Goal: Information Seeking & Learning: Check status

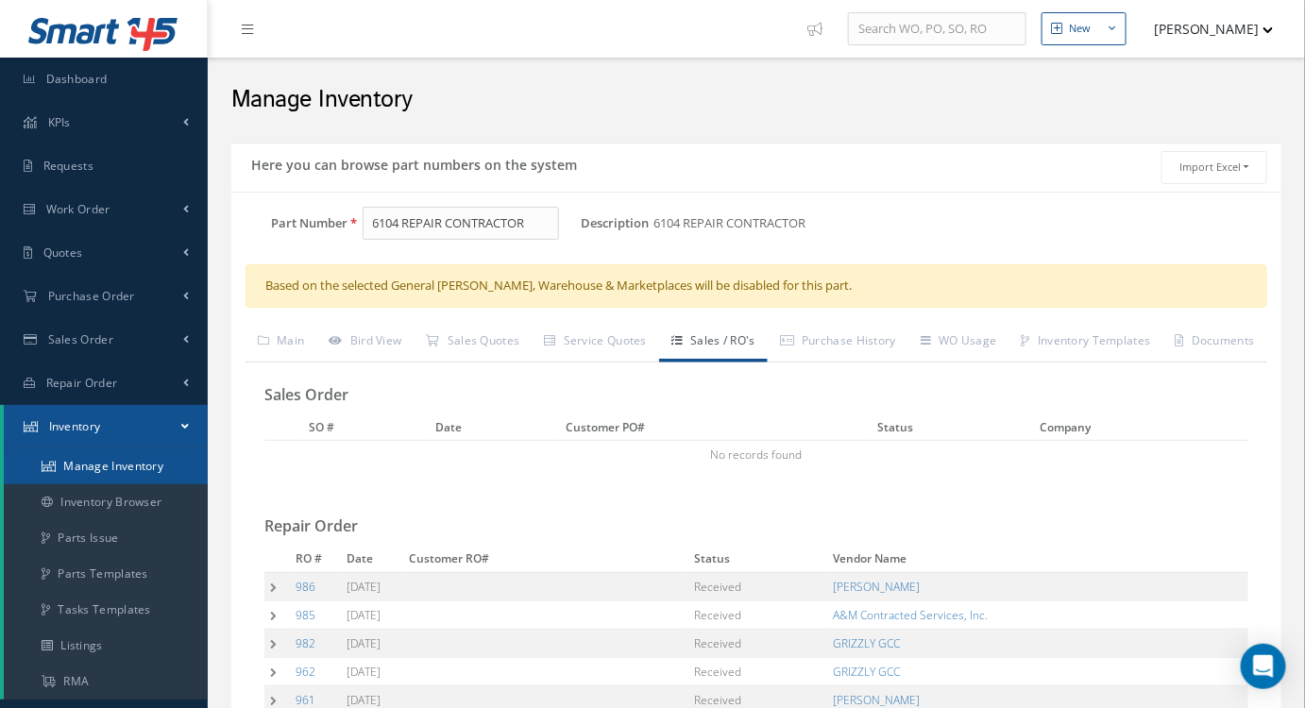
click at [115, 472] on link "Manage Inventory" at bounding box center [106, 466] width 204 height 36
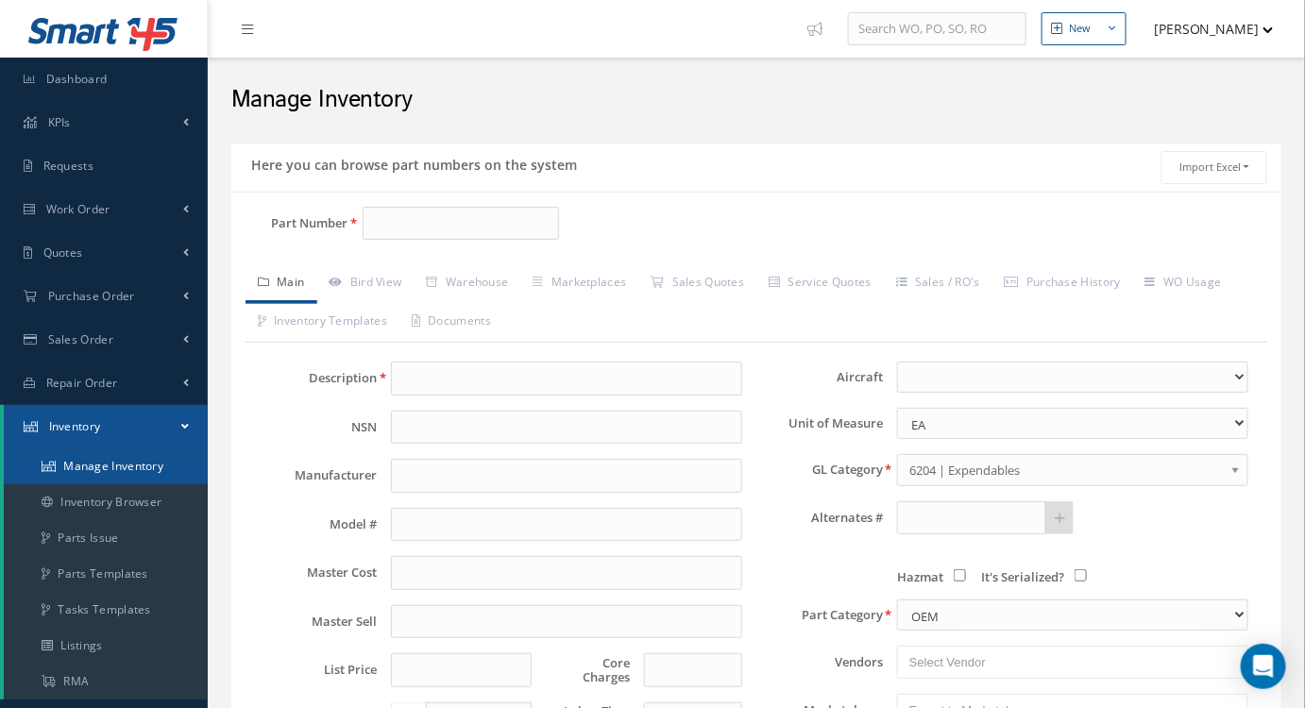
click at [136, 459] on link "Manage Inventory" at bounding box center [106, 466] width 204 height 36
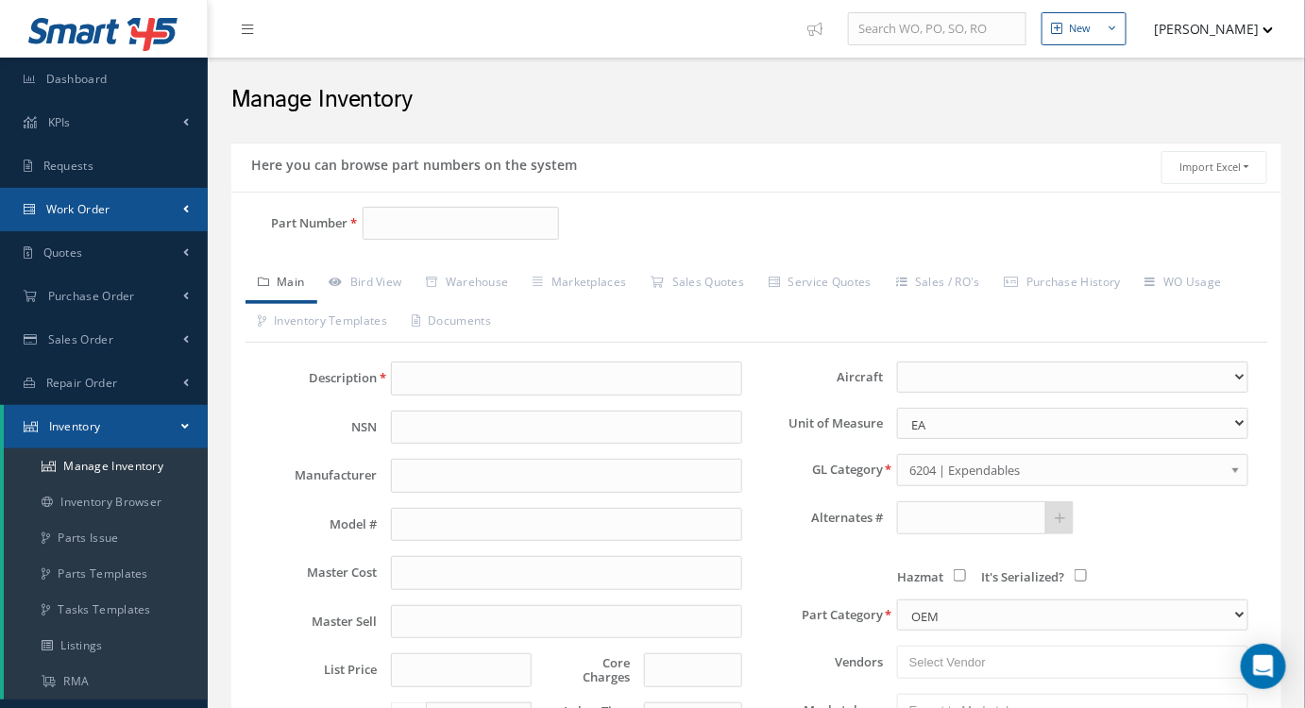
click at [82, 220] on link "Work Order" at bounding box center [104, 209] width 208 height 43
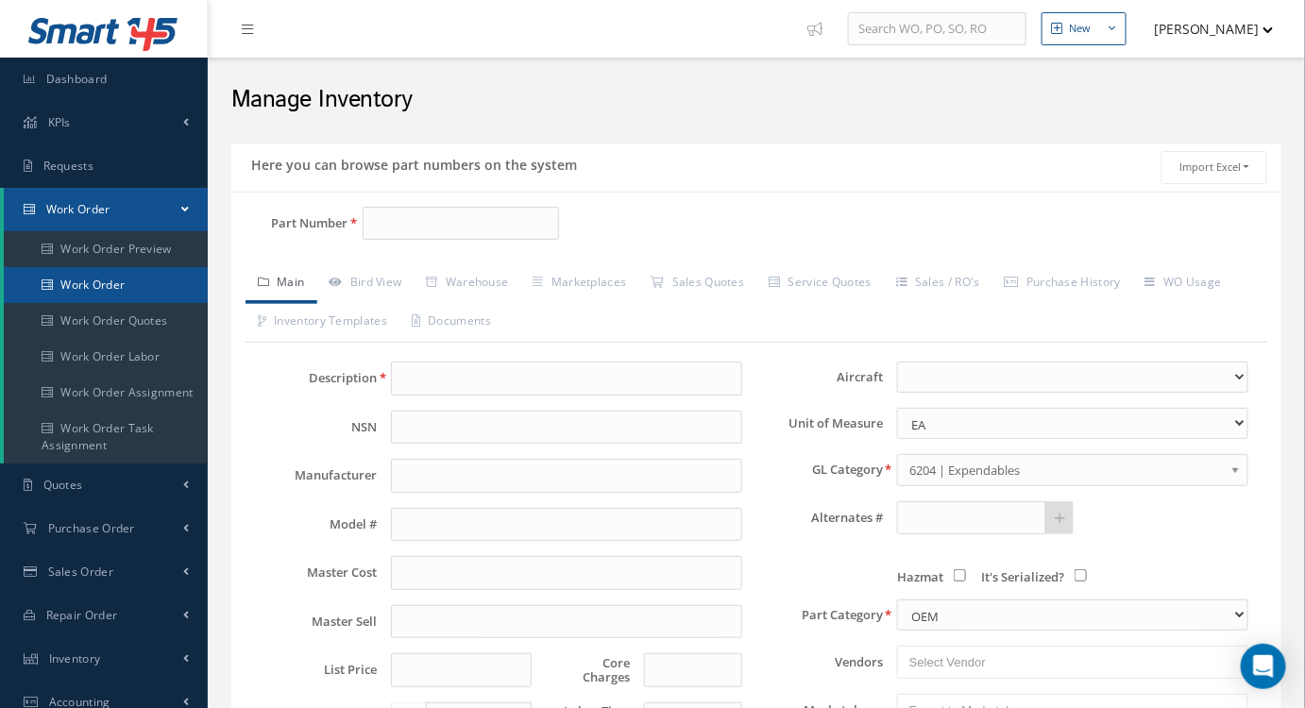
click at [125, 283] on link "Work Order" at bounding box center [106, 285] width 204 height 36
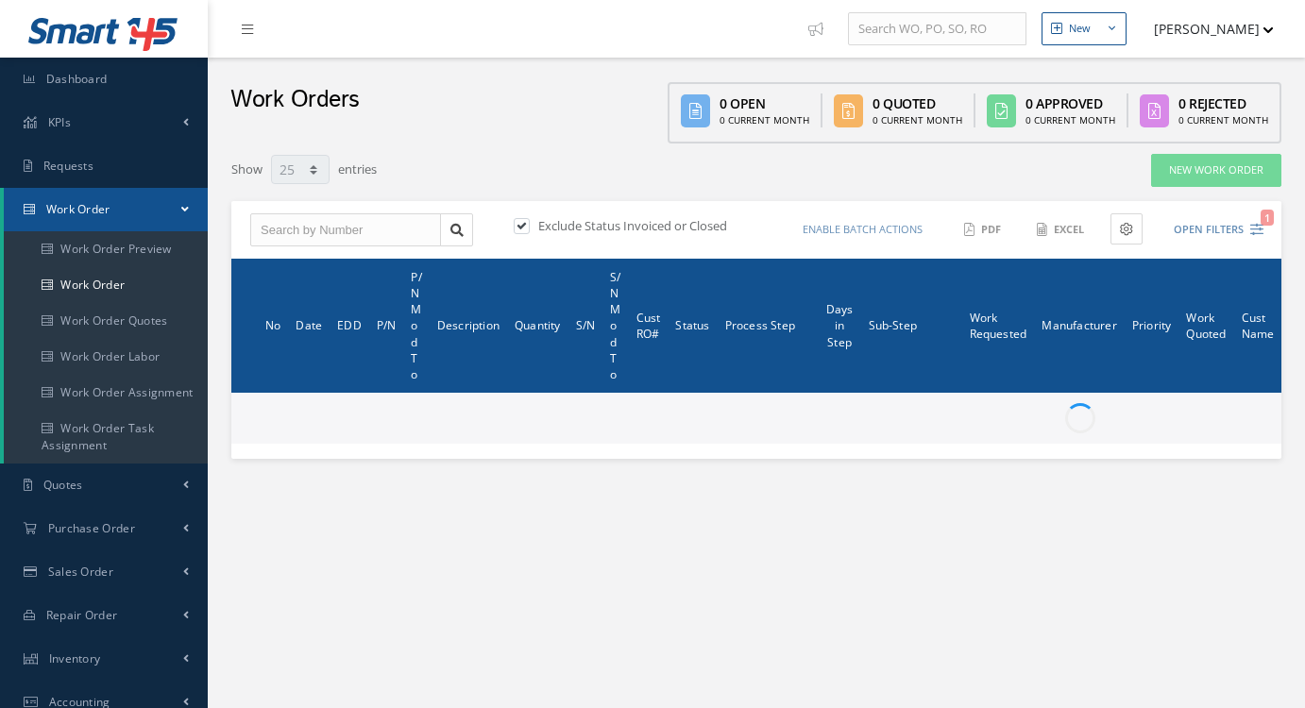
select select "25"
click at [334, 234] on input "text" at bounding box center [345, 230] width 191 height 34
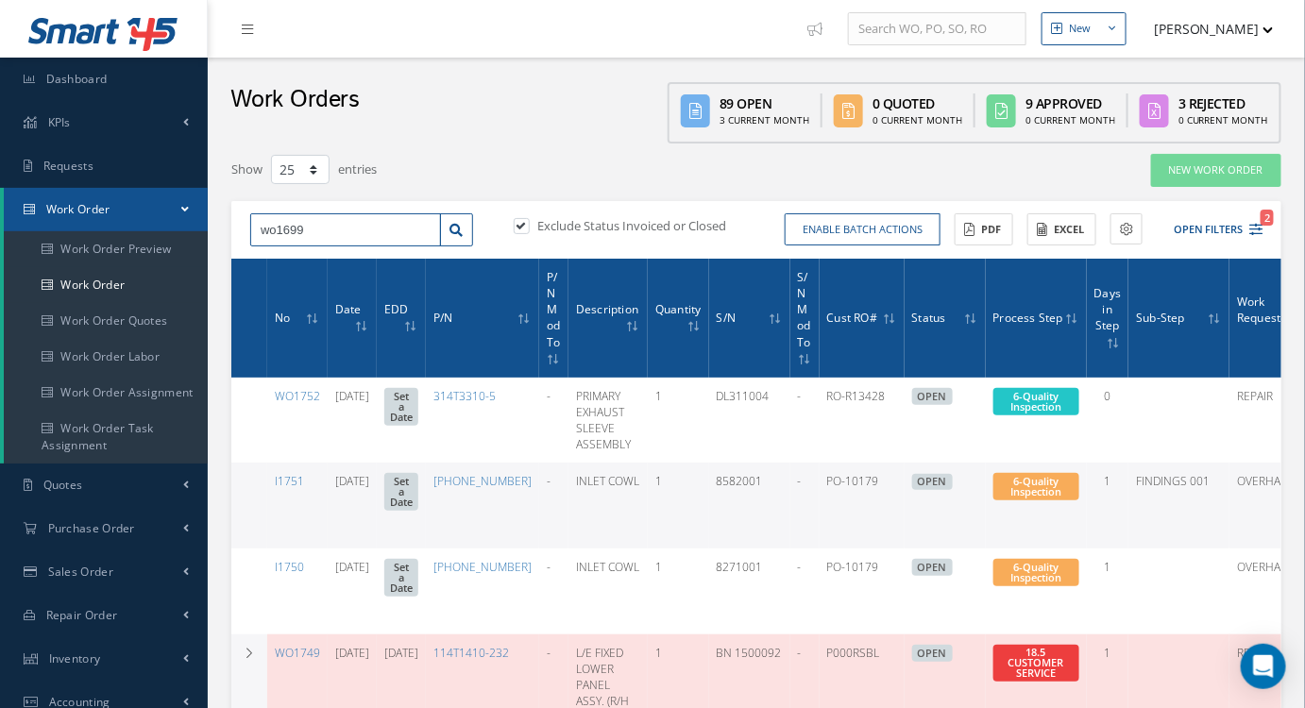
type input "wo1699"
click at [529, 227] on label at bounding box center [531, 225] width 5 height 17
click at [522, 227] on input "checkbox" at bounding box center [520, 227] width 12 height 12
checkbox input "false"
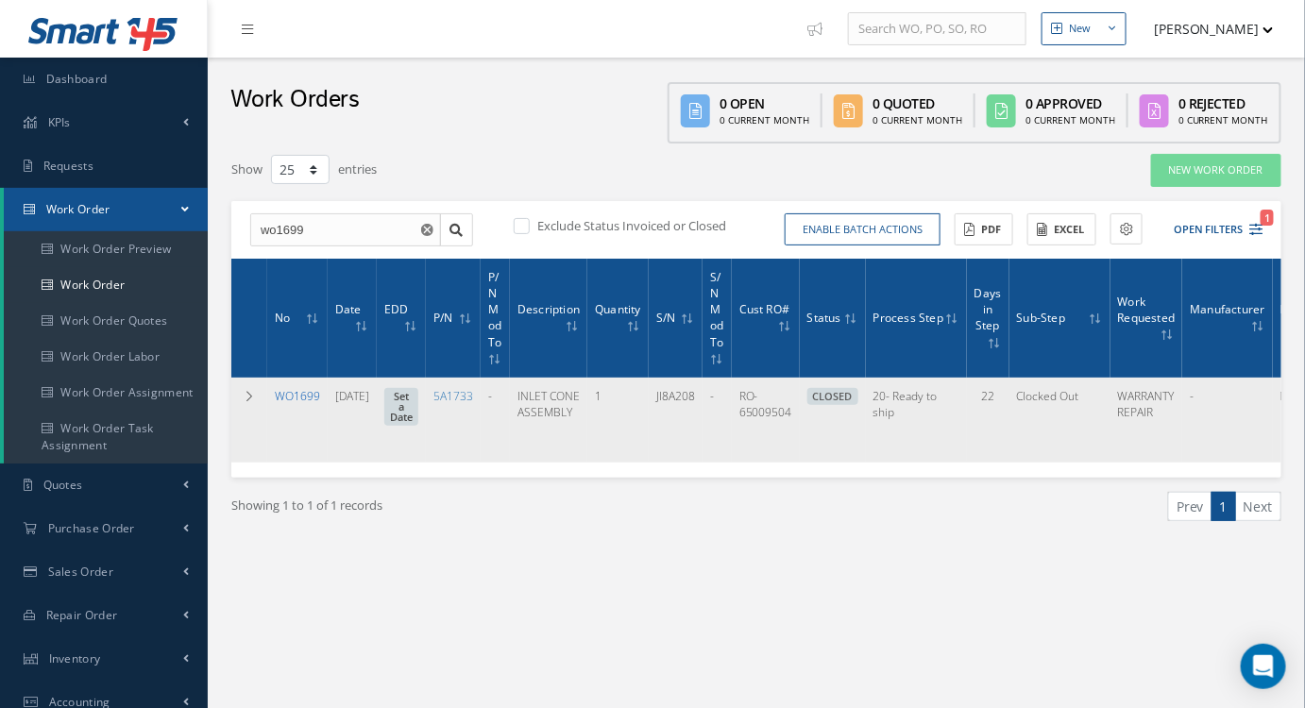
click at [292, 396] on link "WO1699" at bounding box center [297, 396] width 45 height 16
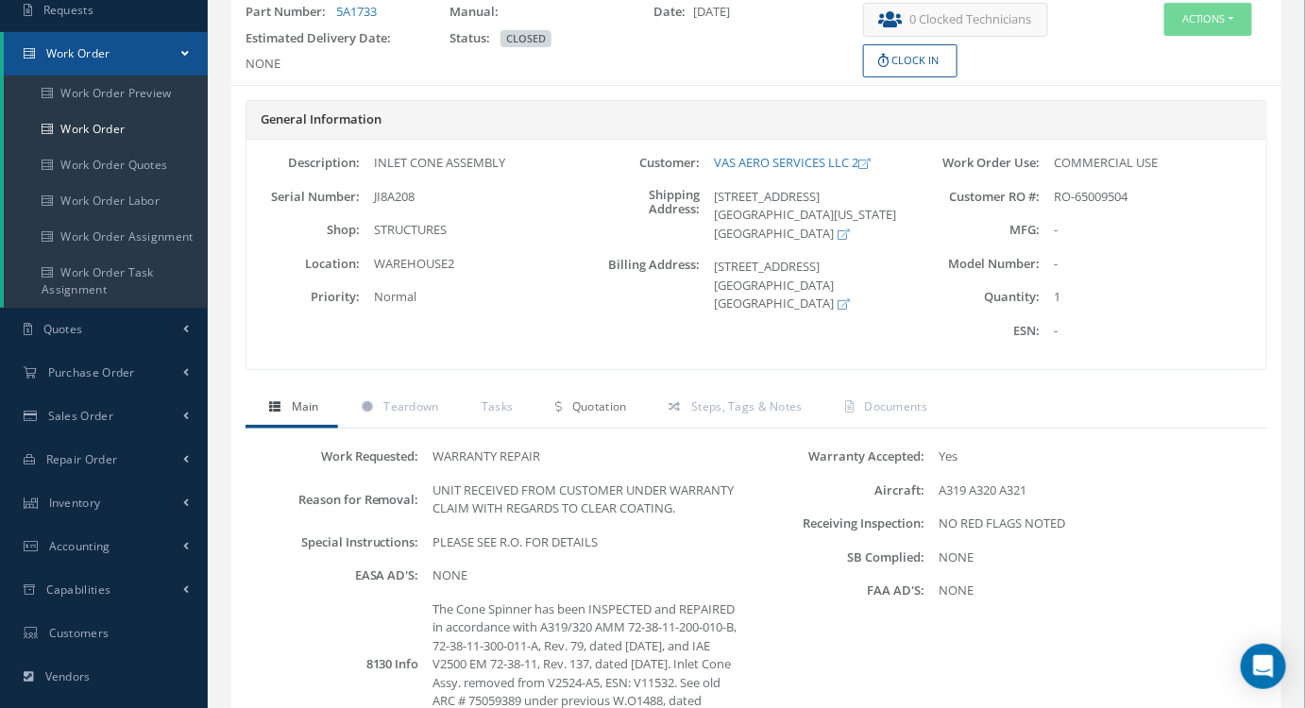
scroll to position [171, 0]
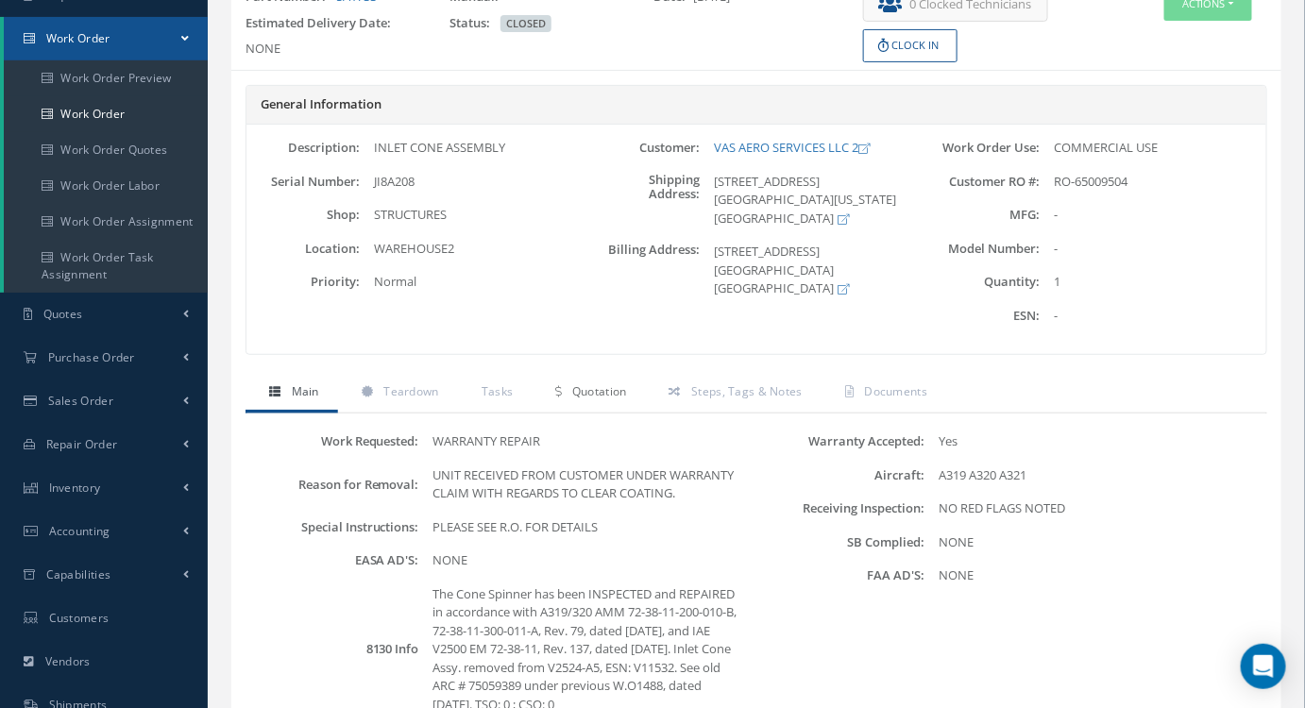
click at [587, 385] on span "Quotation" at bounding box center [599, 391] width 55 height 16
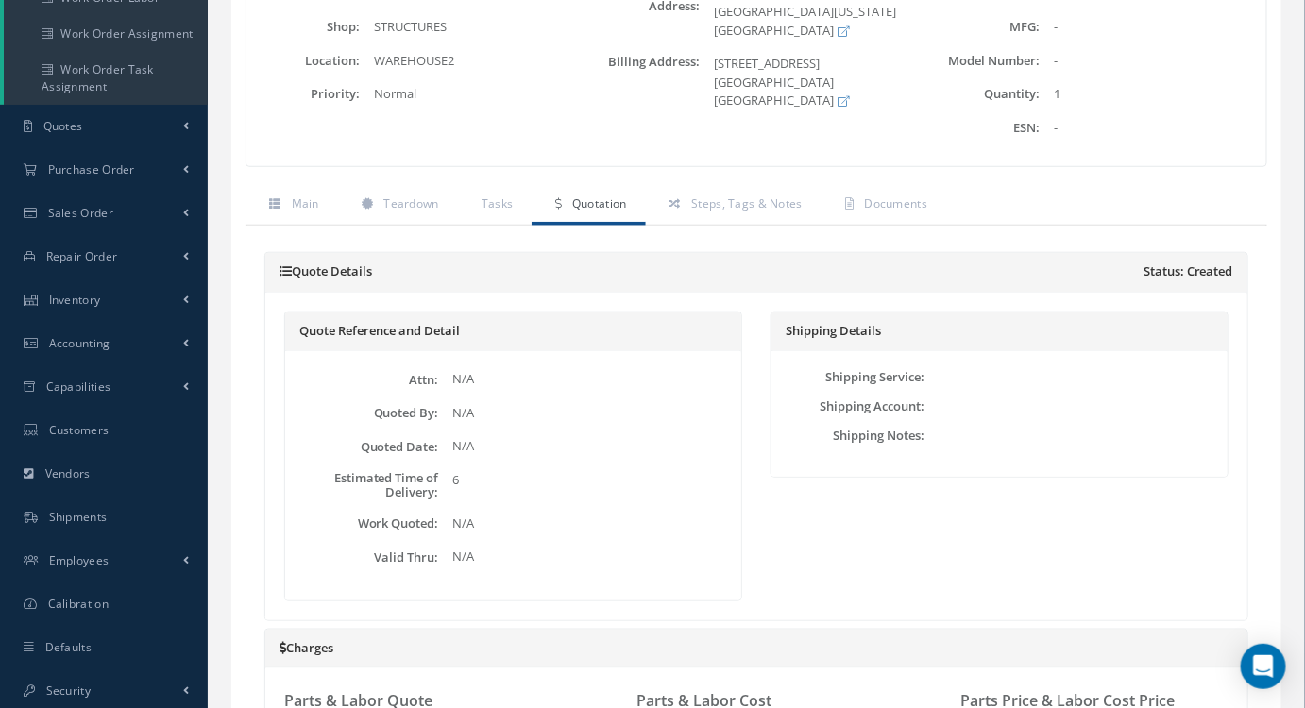
scroll to position [233, 0]
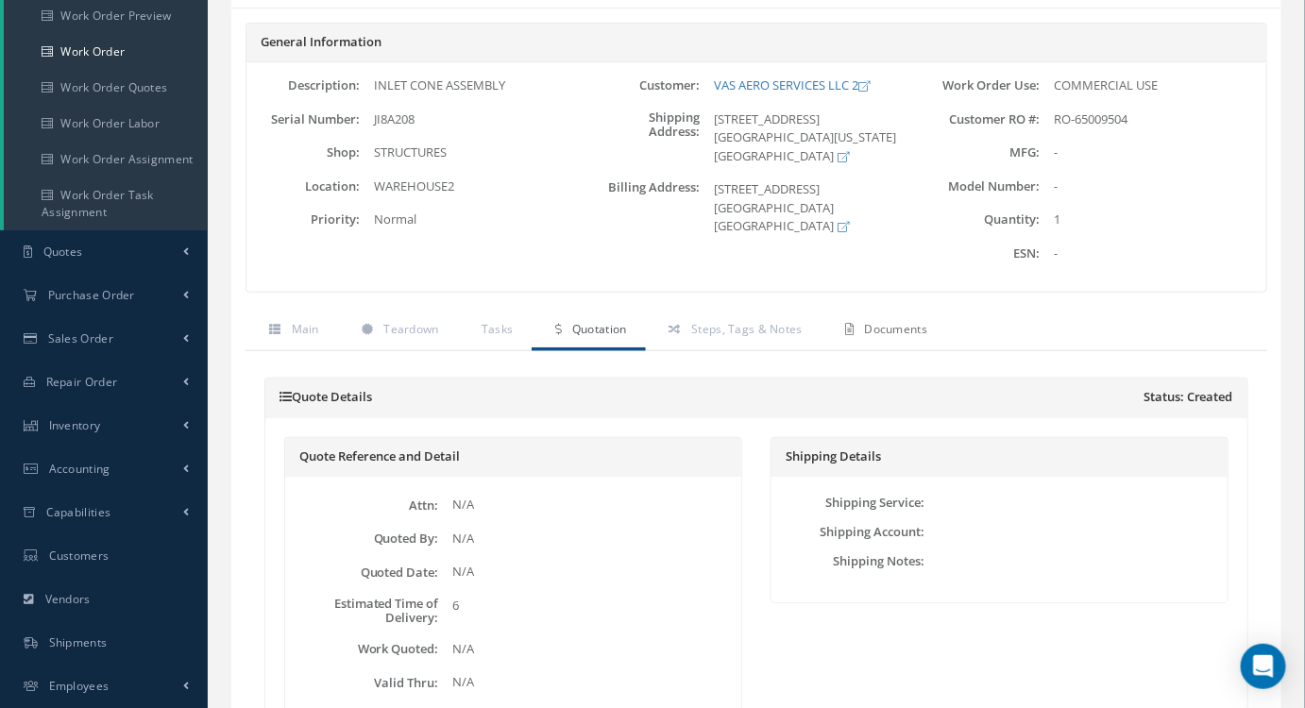
click at [860, 329] on link "Documents" at bounding box center [883, 332] width 125 height 40
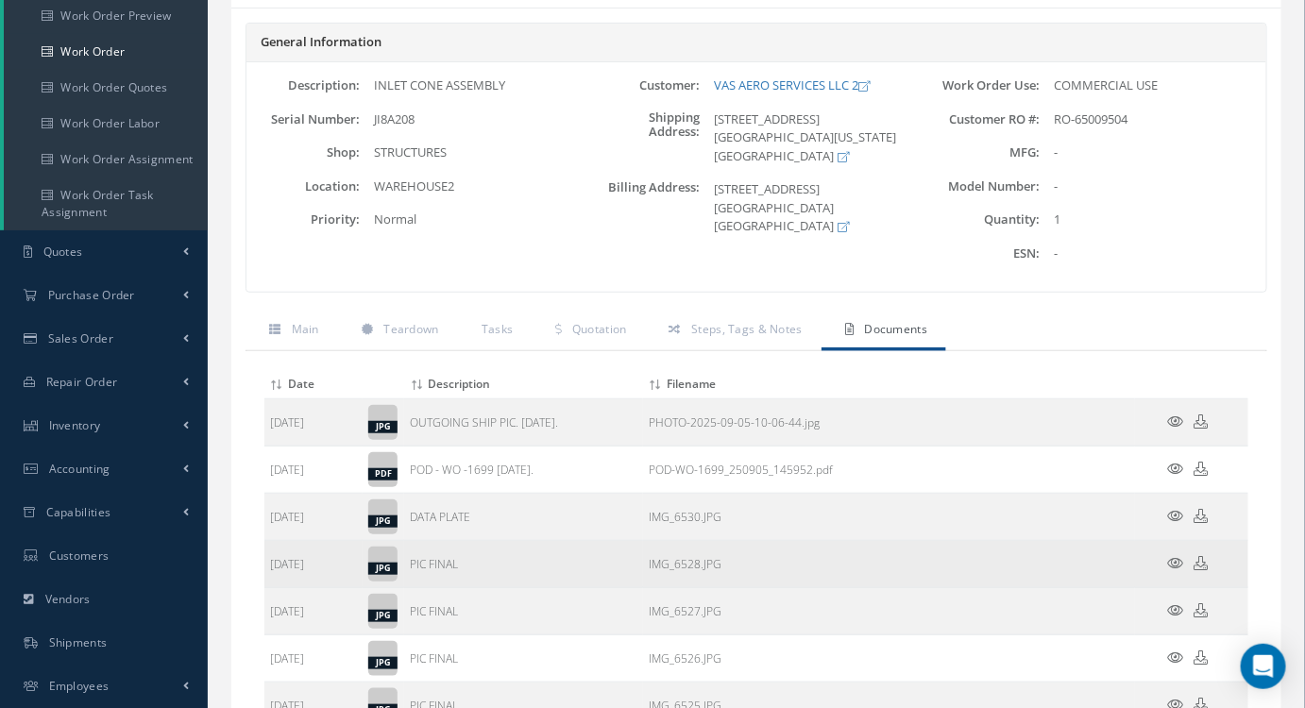
click at [1171, 560] on icon at bounding box center [1176, 563] width 16 height 14
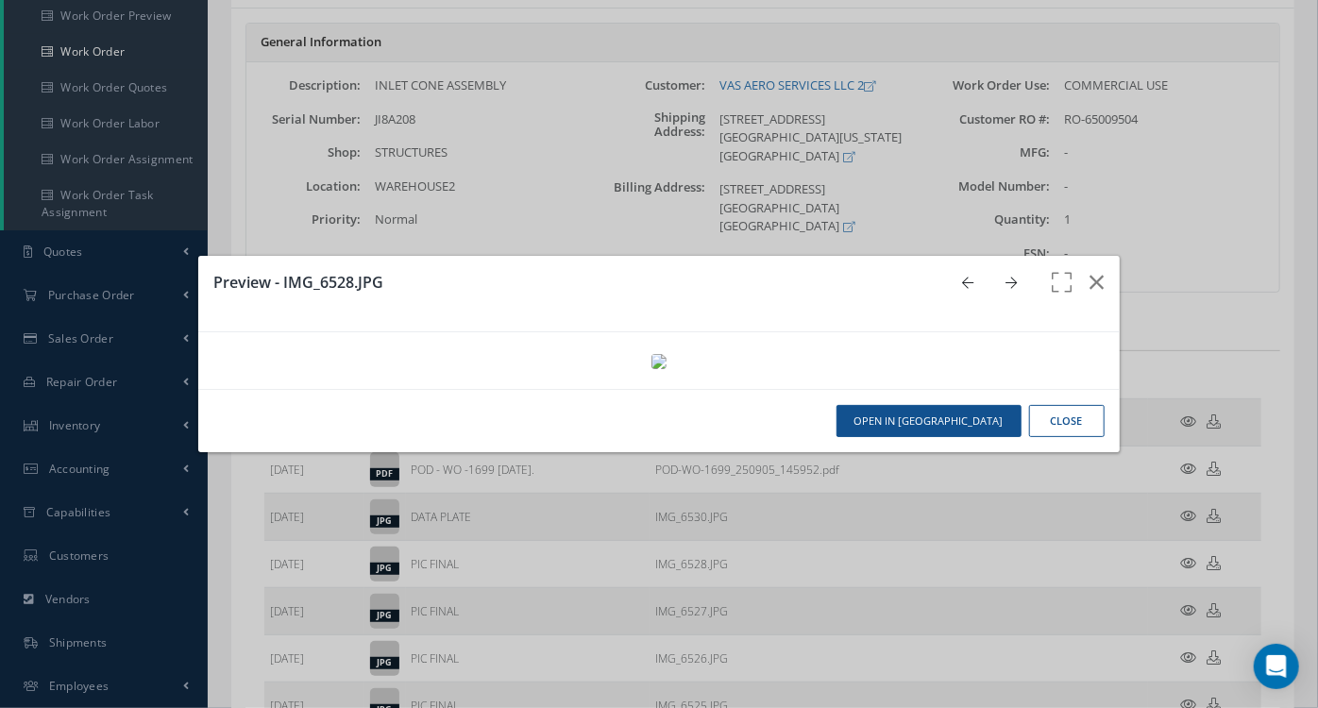
click at [1006, 277] on icon at bounding box center [1011, 283] width 11 height 13
click at [1090, 271] on icon "button" at bounding box center [1097, 282] width 14 height 23
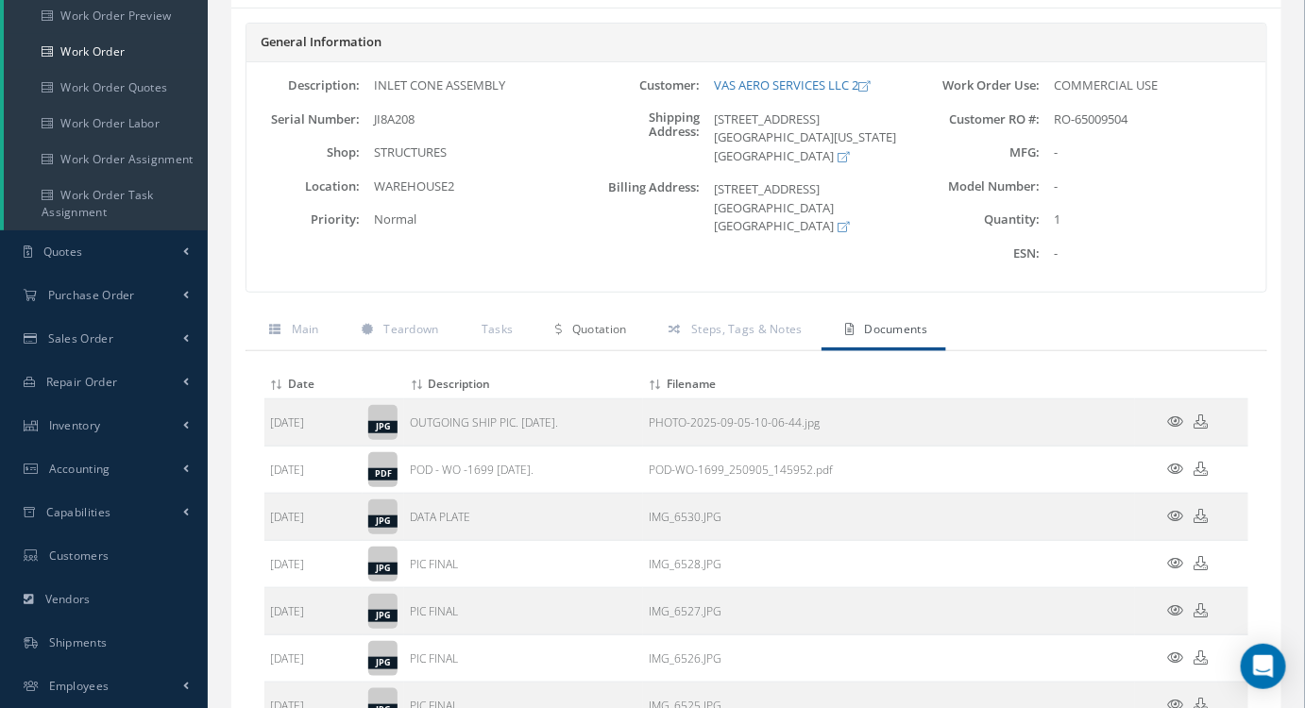
click at [579, 327] on span "Quotation" at bounding box center [599, 329] width 55 height 16
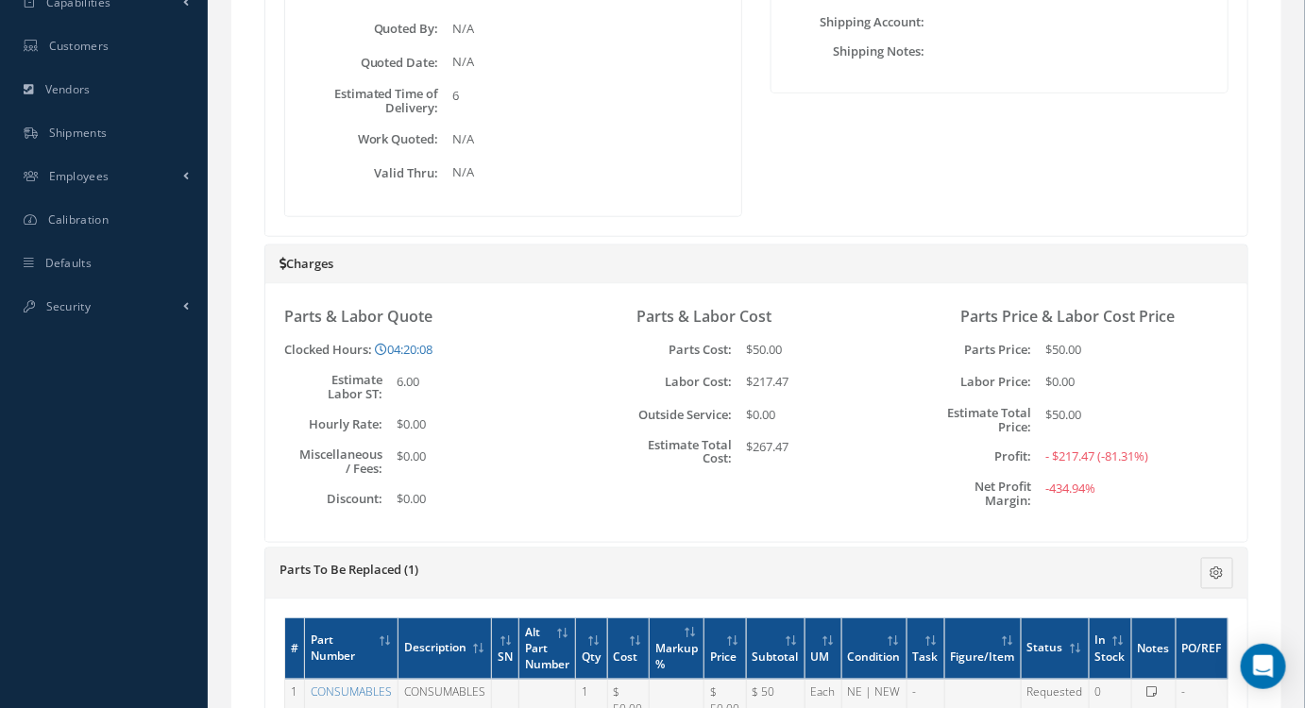
scroll to position [748, 0]
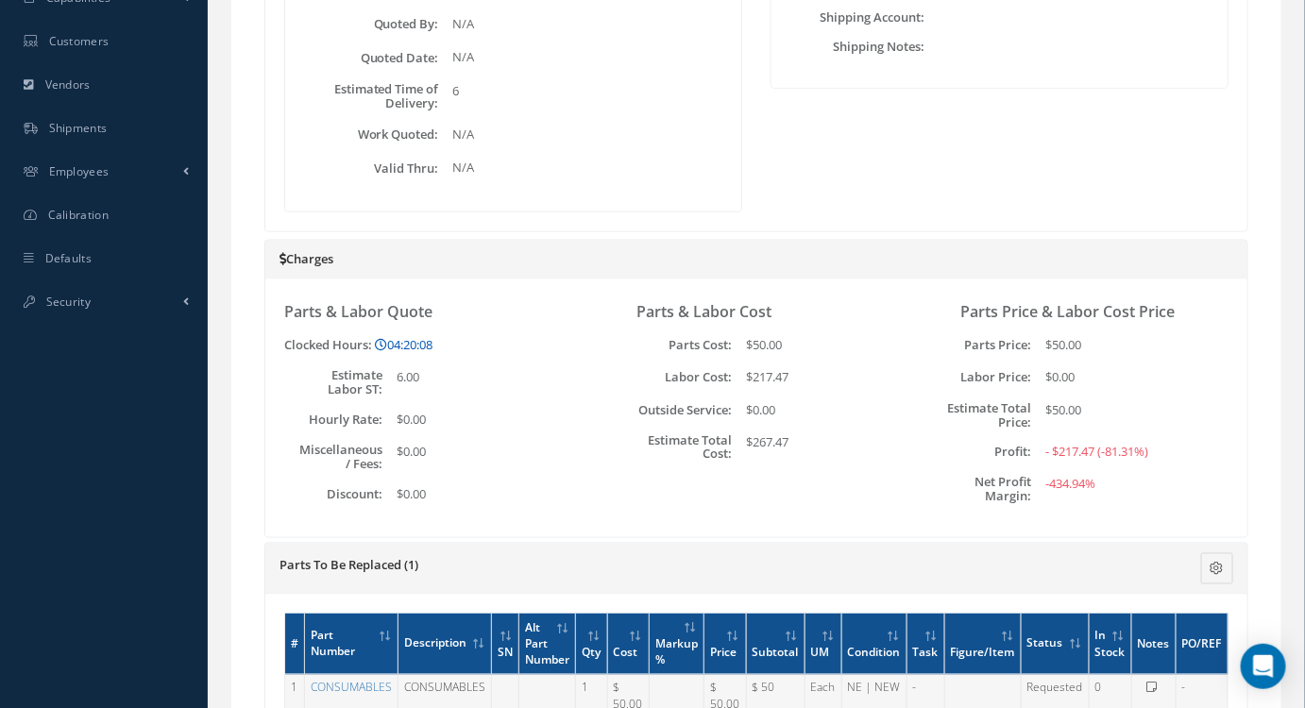
click at [416, 341] on link "04:20:08" at bounding box center [404, 344] width 58 height 17
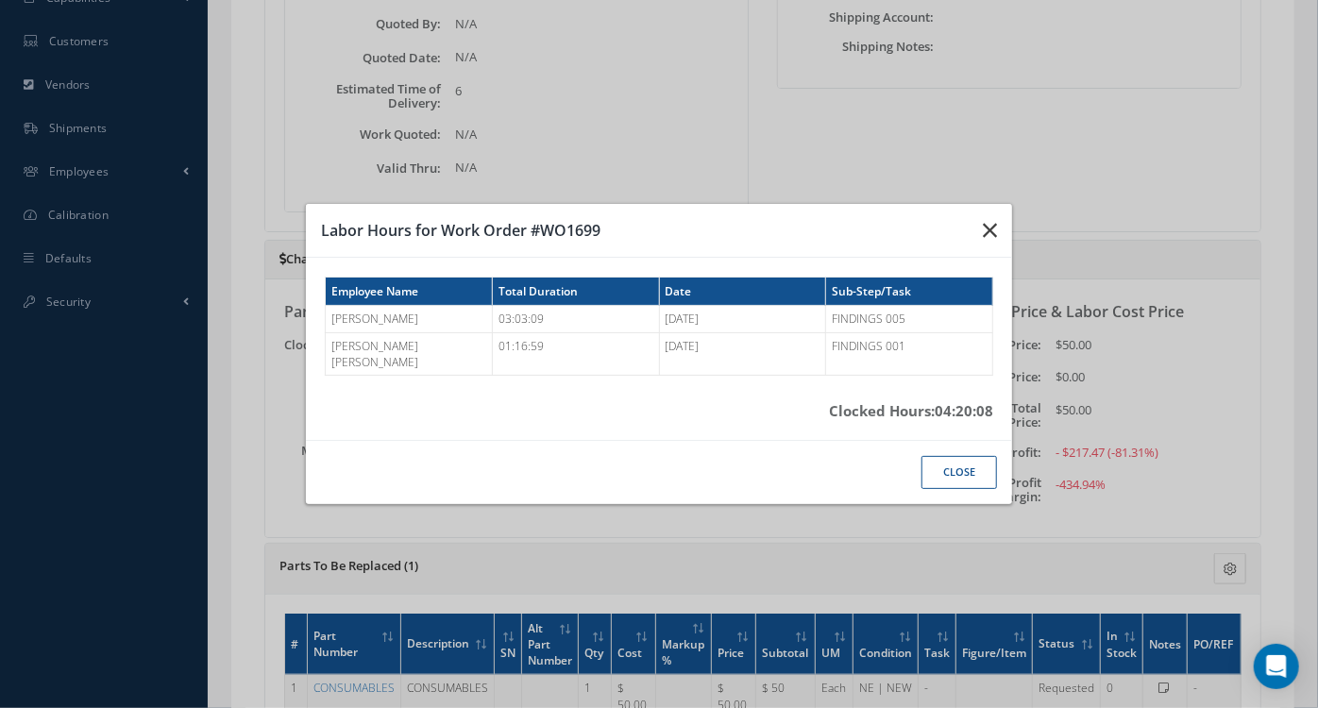
click at [987, 234] on icon "button" at bounding box center [990, 230] width 14 height 23
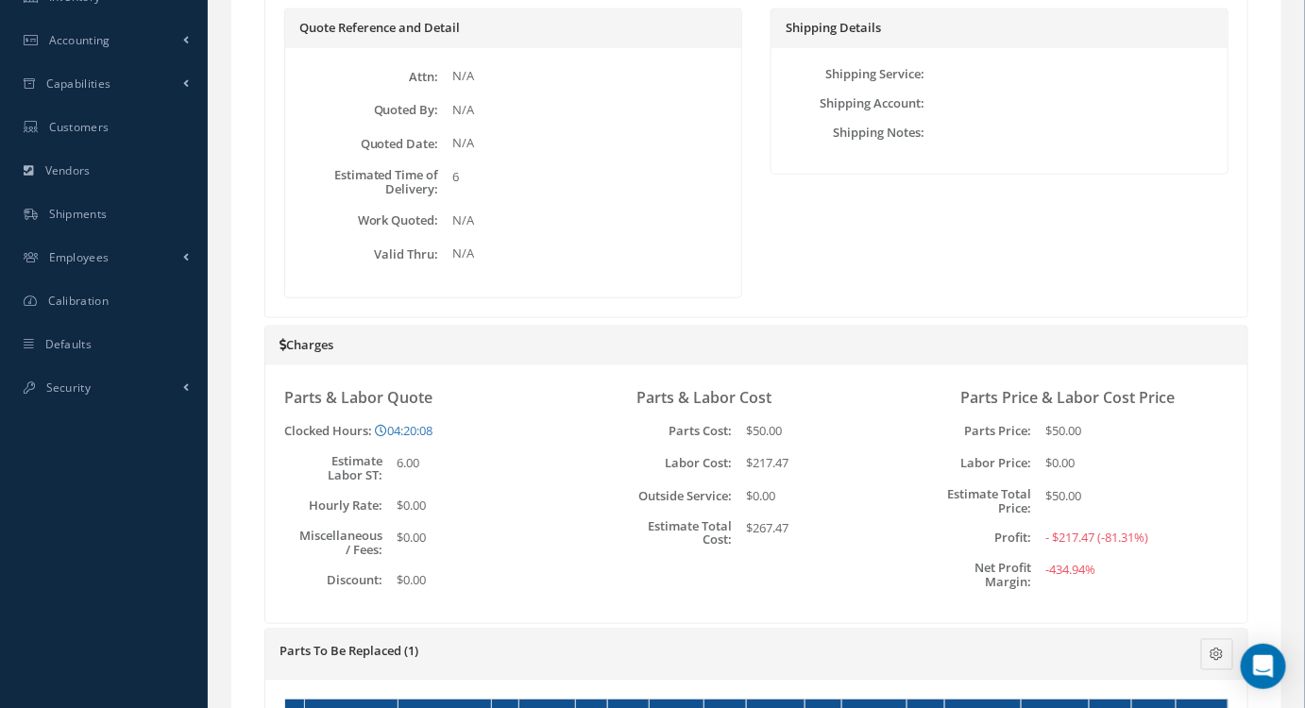
scroll to position [834, 0]
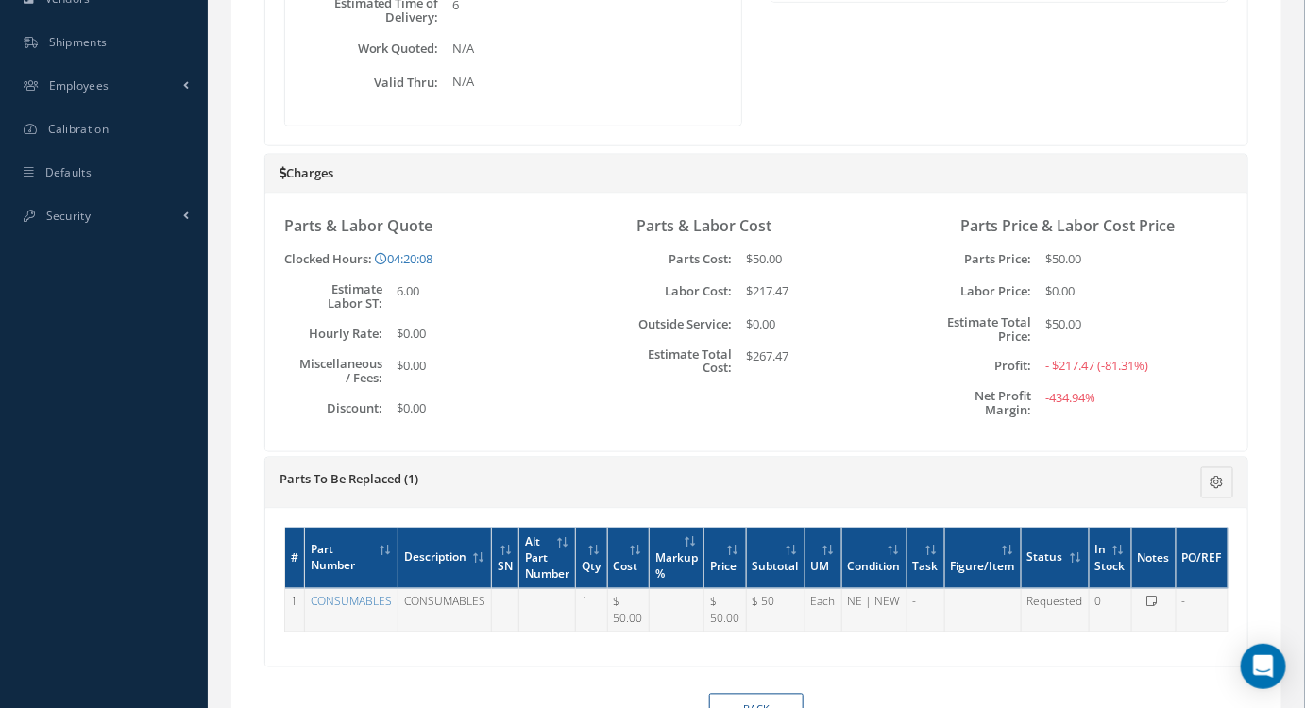
drag, startPoint x: 422, startPoint y: 291, endPoint x: 394, endPoint y: 289, distance: 28.4
click at [394, 289] on div "6.00" at bounding box center [468, 296] width 173 height 28
drag, startPoint x: 791, startPoint y: 355, endPoint x: 629, endPoint y: 342, distance: 162.9
click at [629, 347] on div "Estimate Total Cost: $267.47" at bounding box center [755, 361] width 295 height 28
click at [710, 405] on div "Parts & Labor Cost Parts Cost: $50.00 Labor Cost: $217.47 Outside Service: $0.0…" at bounding box center [756, 322] width 324 height 220
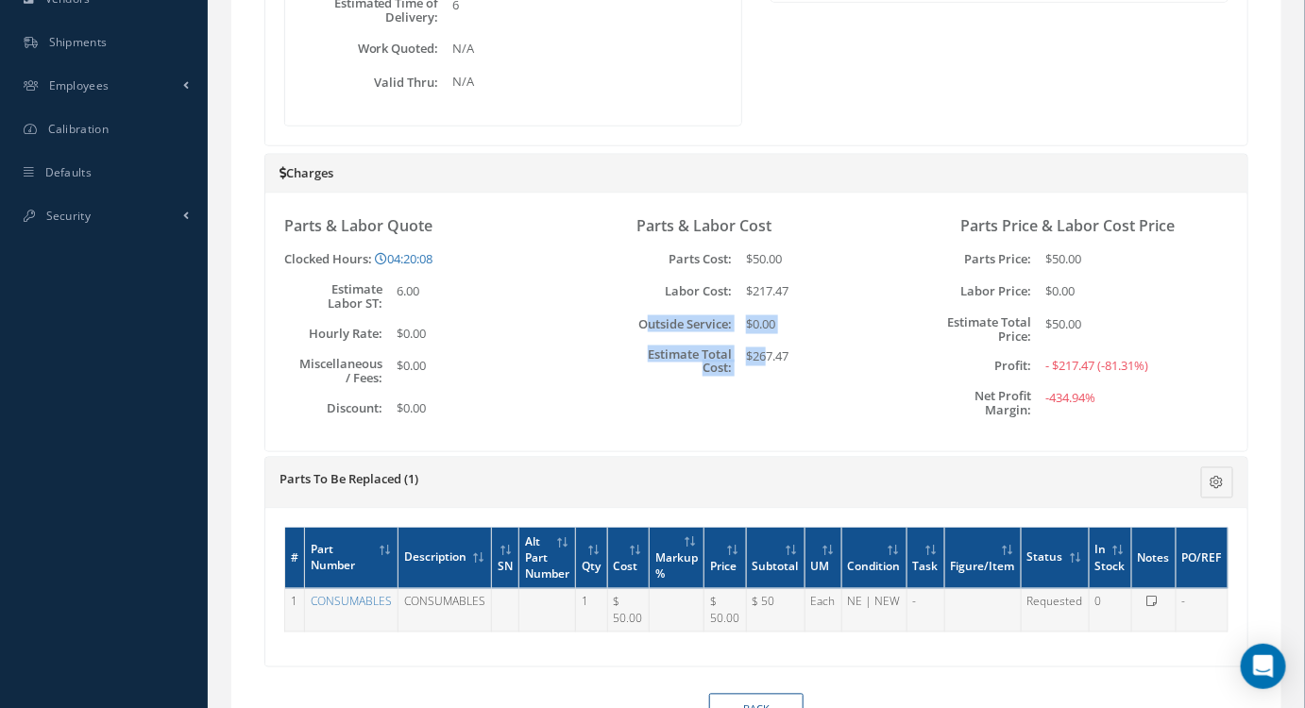
drag, startPoint x: 765, startPoint y: 380, endPoint x: 648, endPoint y: 327, distance: 128.0
click at [648, 327] on div "Parts & Labor Cost Parts Cost: $50.00 Labor Cost: $217.47 Outside Service: $0.0…" at bounding box center [756, 322] width 324 height 220
click at [766, 379] on div "Parts & Labor Cost Parts Cost: $50.00 Labor Cost: $217.47 Outside Service: $0.0…" at bounding box center [756, 322] width 324 height 220
drag, startPoint x: 789, startPoint y: 358, endPoint x: 627, endPoint y: 338, distance: 163.6
click at [627, 338] on div "Parts & Labor Cost Parts Cost: $50.00 Labor Cost: $217.47 Outside Service: $0.0…" at bounding box center [755, 296] width 295 height 159
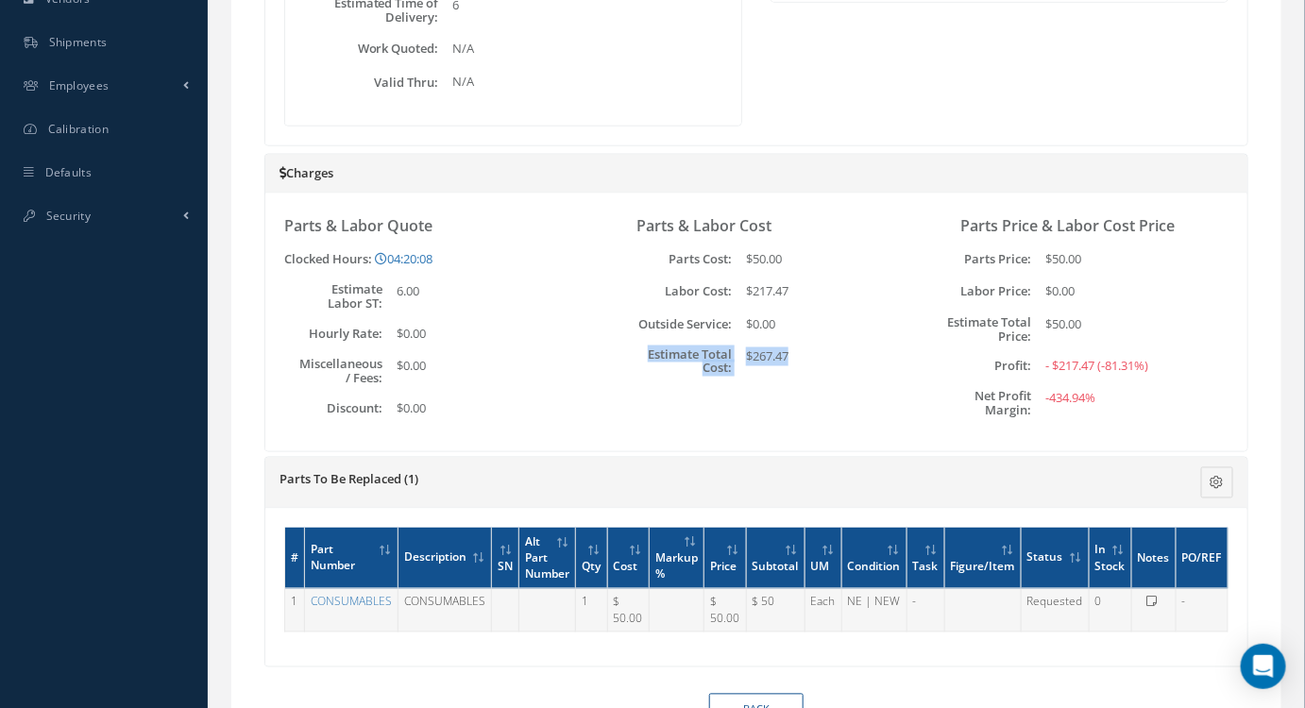
click at [707, 387] on div "Parts & Labor Cost Parts Cost: $50.00 Labor Cost: $217.47 Outside Service: $0.0…" at bounding box center [756, 322] width 324 height 220
drag, startPoint x: 742, startPoint y: 385, endPoint x: 648, endPoint y: 338, distance: 104.7
click at [648, 338] on div "Parts & Labor Cost Parts Cost: $50.00 Labor Cost: $217.47 Outside Service: $0.0…" at bounding box center [756, 322] width 324 height 220
drag, startPoint x: 745, startPoint y: 408, endPoint x: 770, endPoint y: 383, distance: 35.4
click at [745, 406] on div "Parts & Labor Cost Parts Cost: $50.00 Labor Cost: $217.47 Outside Service: $0.0…" at bounding box center [756, 322] width 324 height 220
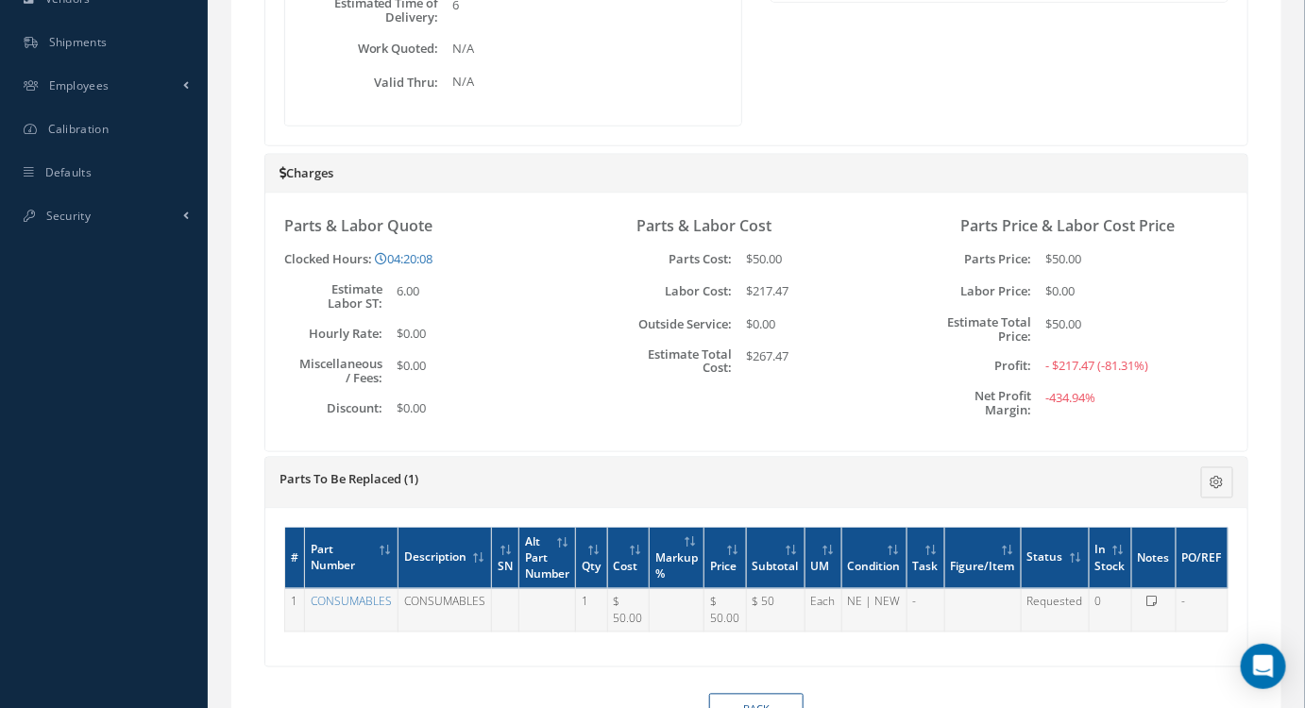
click at [798, 350] on div "$267.47" at bounding box center [818, 361] width 173 height 28
drag, startPoint x: 811, startPoint y: 358, endPoint x: 633, endPoint y: 350, distance: 177.6
click at [633, 350] on div "Estimate Total Cost: $267.47" at bounding box center [755, 361] width 295 height 28
click at [730, 396] on div "Parts & Labor Cost Parts Cost: $50.00 Labor Cost: $217.47 Outside Service: $0.0…" at bounding box center [756, 322] width 324 height 220
drag, startPoint x: 722, startPoint y: 365, endPoint x: 621, endPoint y: 332, distance: 106.3
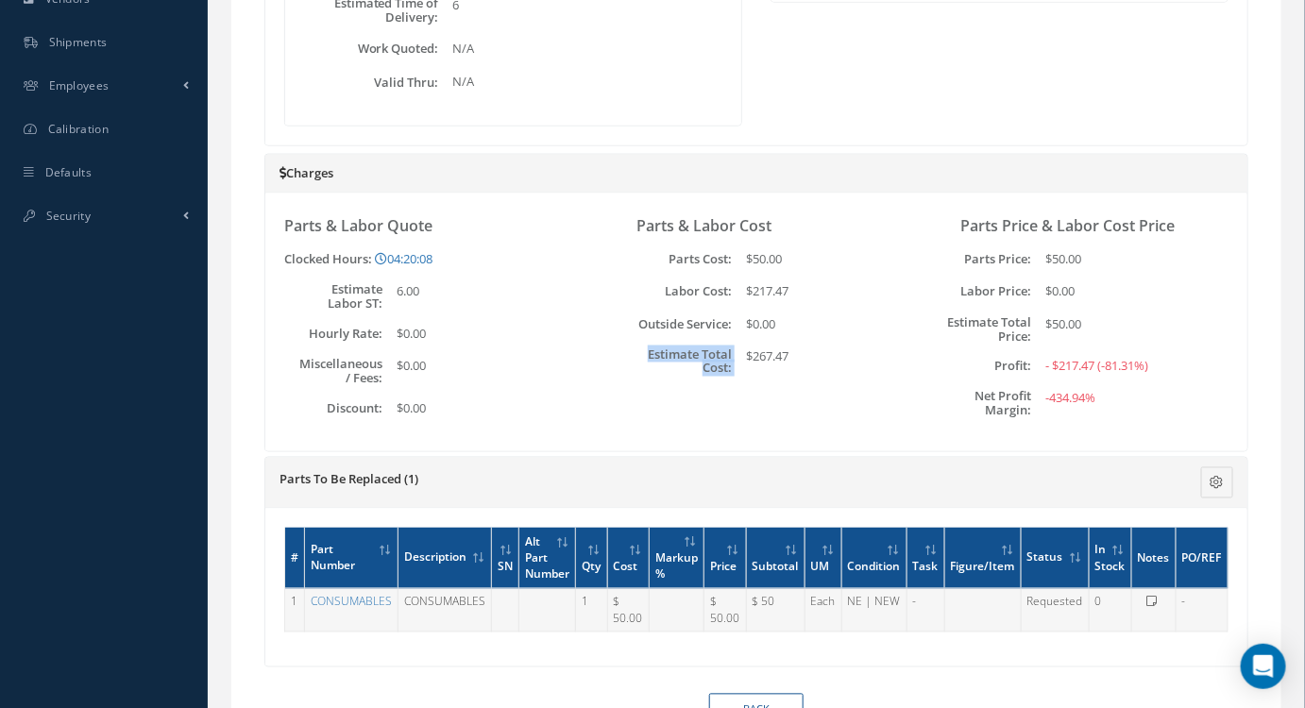
click at [621, 332] on div "Parts & Labor Cost Parts Cost: $50.00 Labor Cost: $217.47 Outside Service: $0.0…" at bounding box center [756, 322] width 324 height 220
click at [730, 379] on div "Parts & Labor Cost Parts Cost: $50.00 Labor Cost: $217.47 Outside Service: $0.0…" at bounding box center [756, 322] width 324 height 220
drag, startPoint x: 748, startPoint y: 376, endPoint x: 633, endPoint y: 331, distance: 122.5
click at [633, 331] on div "Parts & Labor Cost Parts Cost: $50.00 Labor Cost: $217.47 Outside Service: $0.0…" at bounding box center [756, 322] width 324 height 220
drag, startPoint x: 778, startPoint y: 375, endPoint x: 810, endPoint y: 358, distance: 36.3
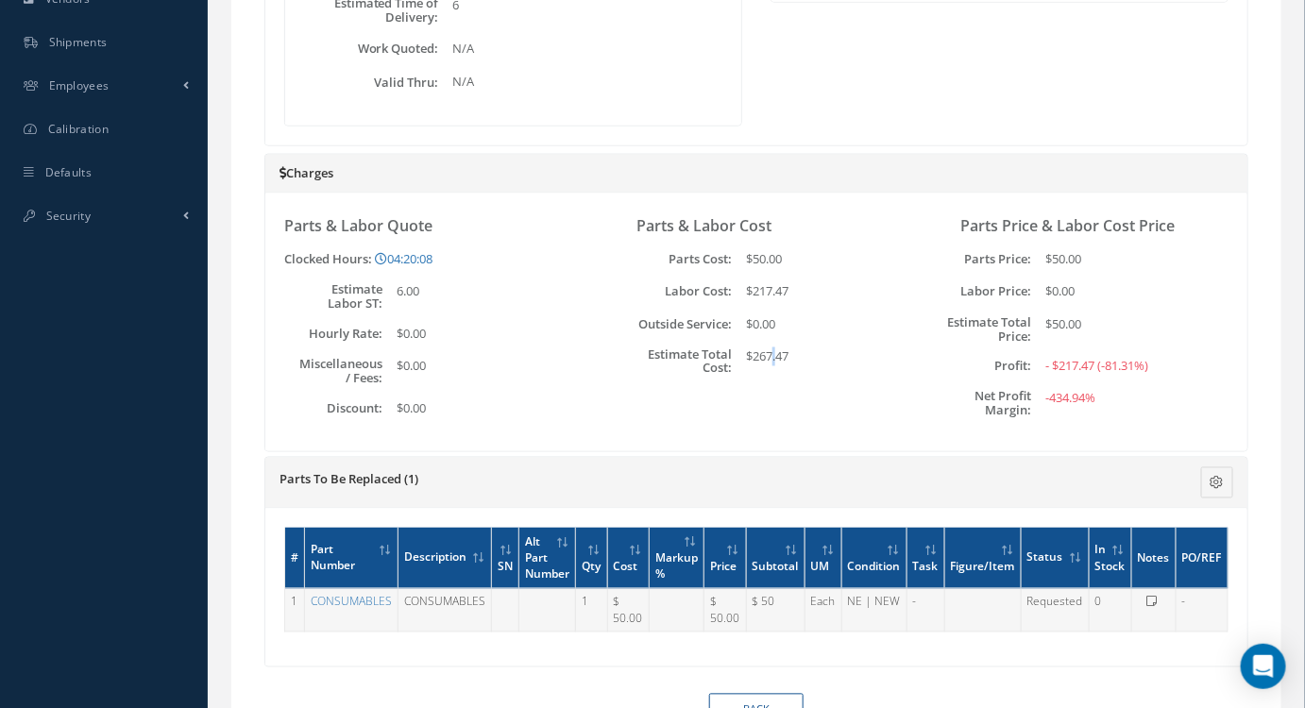
click at [790, 366] on div "Parts & Labor Cost Parts Cost: $50.00 Labor Cost: $217.47 Outside Service: $0.0…" at bounding box center [756, 322] width 324 height 220
drag, startPoint x: 755, startPoint y: 345, endPoint x: 648, endPoint y: 312, distance: 112.6
click at [648, 312] on div "Parts & Labor Cost Parts Cost: $50.00 Labor Cost: $217.47 Outside Service: $0.0…" at bounding box center [755, 296] width 295 height 159
click at [766, 361] on div "$267.47" at bounding box center [818, 361] width 173 height 28
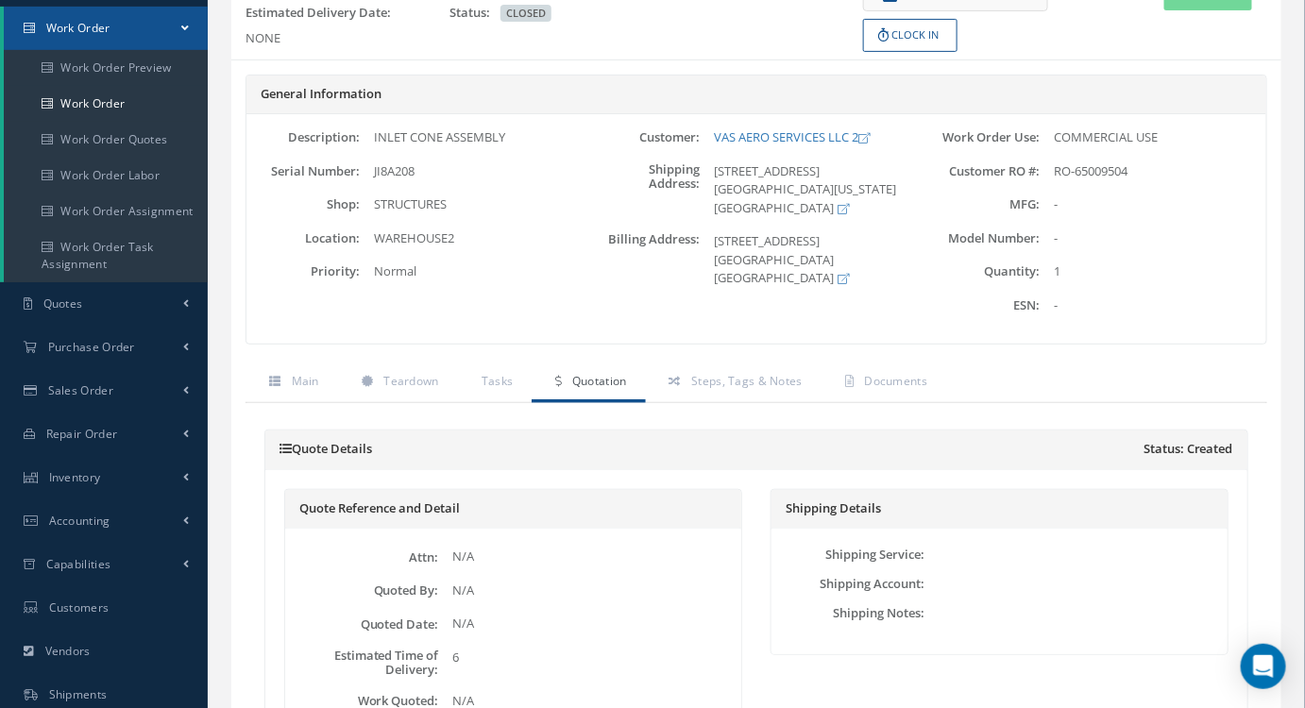
scroll to position [0, 0]
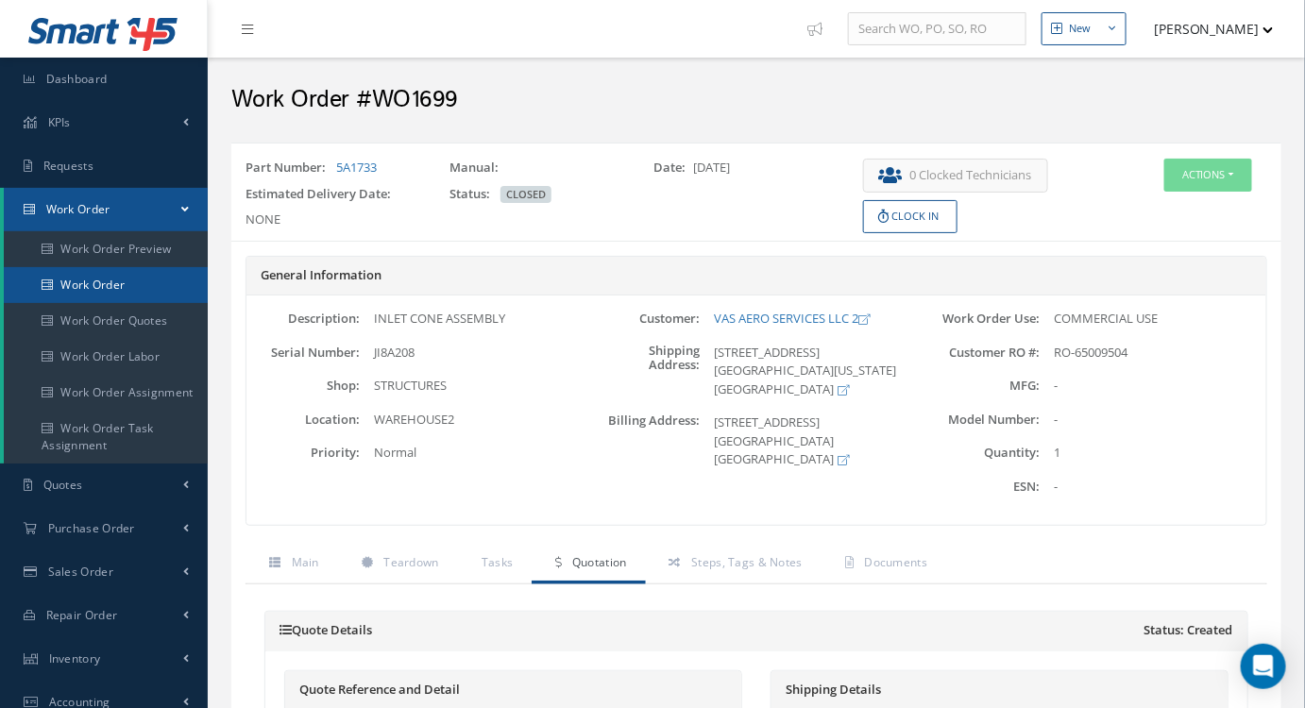
click at [132, 271] on link "Work Order" at bounding box center [106, 285] width 204 height 36
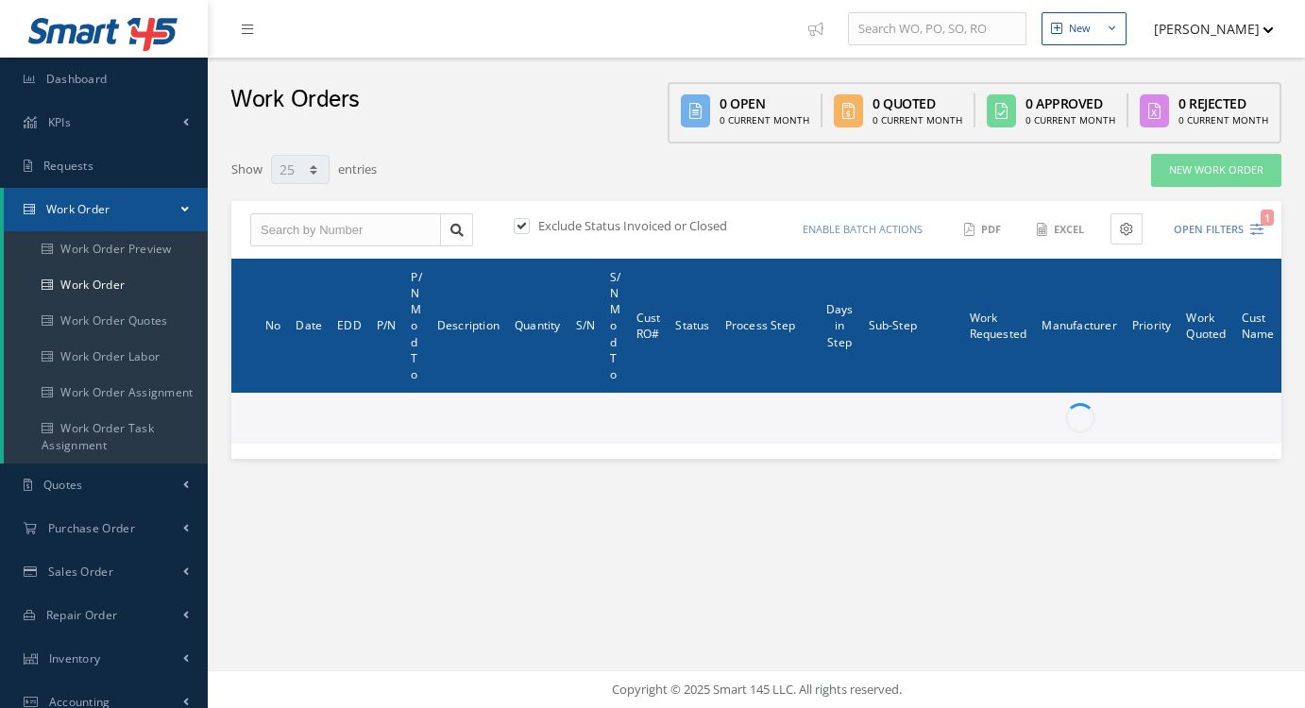
select select "25"
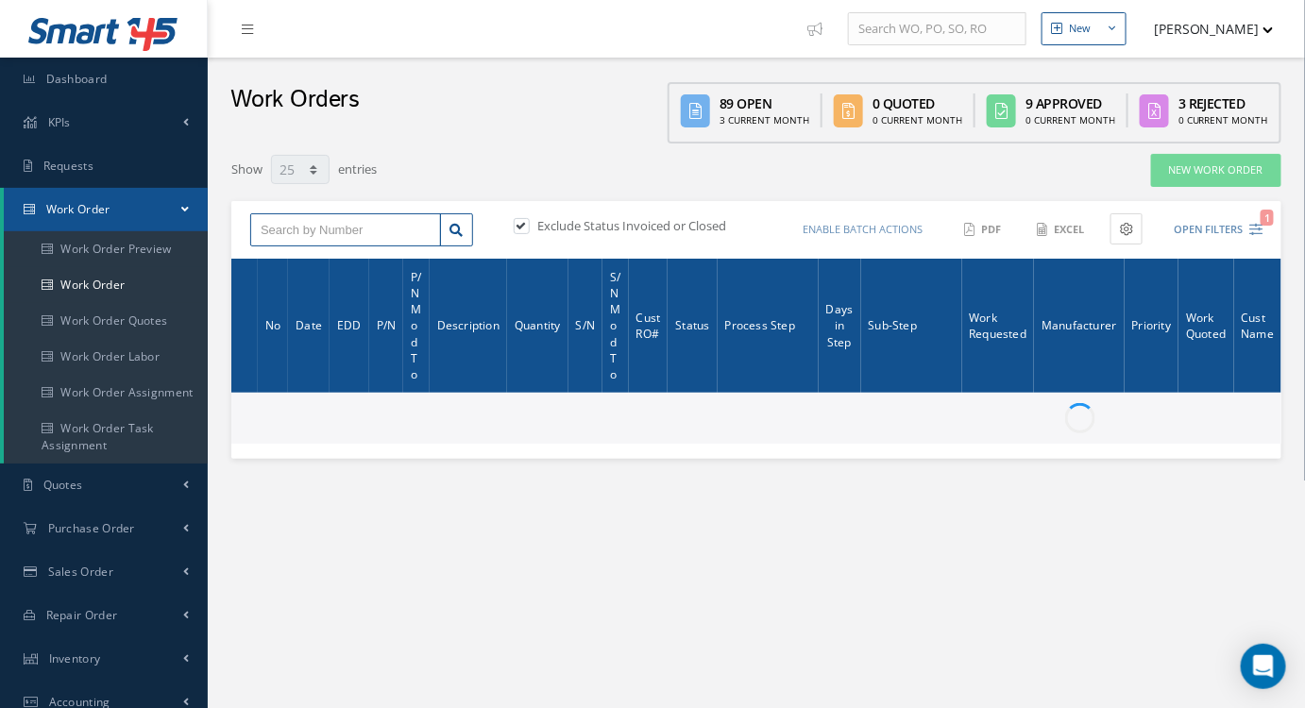
click at [333, 224] on input "text" at bounding box center [345, 230] width 191 height 34
click at [333, 227] on input "text" at bounding box center [345, 230] width 191 height 34
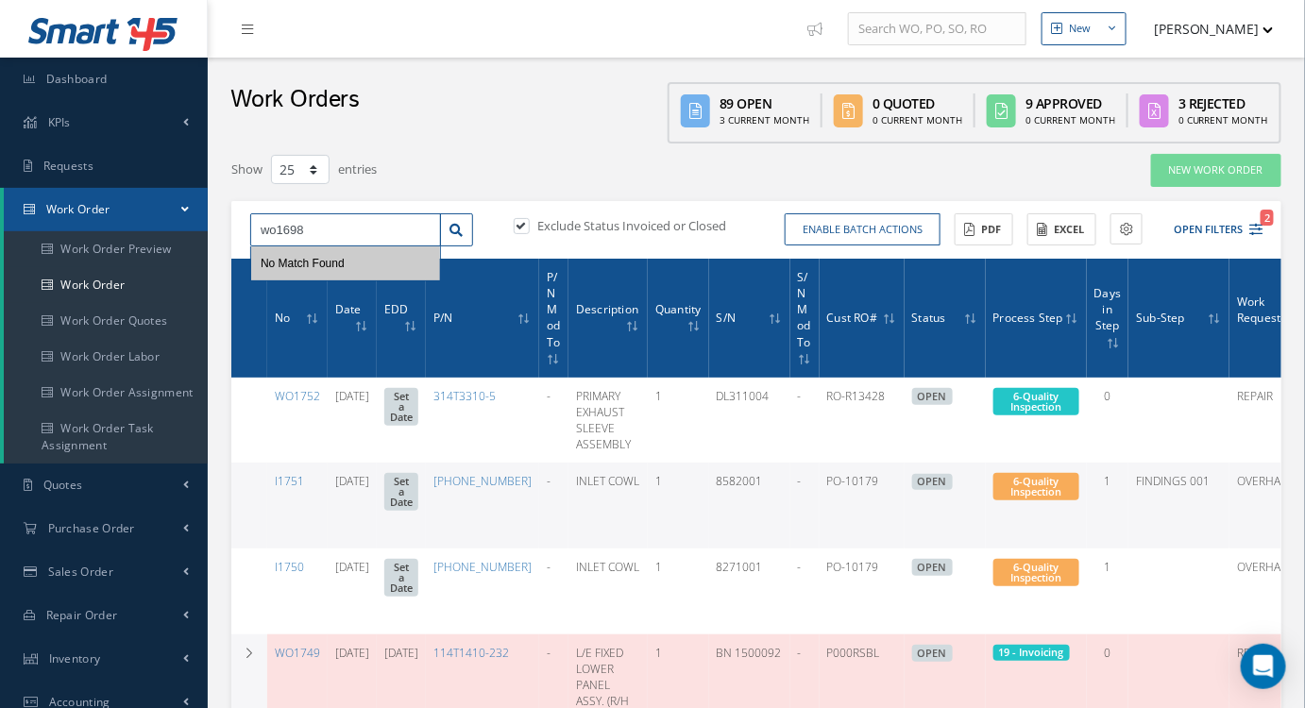
type input "wo1698"
click at [529, 225] on label at bounding box center [531, 225] width 5 height 17
click at [522, 225] on input "checkbox" at bounding box center [520, 227] width 12 height 12
checkbox input "false"
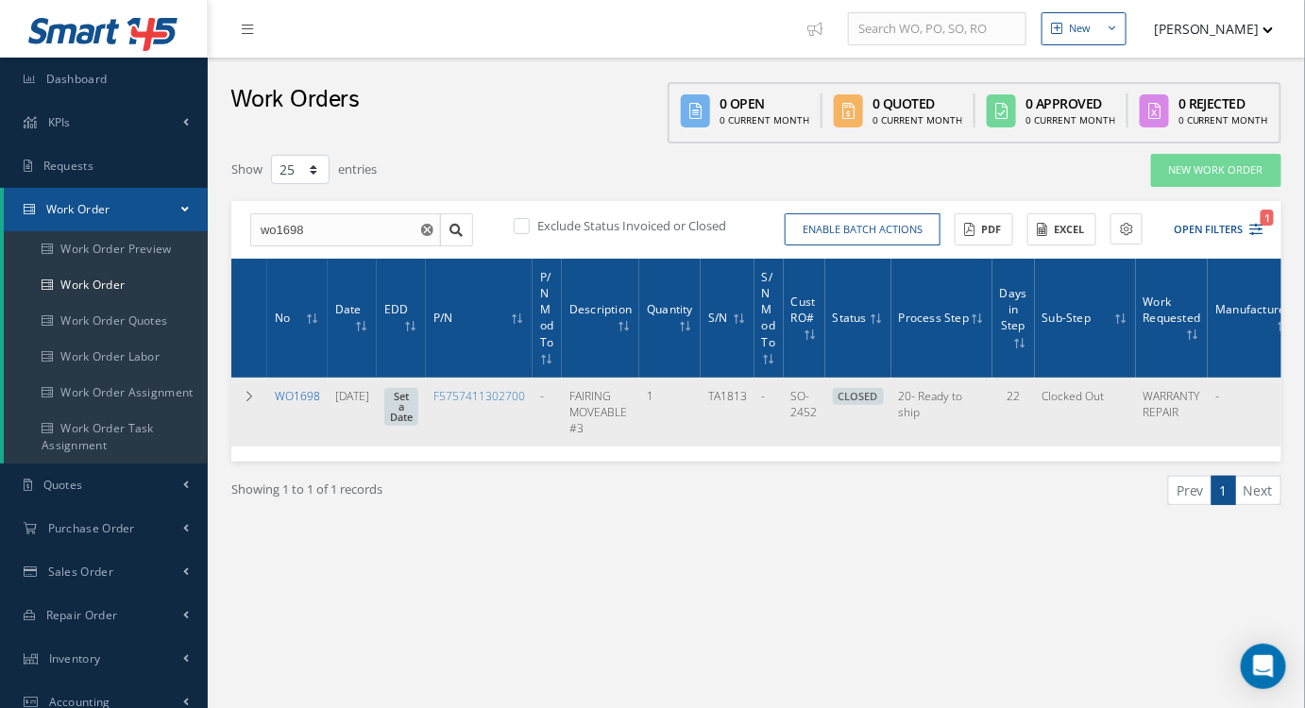
click at [298, 400] on link "WO1698" at bounding box center [297, 396] width 45 height 16
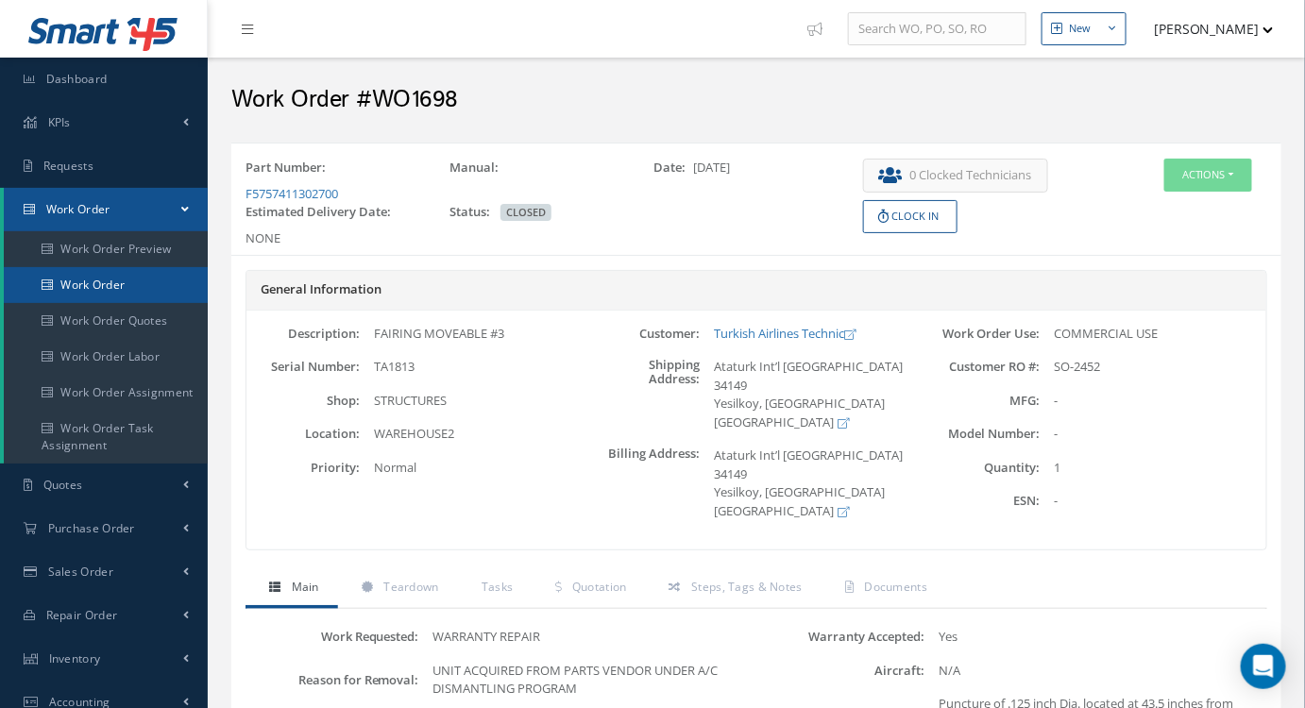
click at [106, 278] on link "Work Order" at bounding box center [106, 285] width 204 height 36
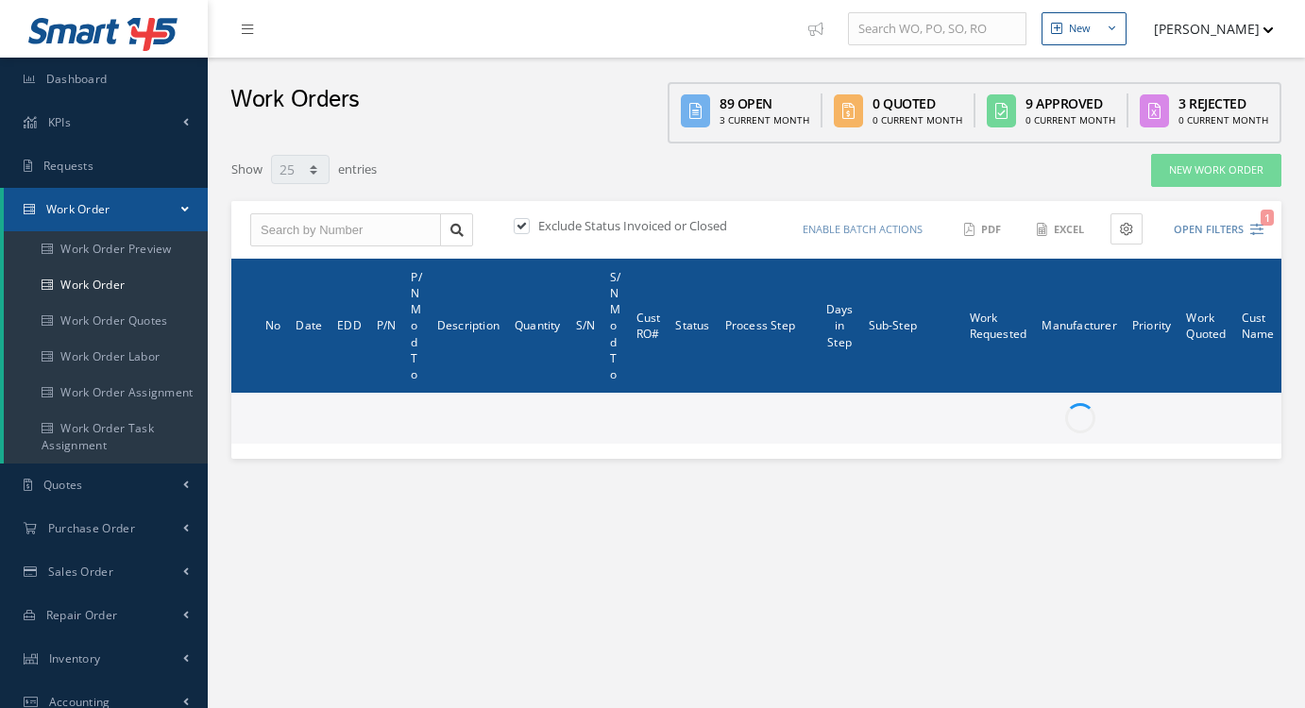
select select "25"
click at [312, 227] on input "text" at bounding box center [345, 230] width 191 height 34
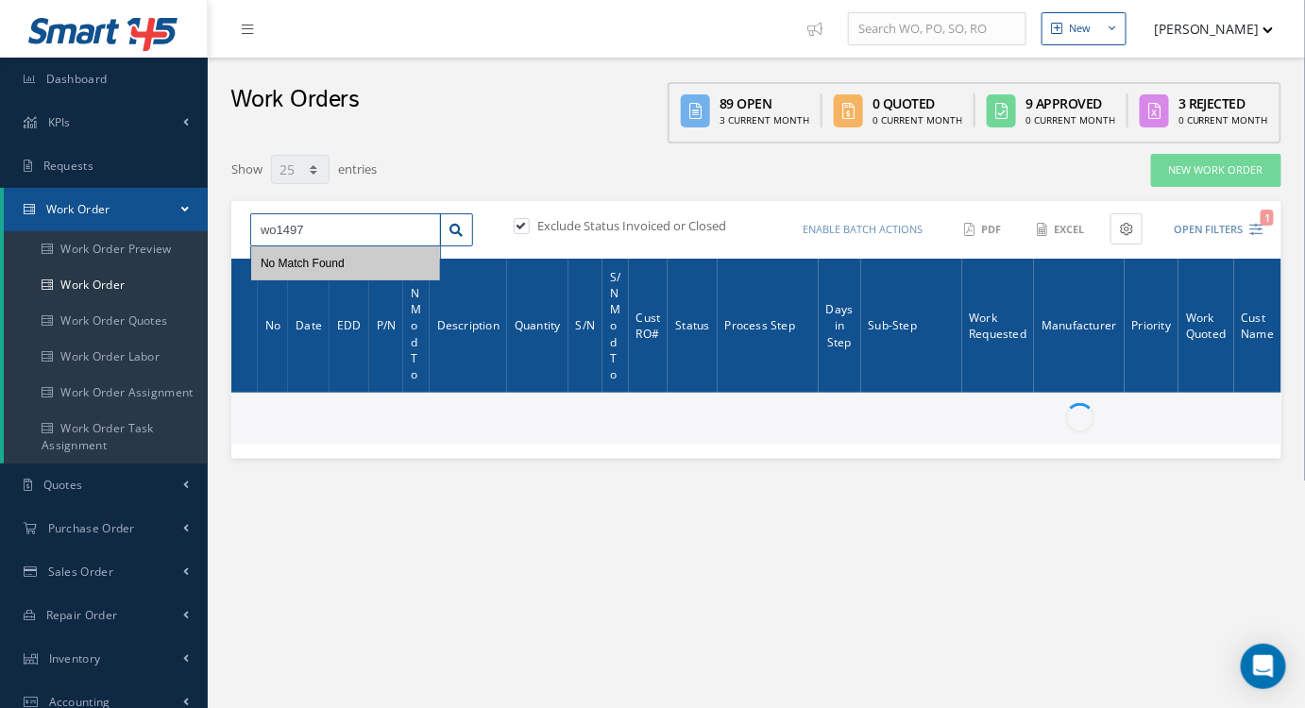
type input "wo1497"
click at [529, 224] on label at bounding box center [531, 225] width 5 height 17
click at [526, 224] on input "checkbox" at bounding box center [520, 227] width 12 height 12
checkbox input "false"
click at [312, 227] on input "wo1497" at bounding box center [345, 230] width 191 height 34
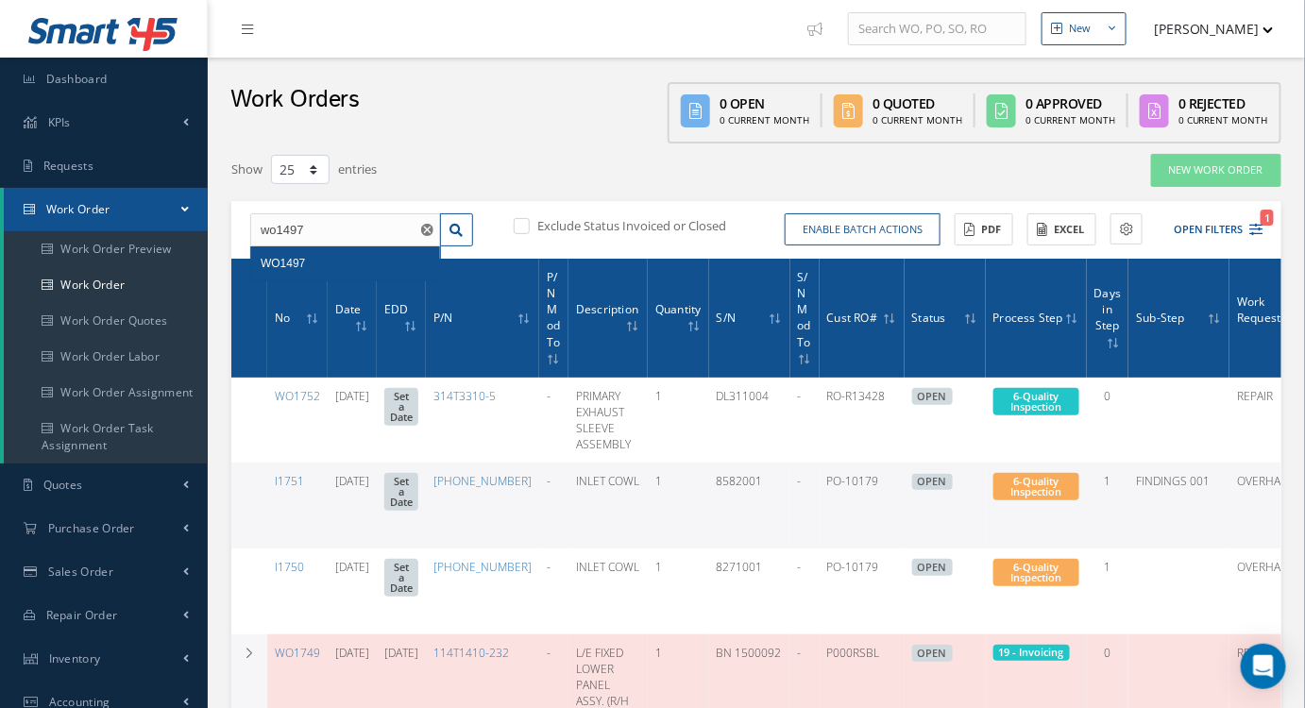
click at [298, 257] on span "WO1497" at bounding box center [283, 263] width 44 height 13
type input "WO1497"
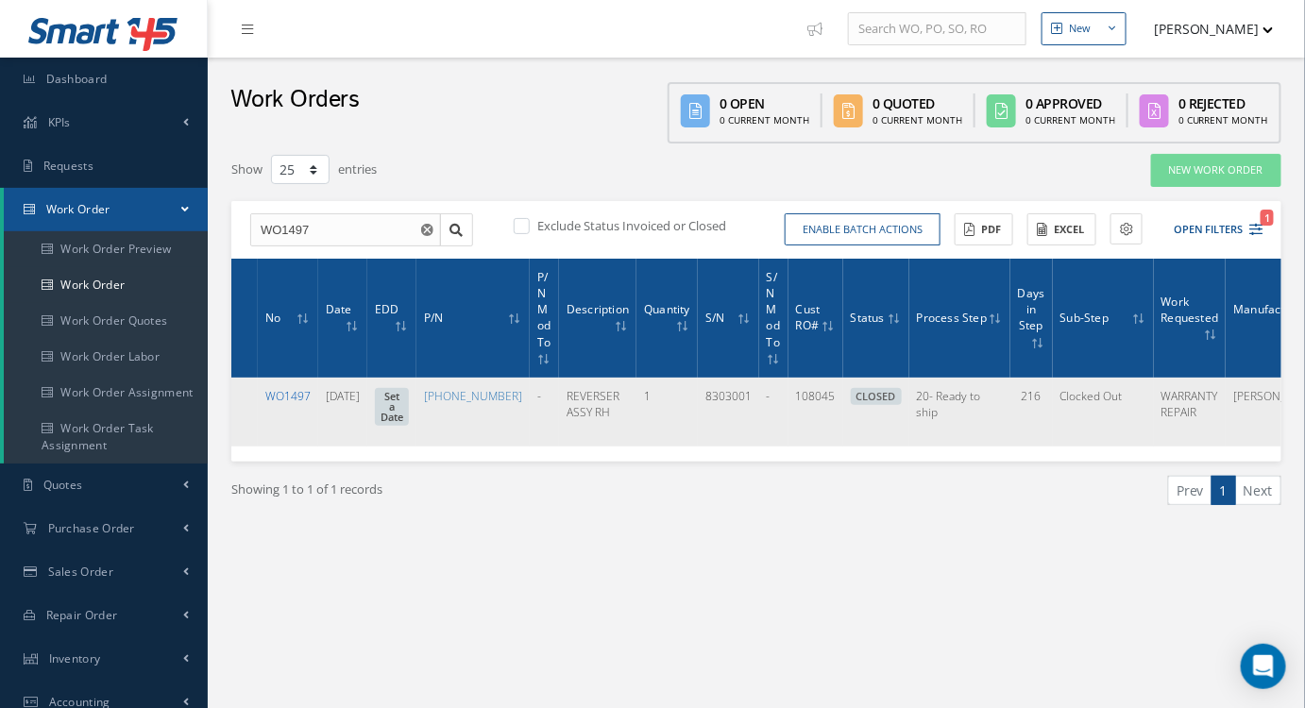
click at [276, 394] on link "WO1497" at bounding box center [287, 396] width 45 height 16
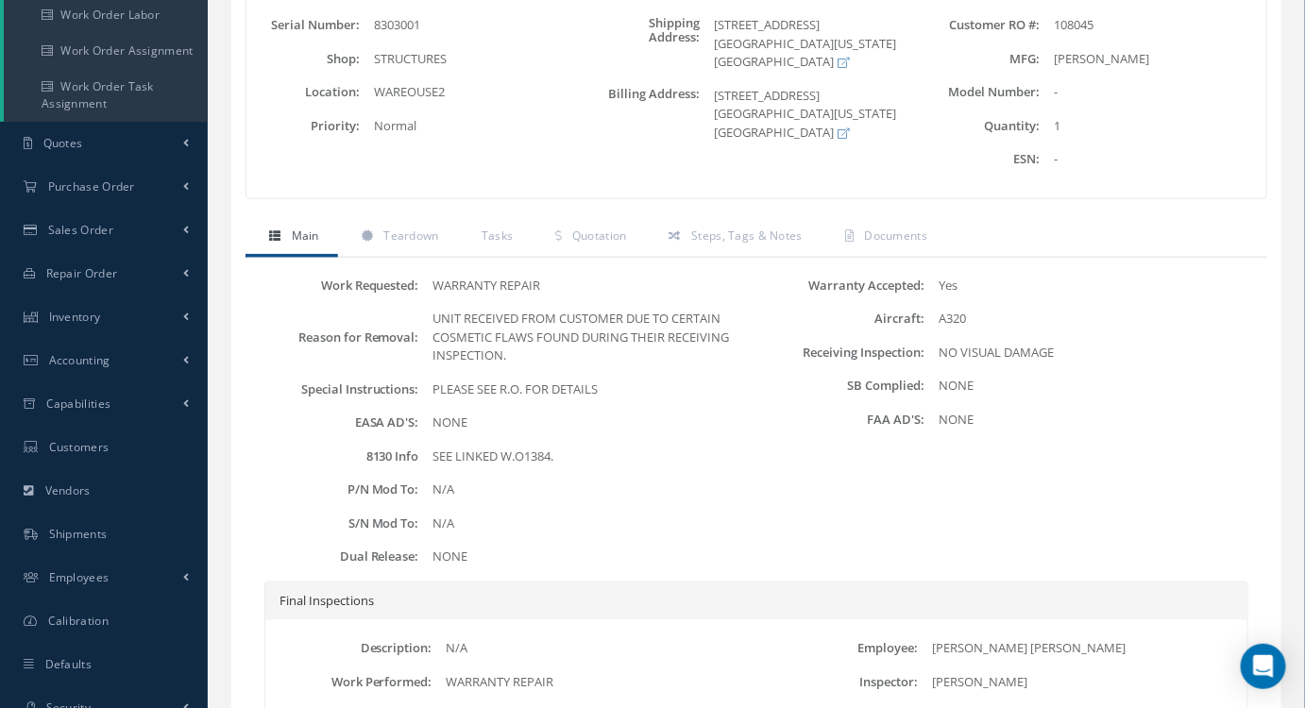
scroll to position [343, 0]
click at [583, 227] on span "Quotation" at bounding box center [599, 235] width 55 height 16
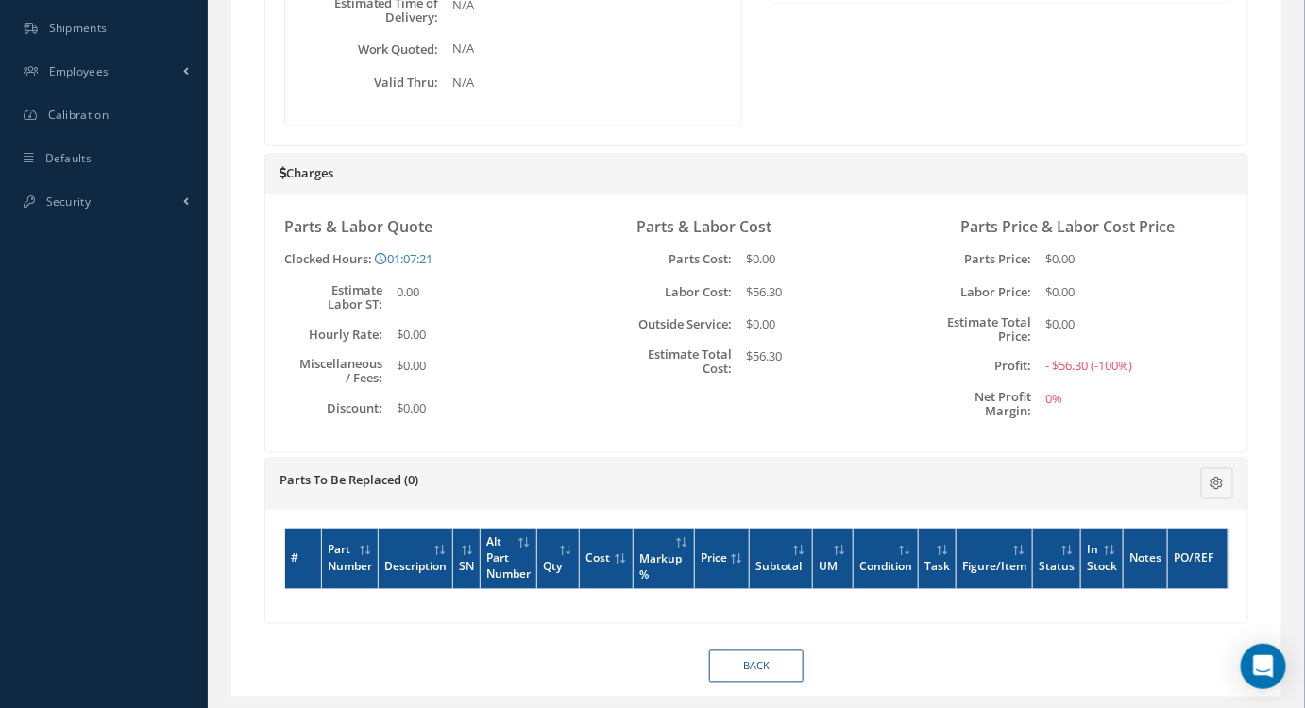
scroll to position [858, 0]
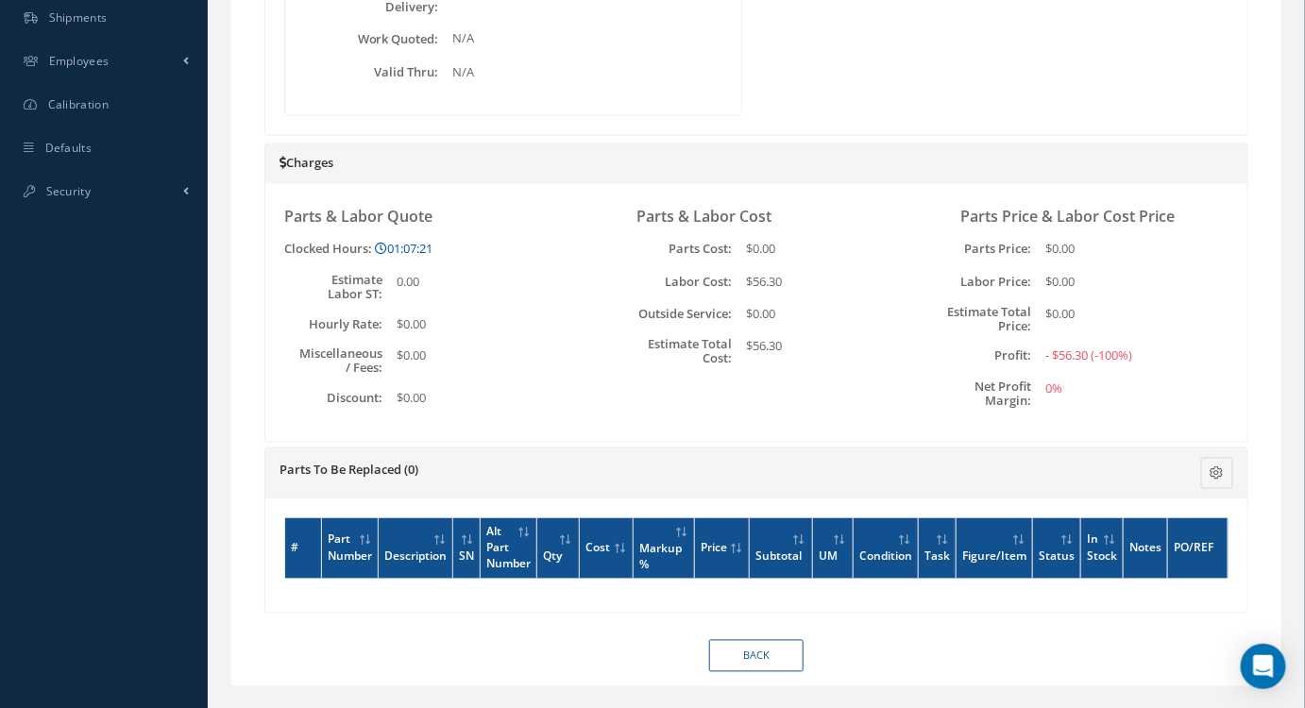
click at [406, 240] on link "01:07:21" at bounding box center [404, 248] width 58 height 17
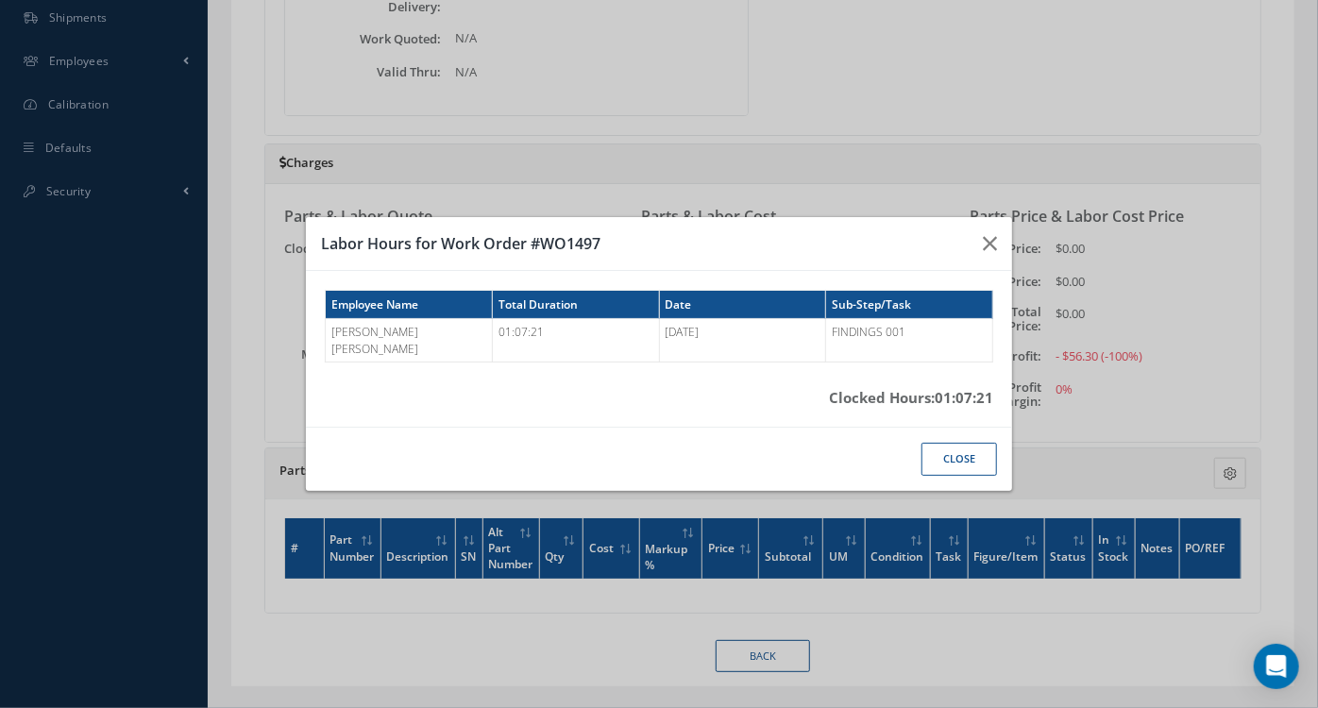
drag, startPoint x: 984, startPoint y: 436, endPoint x: 985, endPoint y: 446, distance: 9.6
click at [984, 443] on button "Close" at bounding box center [959, 459] width 76 height 33
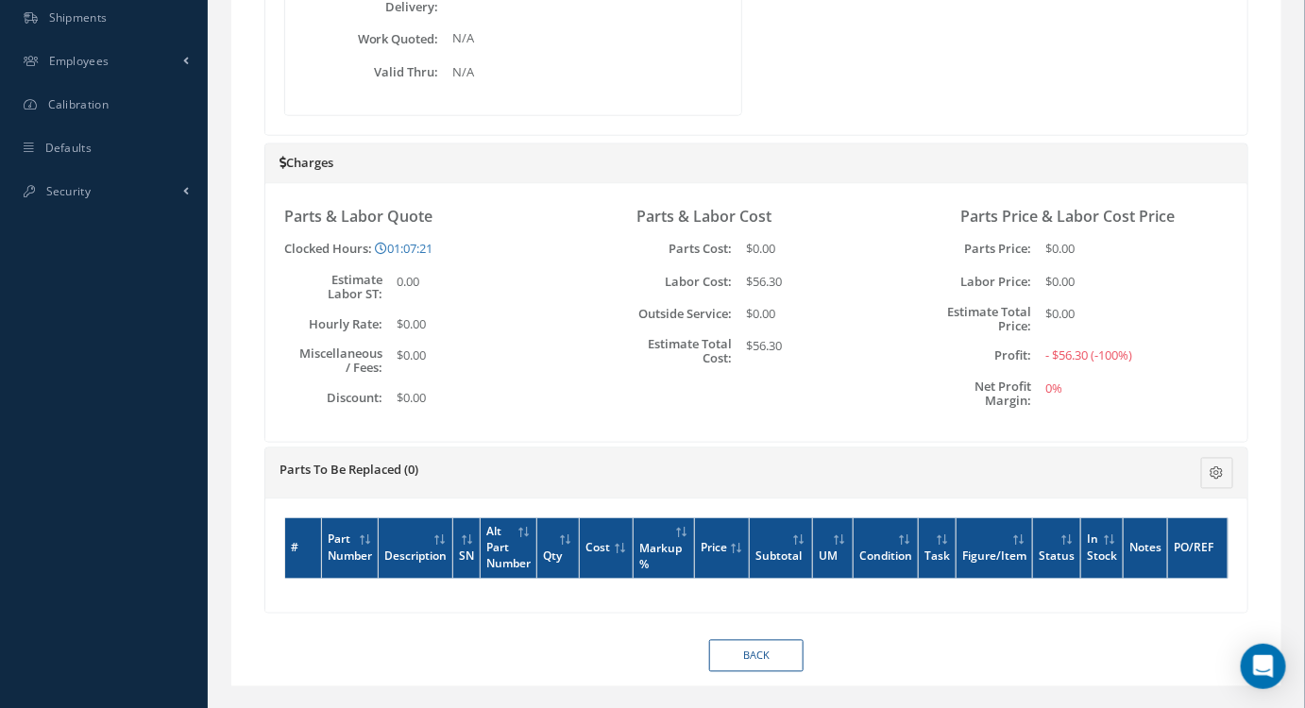
click at [841, 391] on div "Parts & Labor Cost Parts Cost: $0.00 Labor Cost: $56.30 Outside Service: $0.00 …" at bounding box center [756, 313] width 324 height 220
click at [719, 463] on h5 "Parts To Be Replaced (0)" at bounding box center [674, 470] width 790 height 15
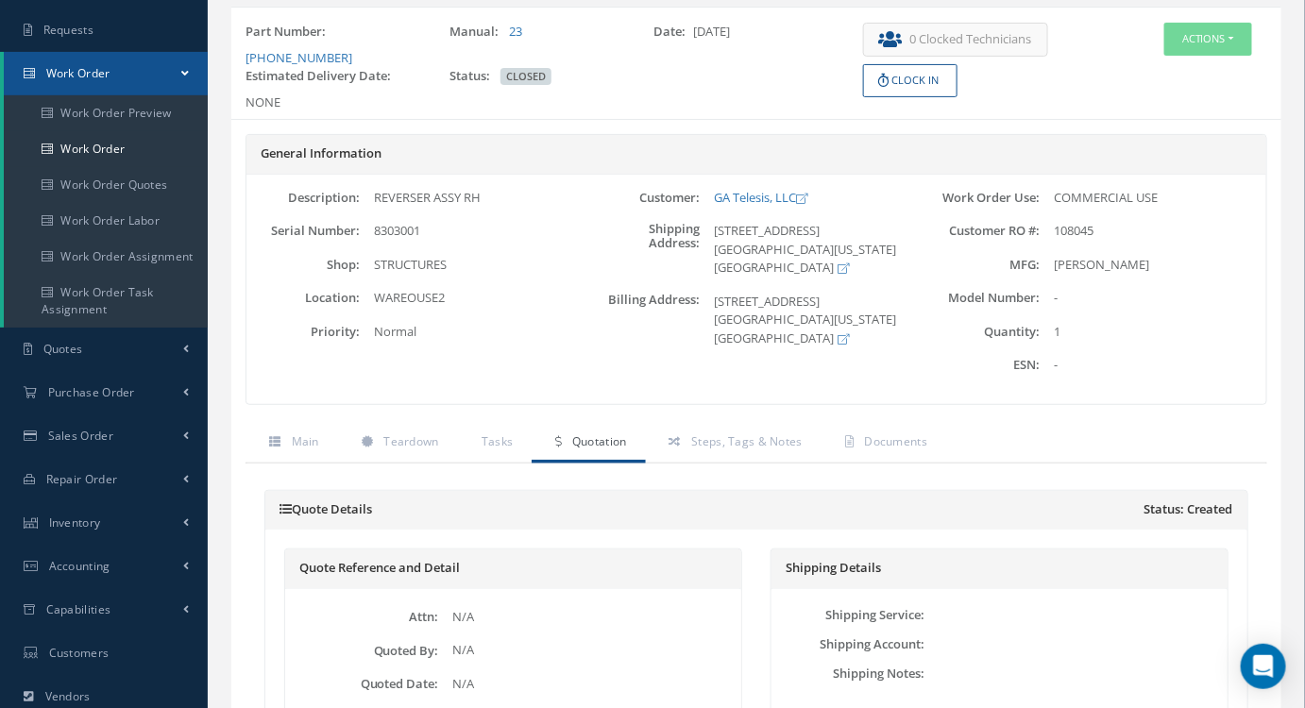
scroll to position [0, 0]
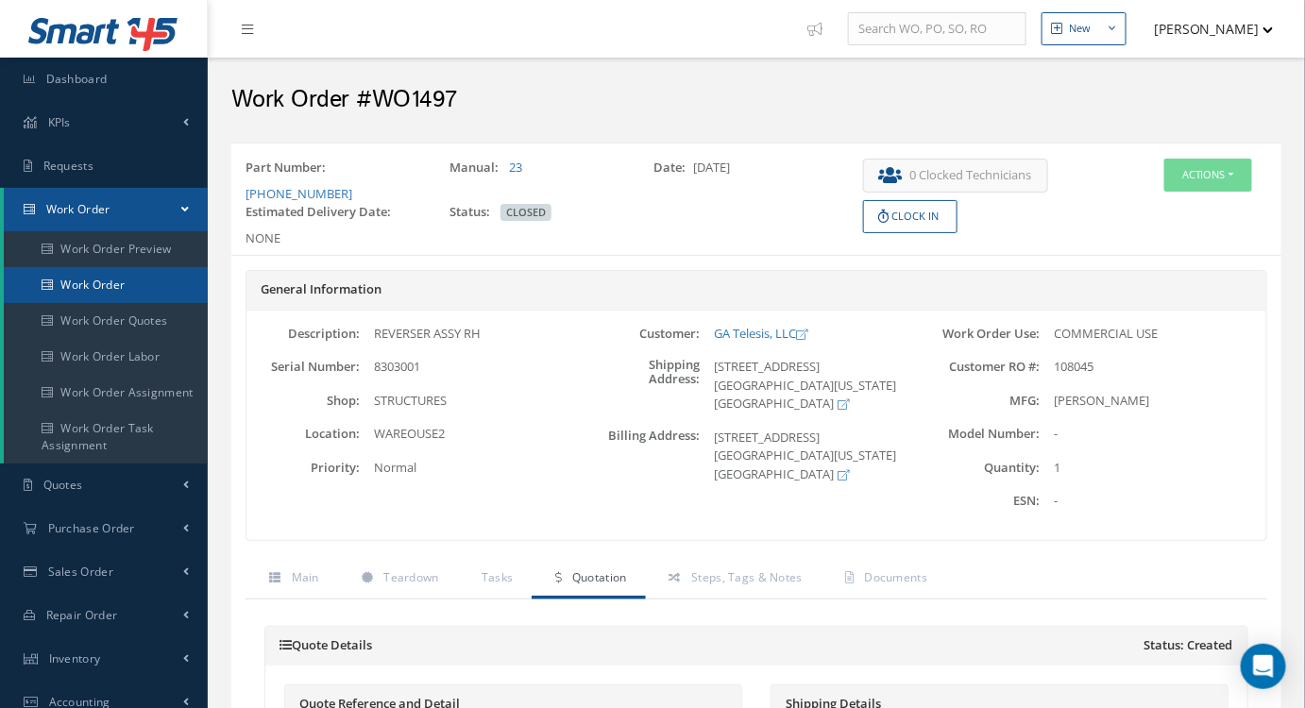
click at [108, 282] on link "Work Order" at bounding box center [106, 285] width 204 height 36
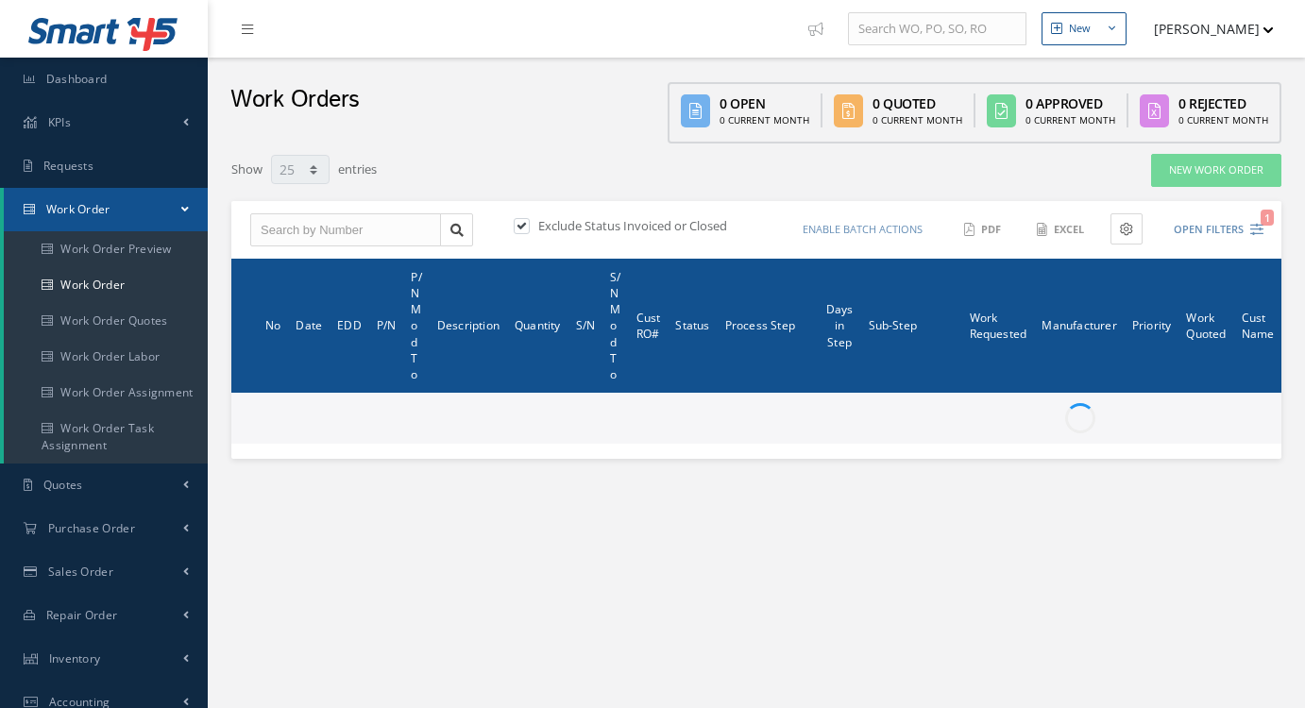
select select "25"
click at [332, 218] on input "text" at bounding box center [345, 230] width 191 height 34
click at [335, 227] on input "text" at bounding box center [345, 230] width 191 height 34
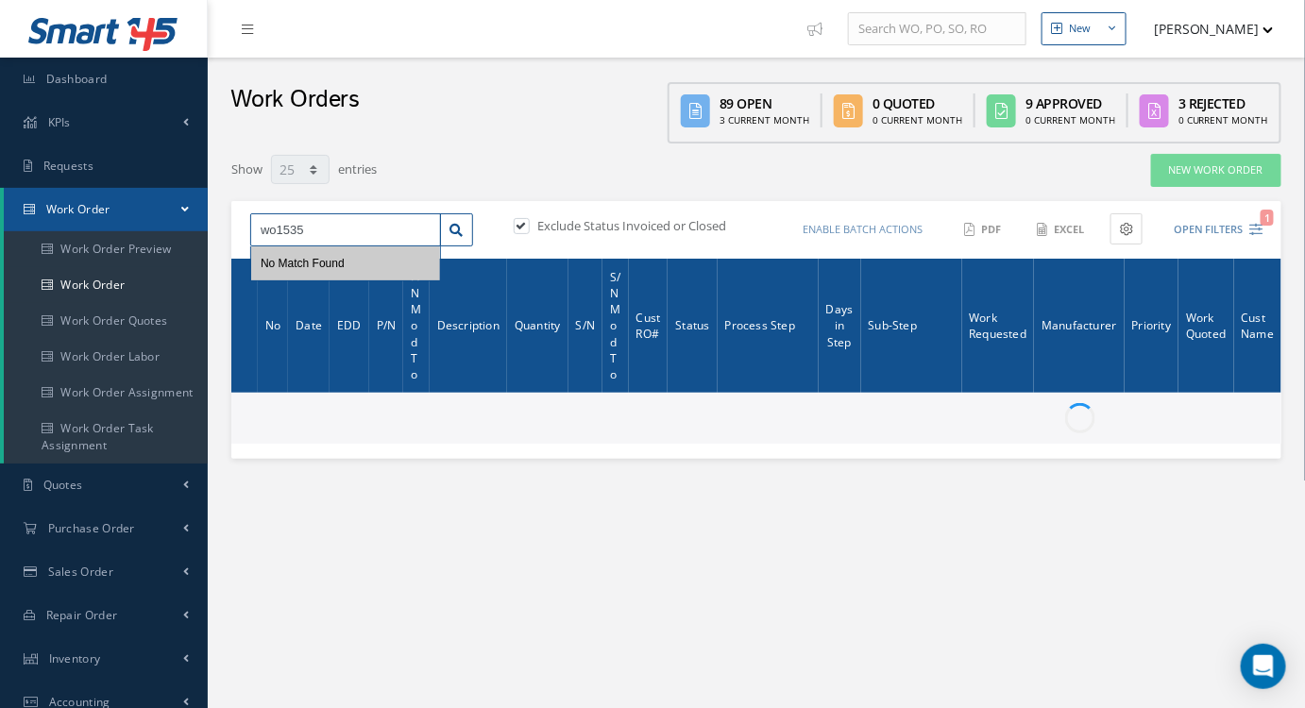
type input "wo1535"
click at [523, 217] on div "Exclude Status Invoiced or Closed" at bounding box center [633, 228] width 247 height 22
click at [529, 225] on label at bounding box center [531, 225] width 5 height 17
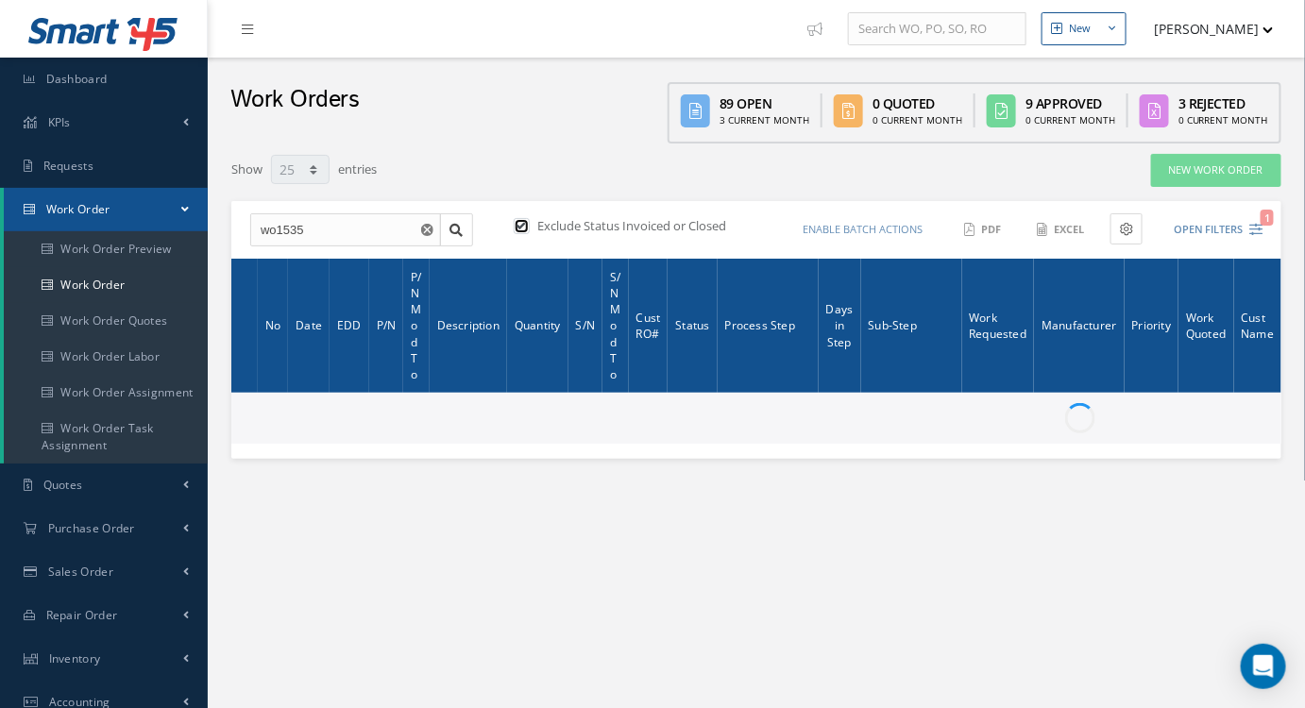
click at [523, 225] on input "checkbox" at bounding box center [520, 227] width 12 height 12
checkbox input "false"
drag, startPoint x: 273, startPoint y: 229, endPoint x: 251, endPoint y: 223, distance: 22.7
click at [272, 229] on input "wo1535" at bounding box center [345, 230] width 191 height 34
click at [251, 223] on input "wo1535" at bounding box center [345, 230] width 191 height 34
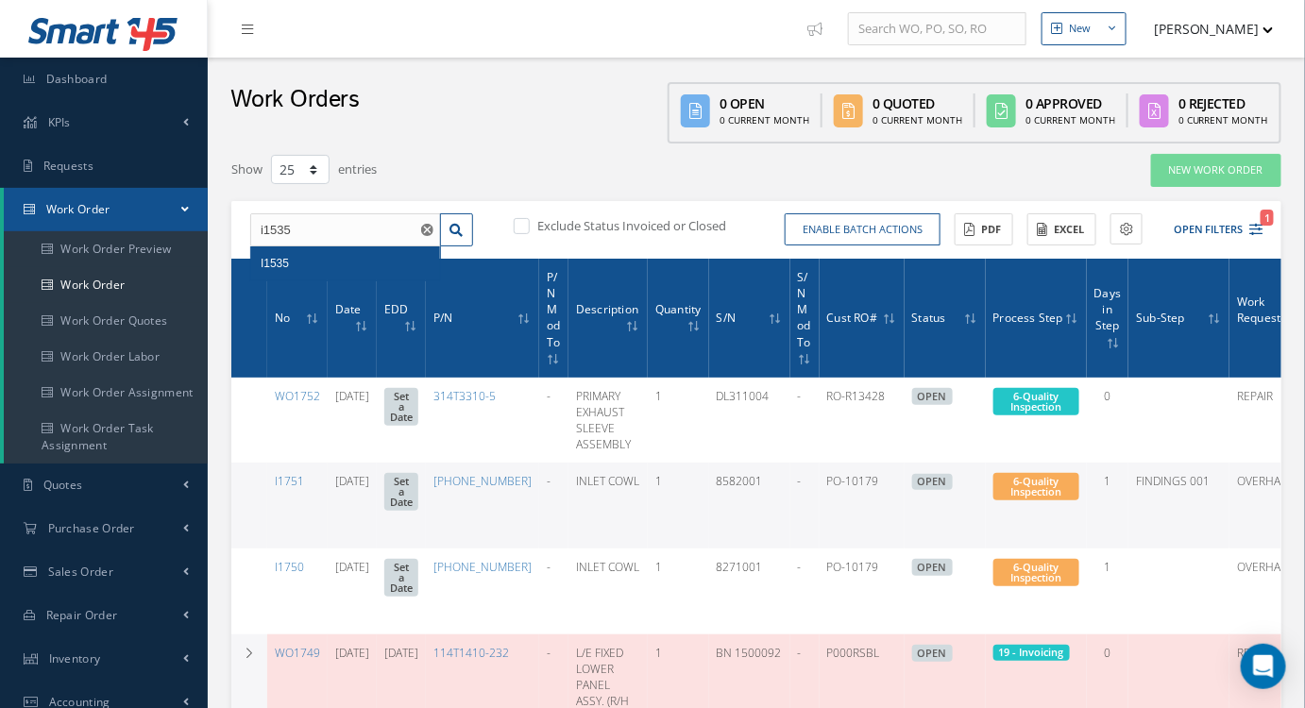
click at [314, 264] on div "I1535" at bounding box center [346, 263] width 170 height 19
type input "I1535"
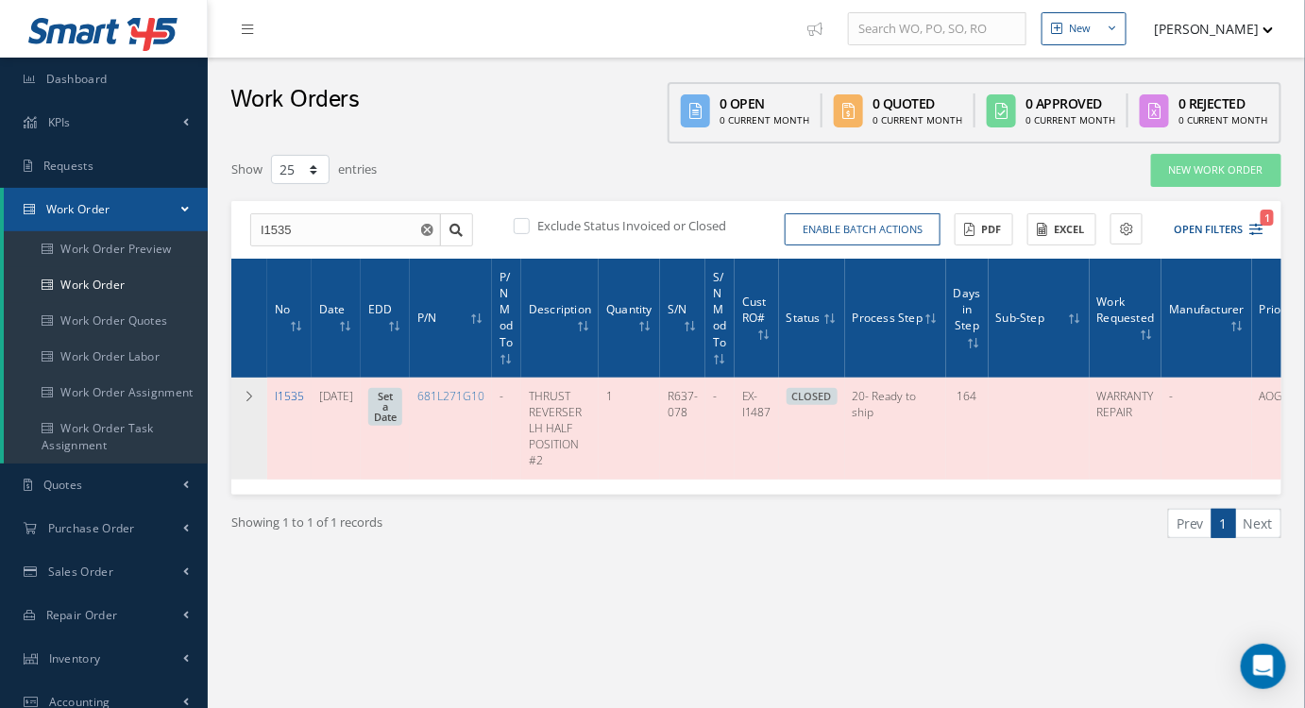
click at [283, 388] on link "I1535" at bounding box center [289, 396] width 29 height 16
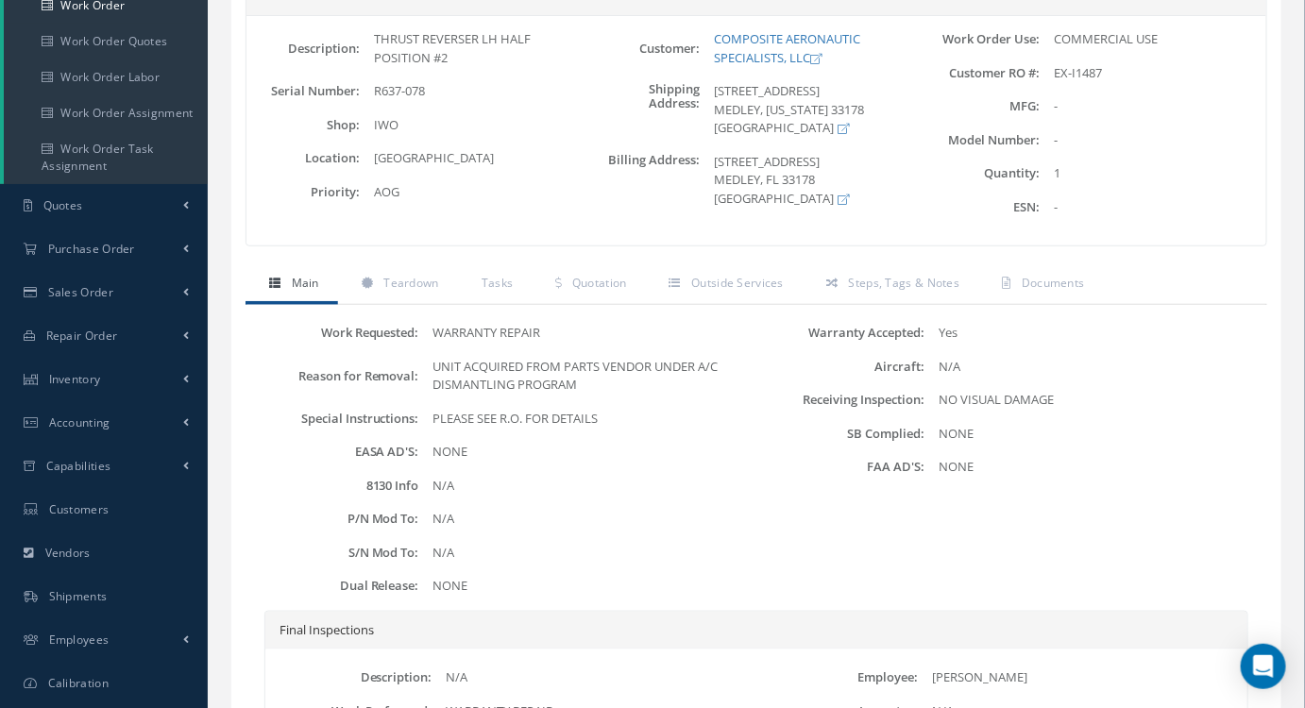
scroll to position [244, 0]
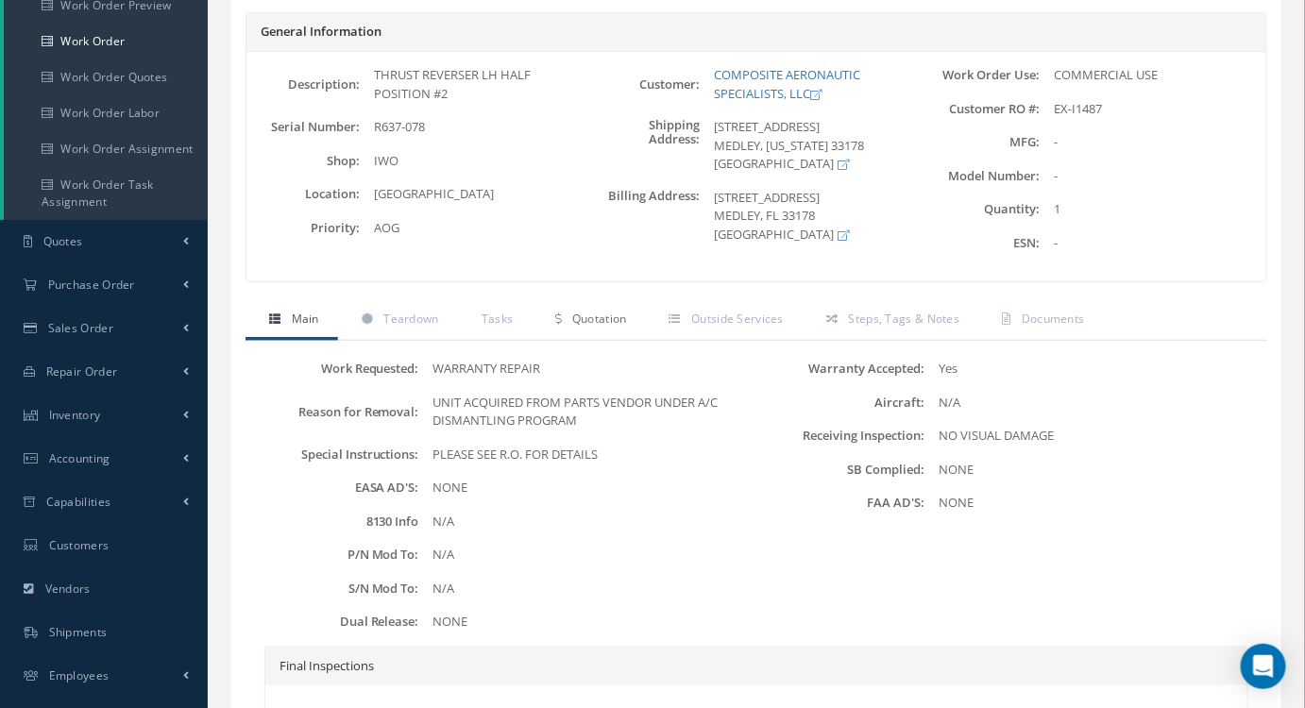
click at [567, 317] on link "Quotation" at bounding box center [587, 321] width 113 height 40
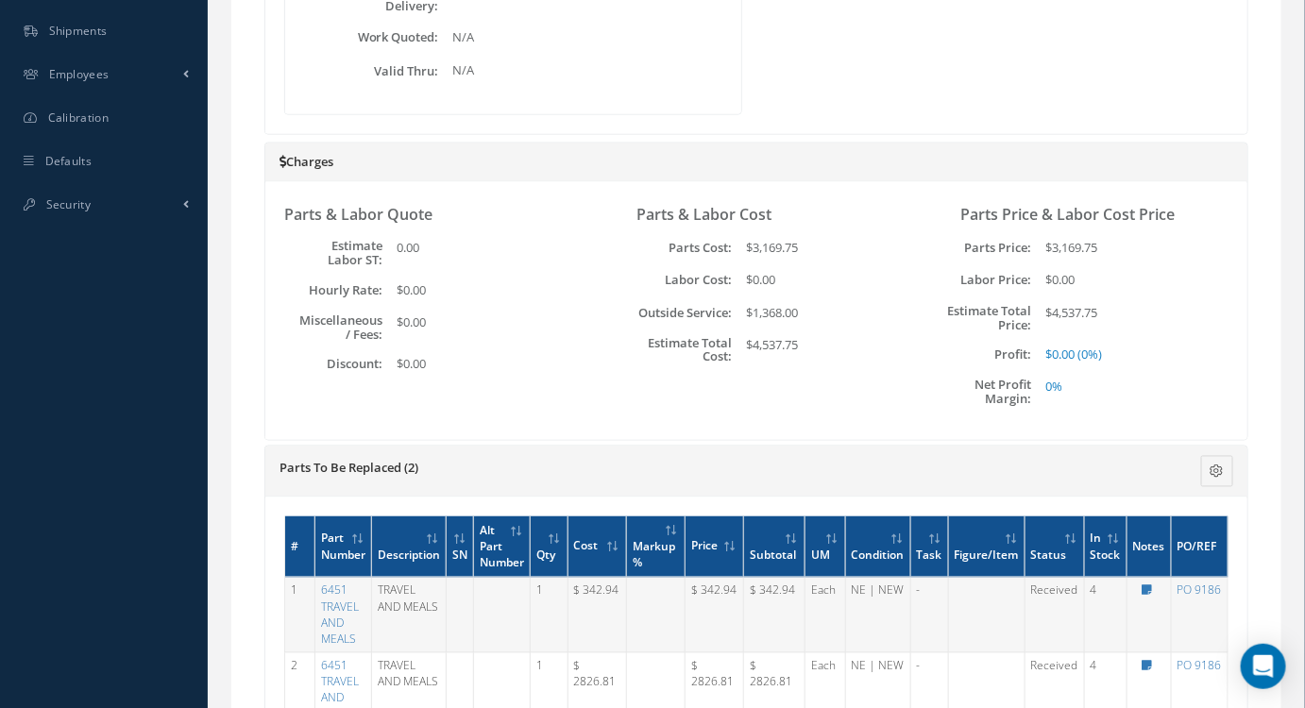
scroll to position [931, 0]
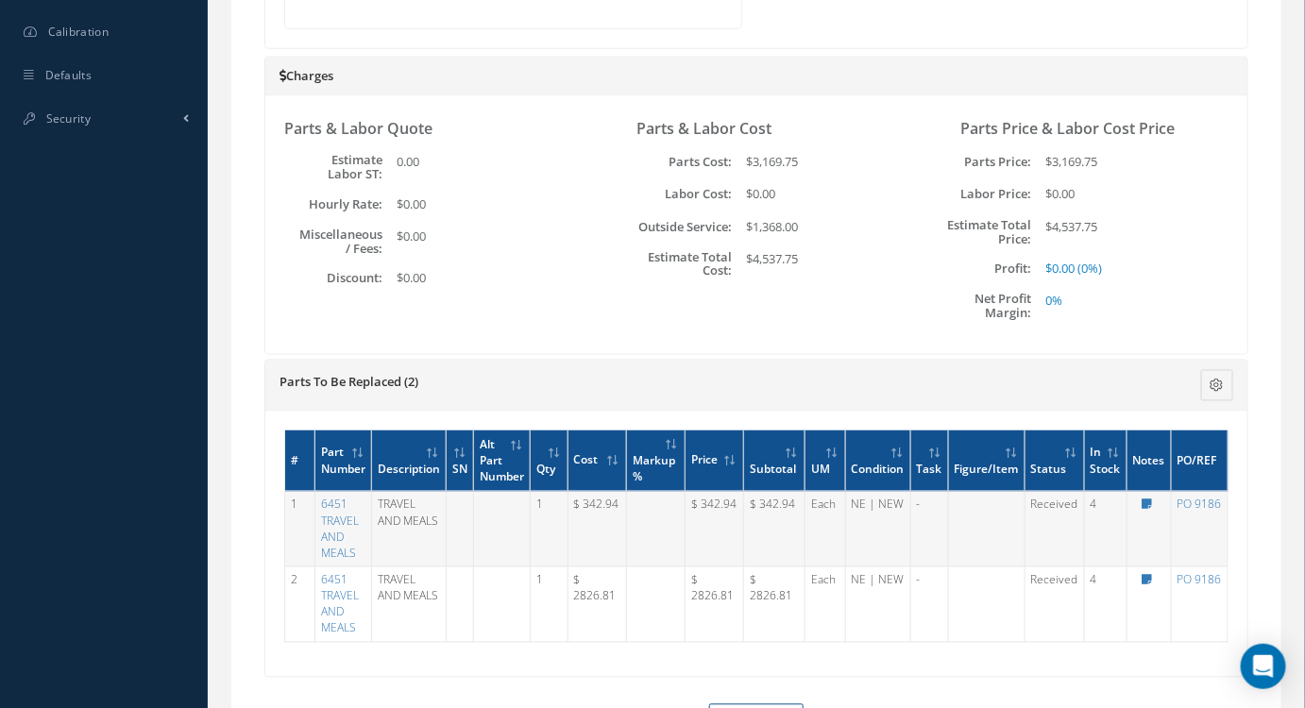
click at [1148, 577] on icon at bounding box center [1147, 580] width 10 height 11
type textarea "AIR FRANCE $ 2,826.81"
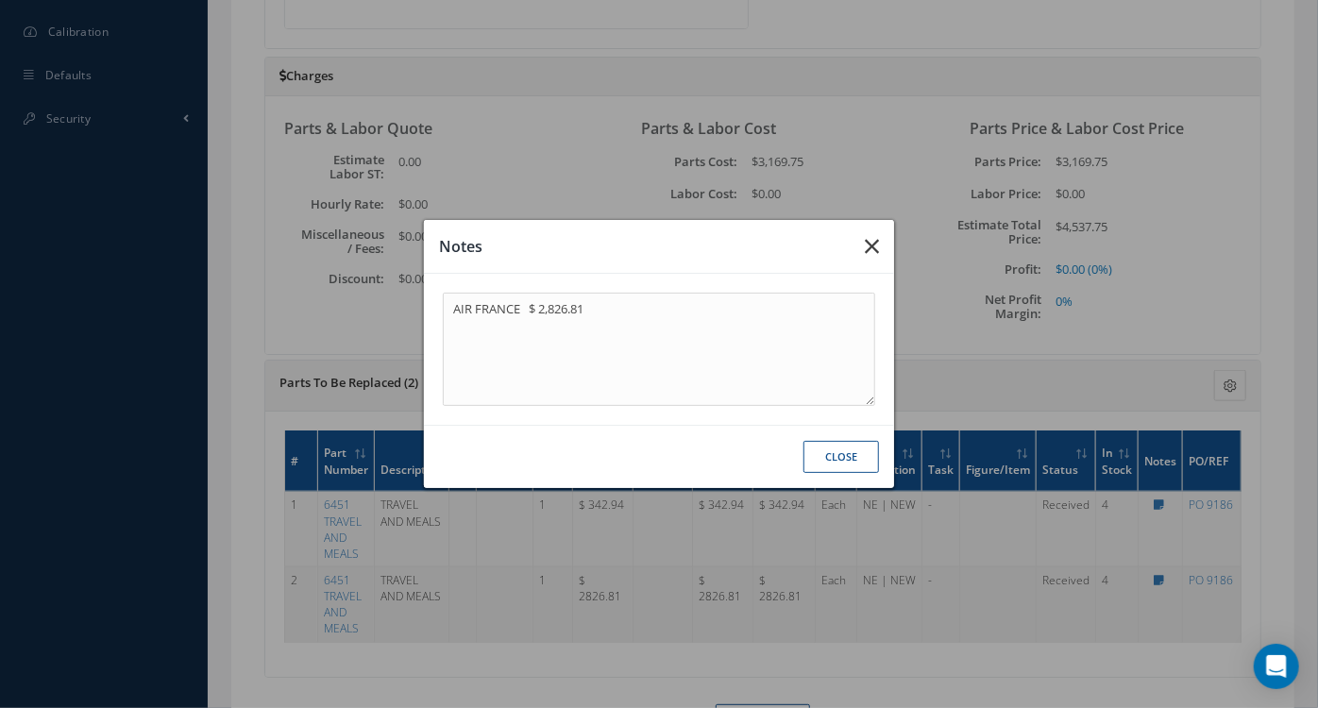
click at [872, 244] on icon "button" at bounding box center [872, 246] width 14 height 23
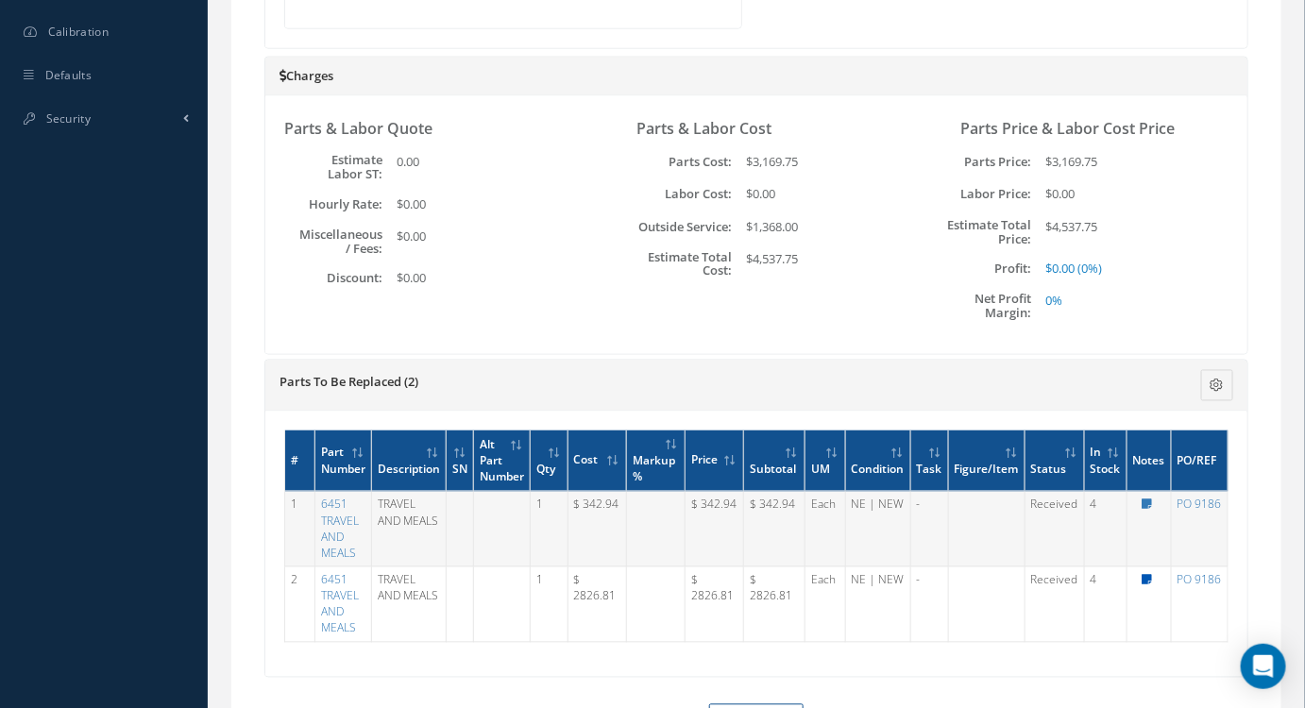
click at [1147, 580] on icon at bounding box center [1147, 580] width 10 height 11
type textarea "AIR FRANCE $ 2,826.81"
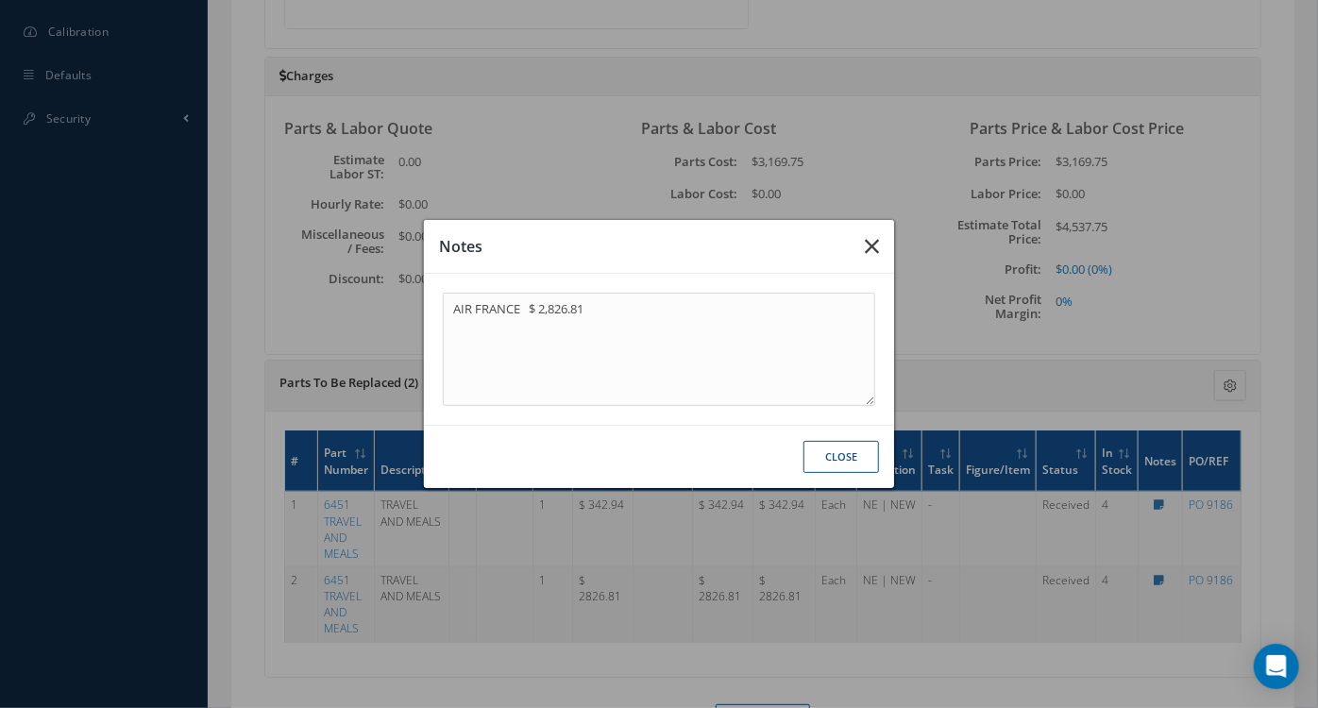
click at [868, 252] on icon "button" at bounding box center [872, 246] width 14 height 23
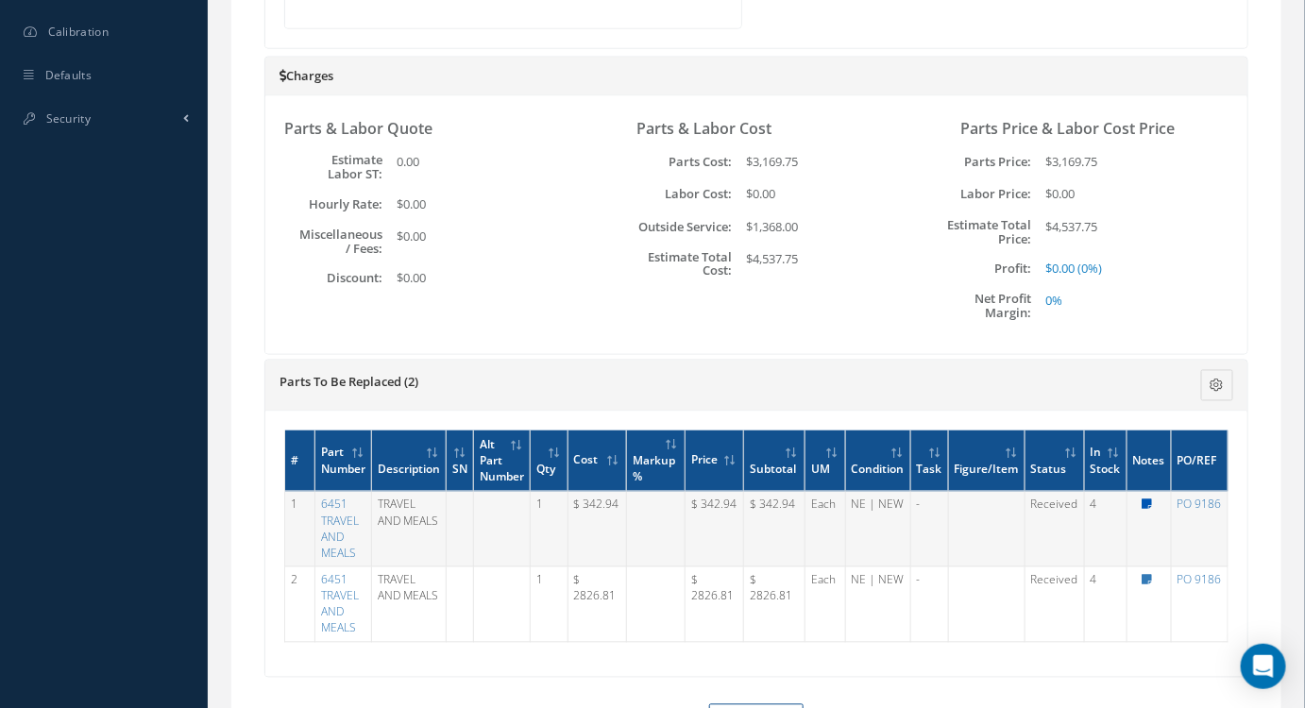
click at [1149, 499] on icon at bounding box center [1147, 504] width 10 height 11
type textarea "[GEOGRAPHIC_DATA] $ 342.94"
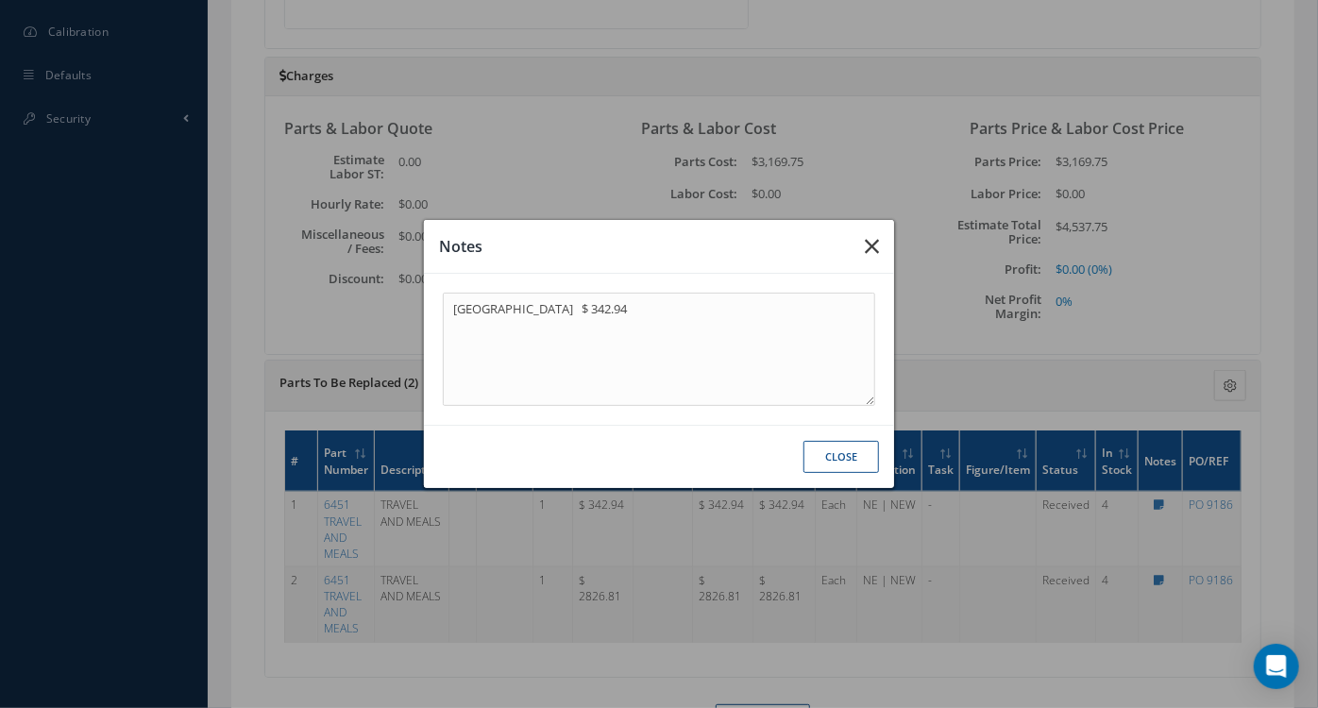
click at [866, 247] on icon "button" at bounding box center [872, 246] width 14 height 23
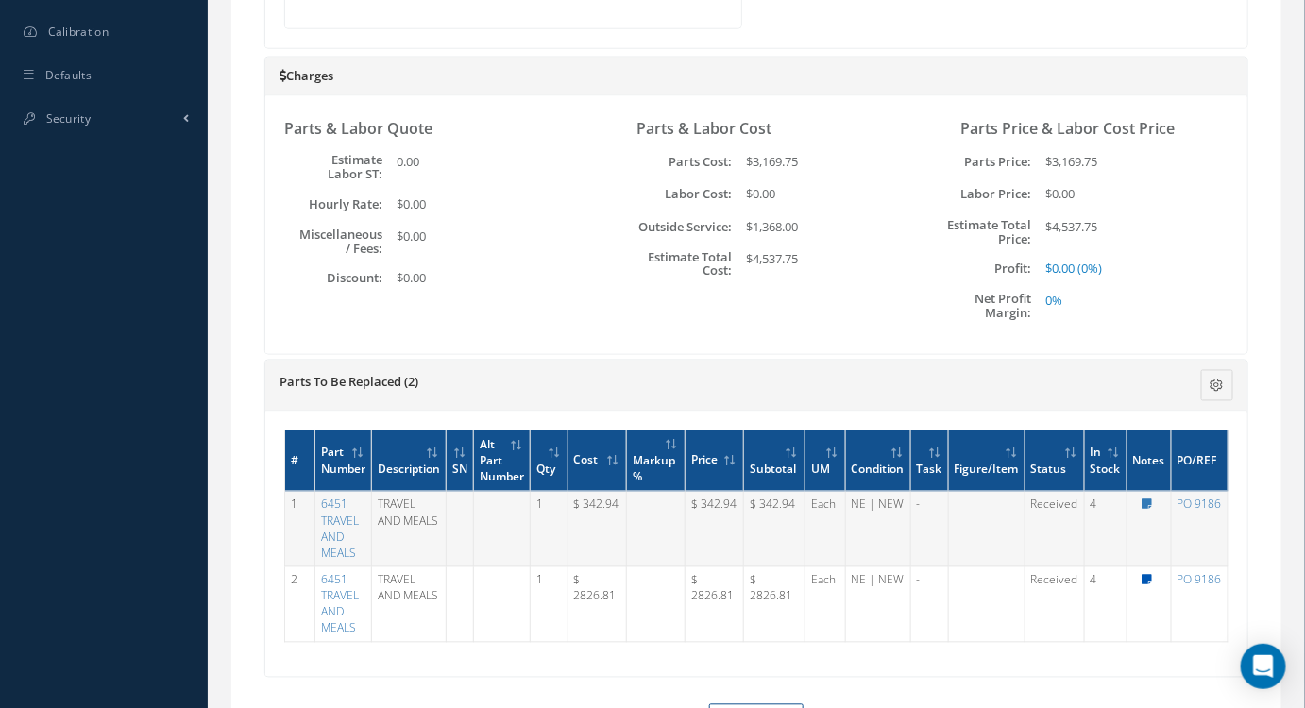
click at [1140, 573] on link at bounding box center [1143, 580] width 20 height 16
type textarea "AIR FRANCE $ 2,826.81"
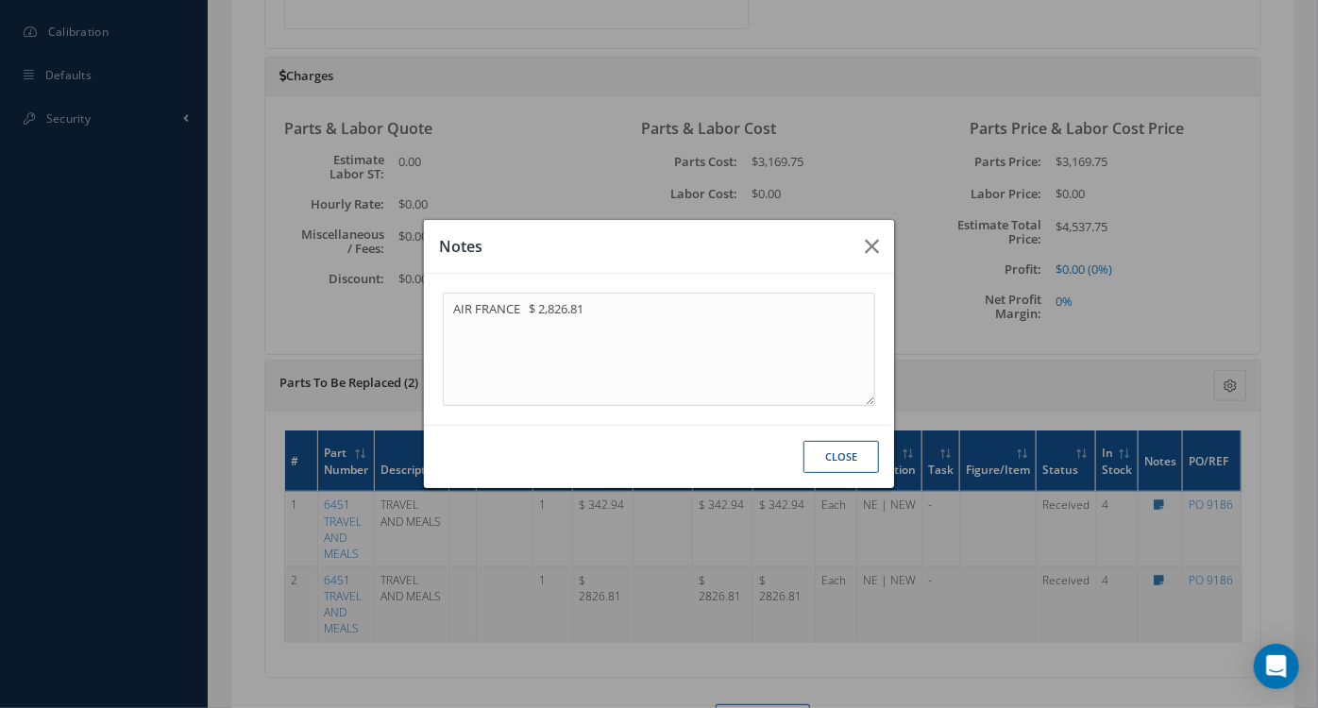
click at [1165, 496] on div "Notes AIR FRANCE $ 2,826.81 Close" at bounding box center [659, 354] width 1318 height 708
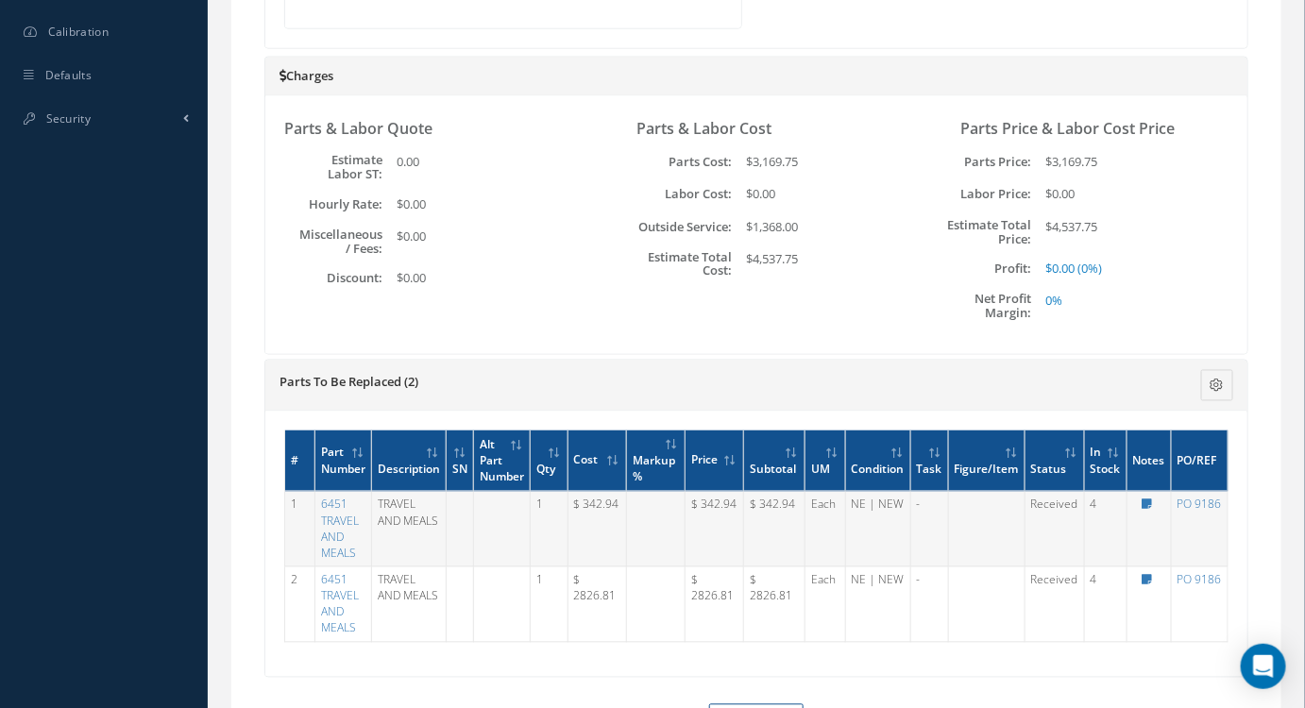
drag, startPoint x: 1145, startPoint y: 486, endPoint x: 1154, endPoint y: 498, distance: 14.9
click at [1154, 498] on td "Notes Close" at bounding box center [1148, 530] width 44 height 76
click at [1154, 499] on td "Notes Close" at bounding box center [1148, 530] width 44 height 76
click at [1147, 499] on icon at bounding box center [1147, 504] width 10 height 11
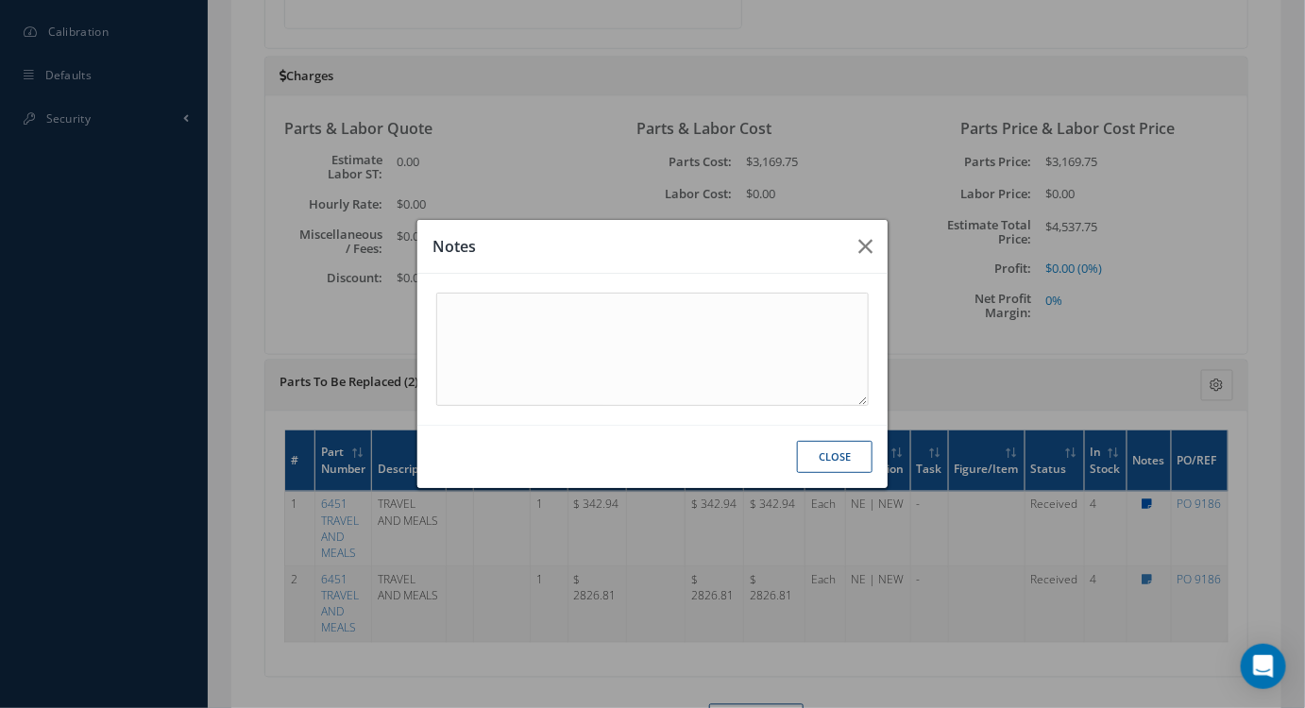
type textarea "[GEOGRAPHIC_DATA] $ 342.94"
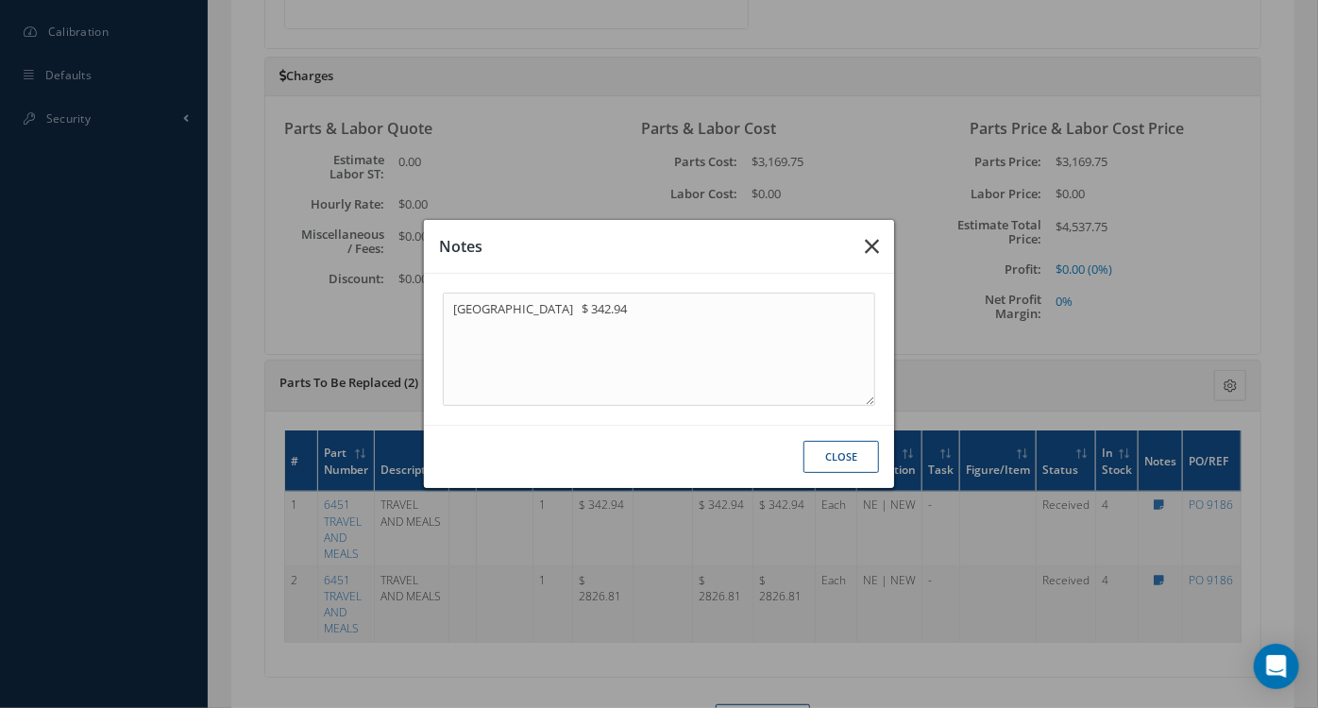
click at [865, 247] on icon "button" at bounding box center [872, 246] width 14 height 23
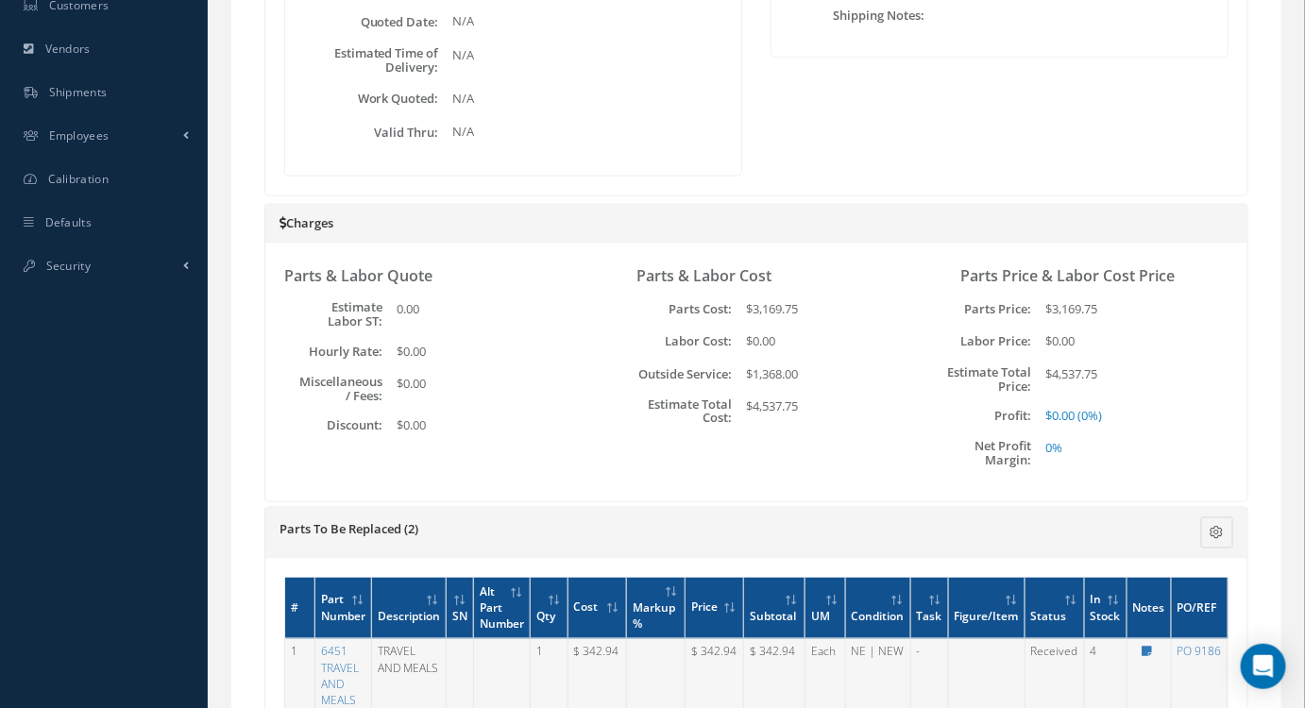
scroll to position [1027, 0]
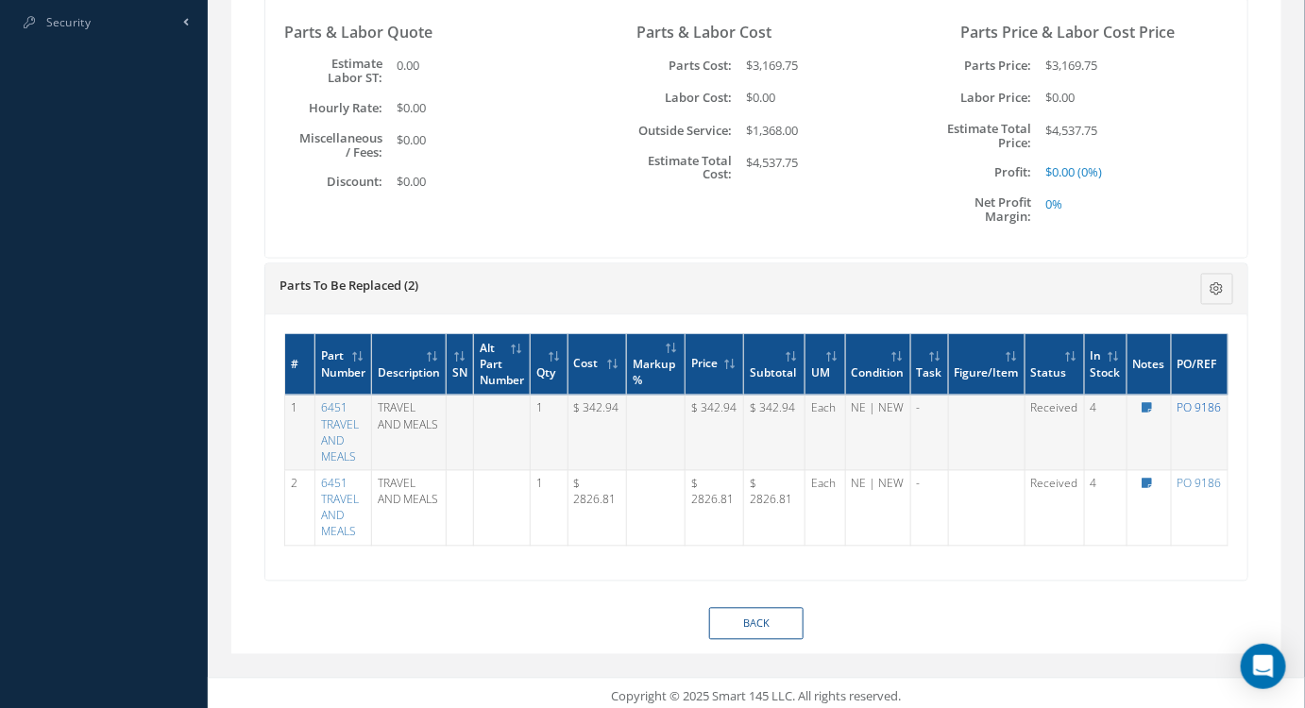
click at [1189, 401] on link "PO 9186" at bounding box center [1199, 408] width 44 height 16
click at [624, 567] on div "# Part Number Description SN Alt Part Number Qty Cost Markup % Price Subtotal U…" at bounding box center [756, 447] width 982 height 265
drag, startPoint x: 1240, startPoint y: 509, endPoint x: 269, endPoint y: 264, distance: 1001.6
click at [269, 264] on div "Parts To Be Replaced (2) Description SN Alternate PN Qty Cost Markup Percentage…" at bounding box center [756, 422] width 984 height 318
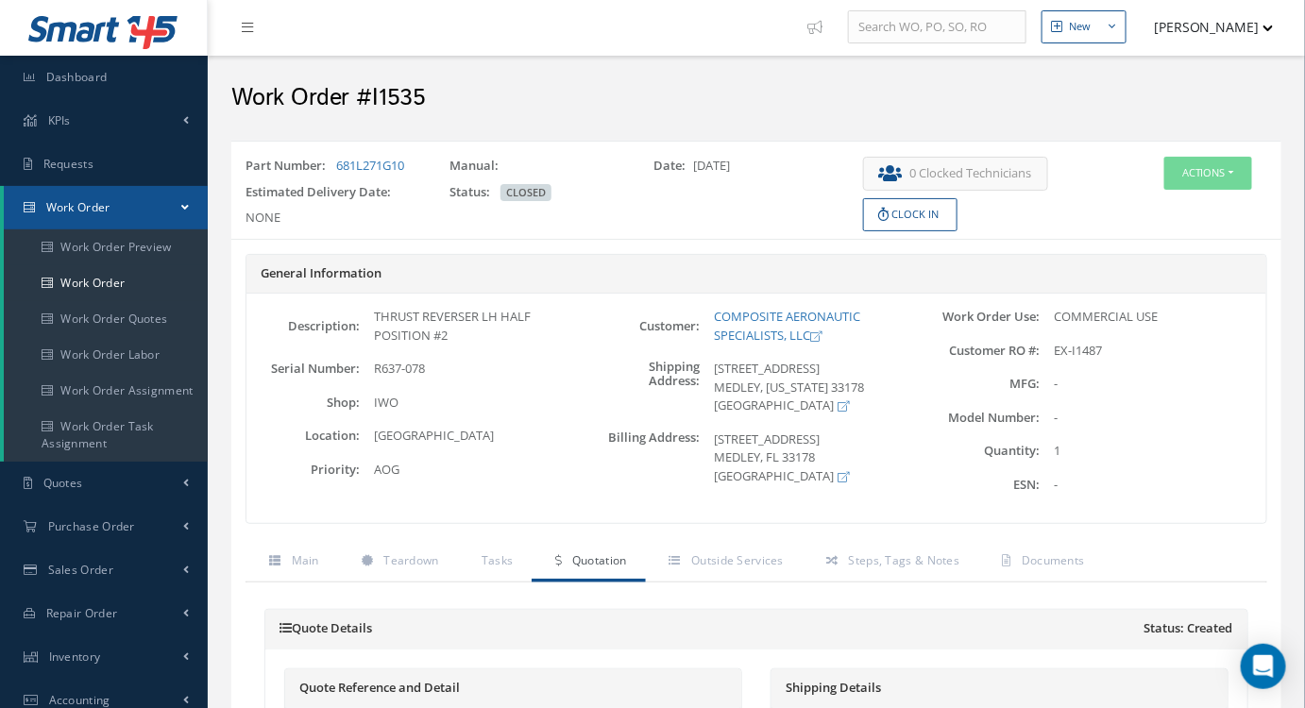
scroll to position [0, 0]
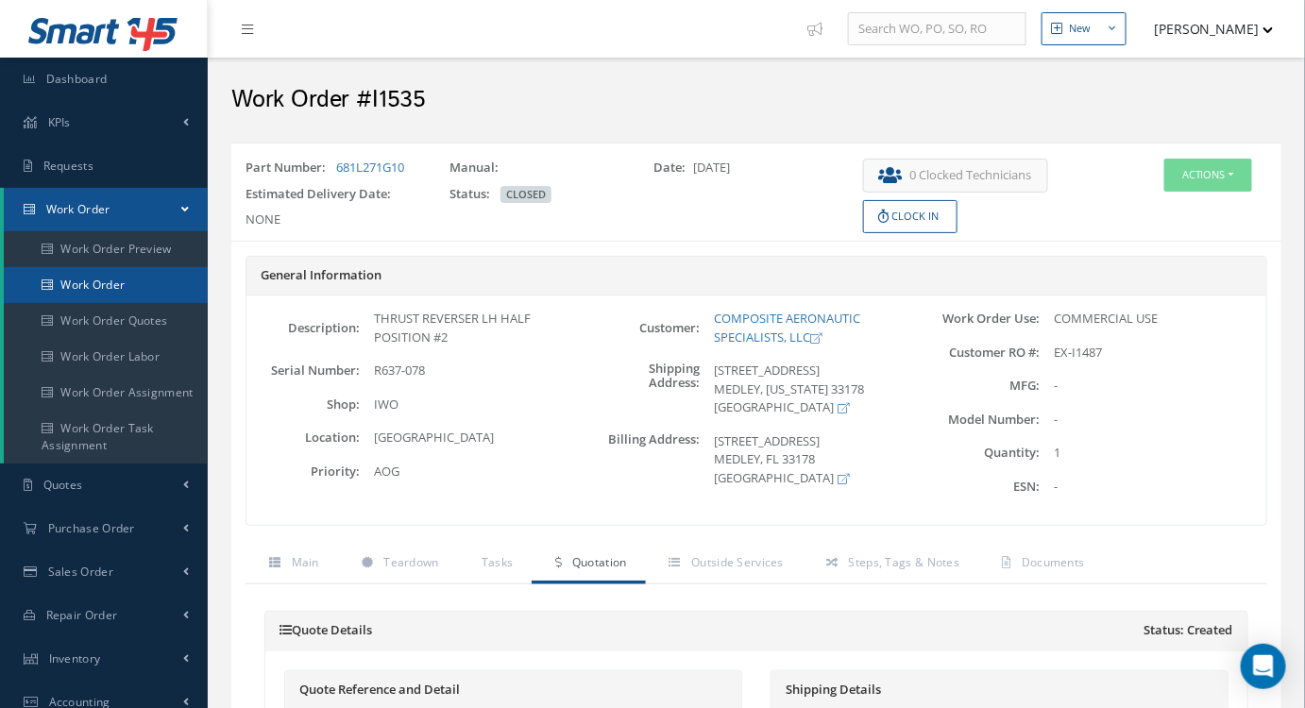
click at [109, 286] on link "Work Order" at bounding box center [106, 285] width 204 height 36
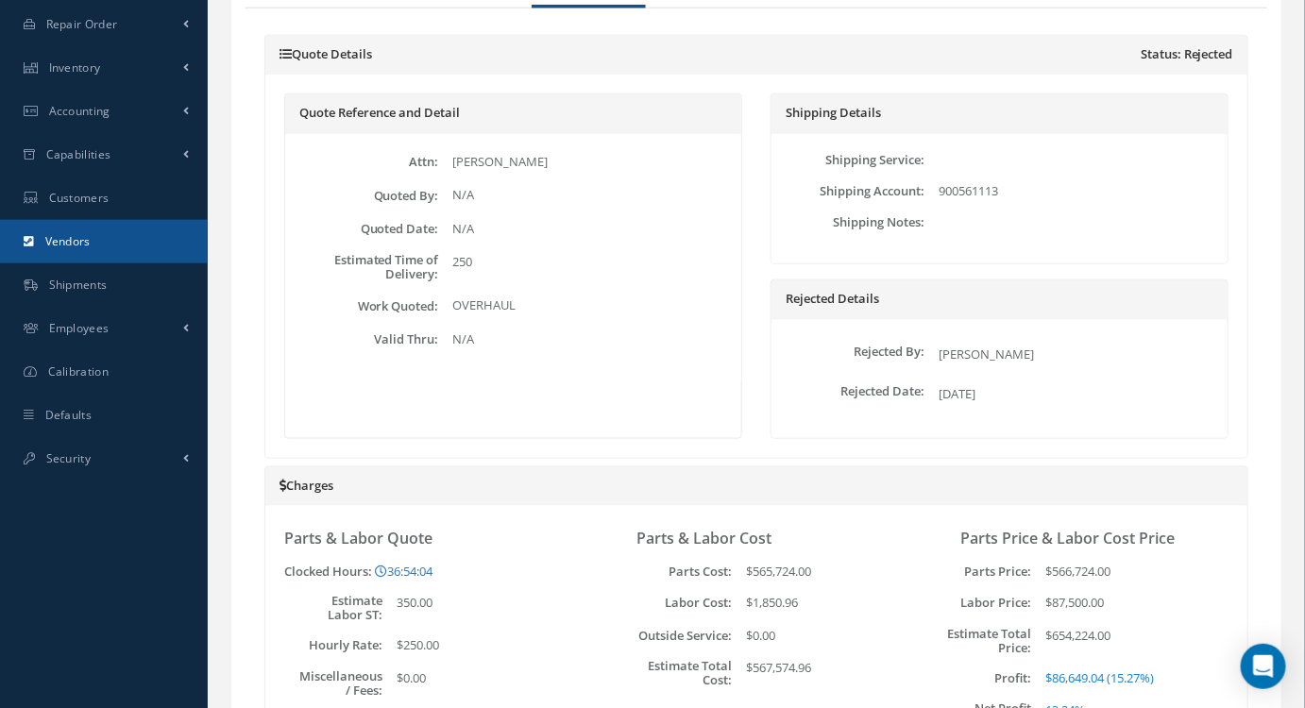
scroll to position [161, 0]
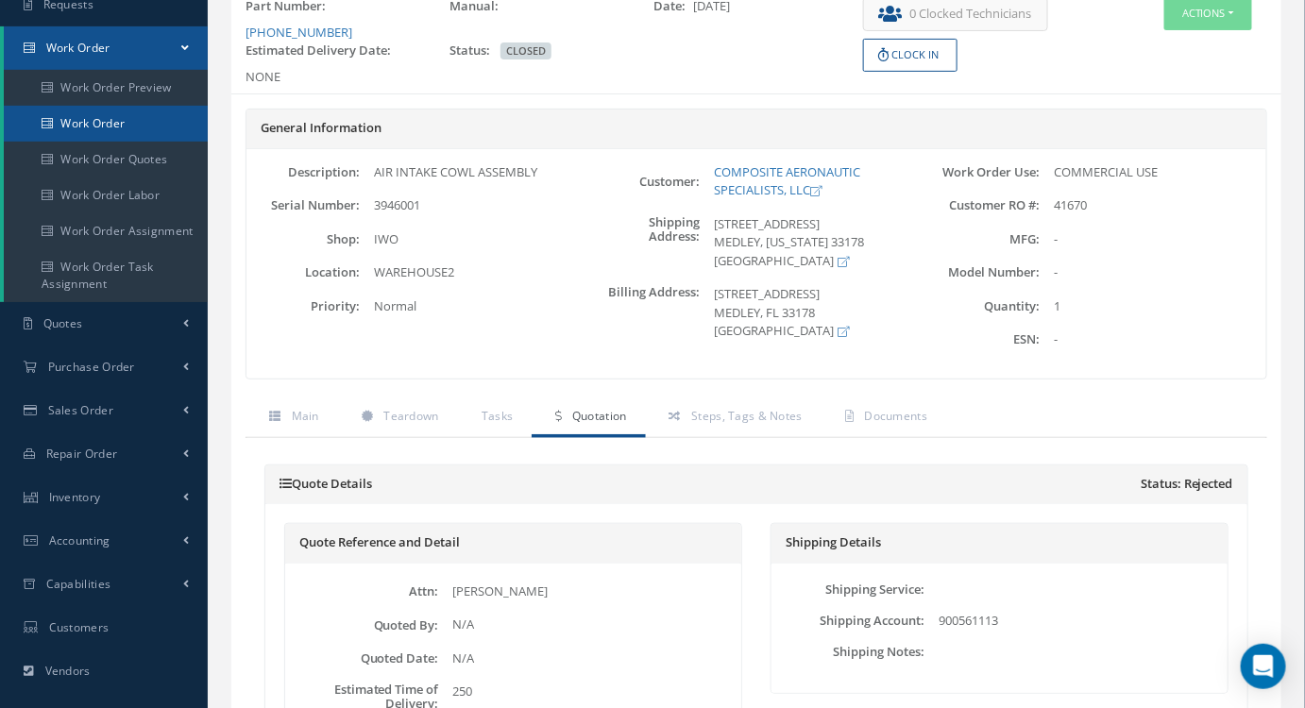
click at [90, 129] on link "Work Order" at bounding box center [106, 124] width 204 height 36
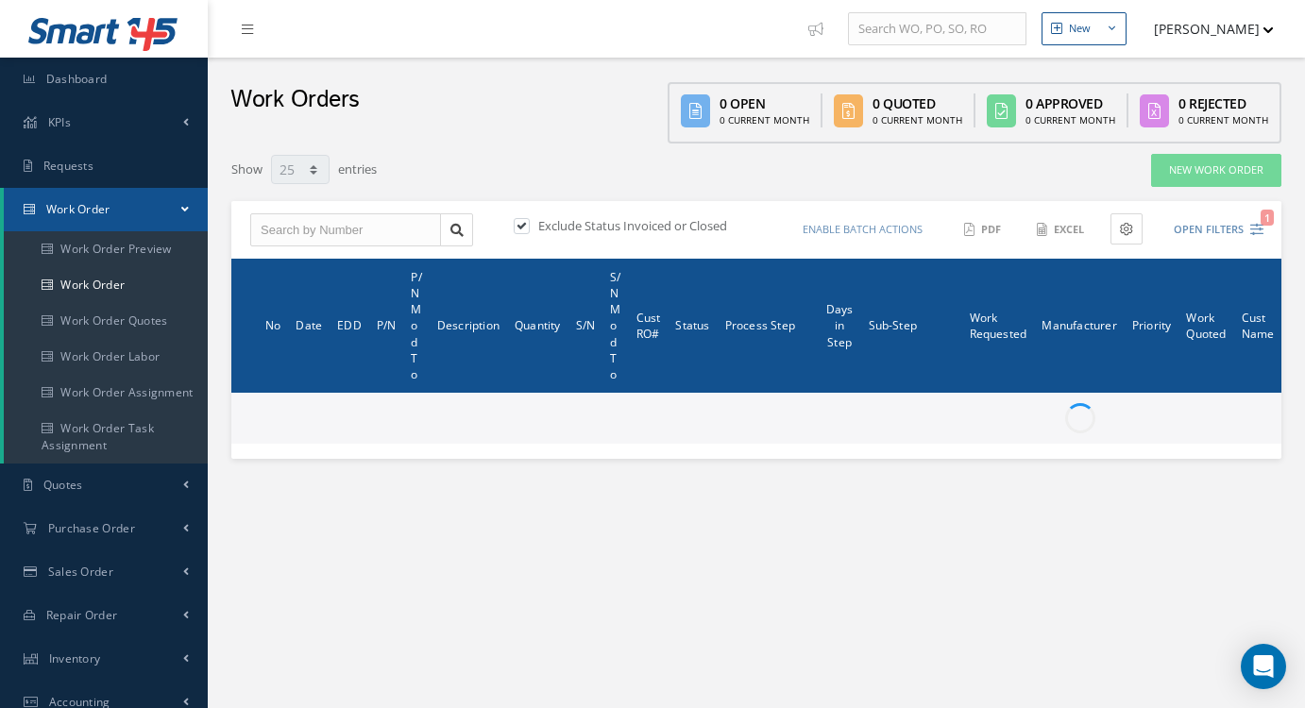
select select "25"
click at [324, 213] on input "text" at bounding box center [345, 230] width 191 height 34
click at [322, 226] on input "text" at bounding box center [345, 230] width 191 height 34
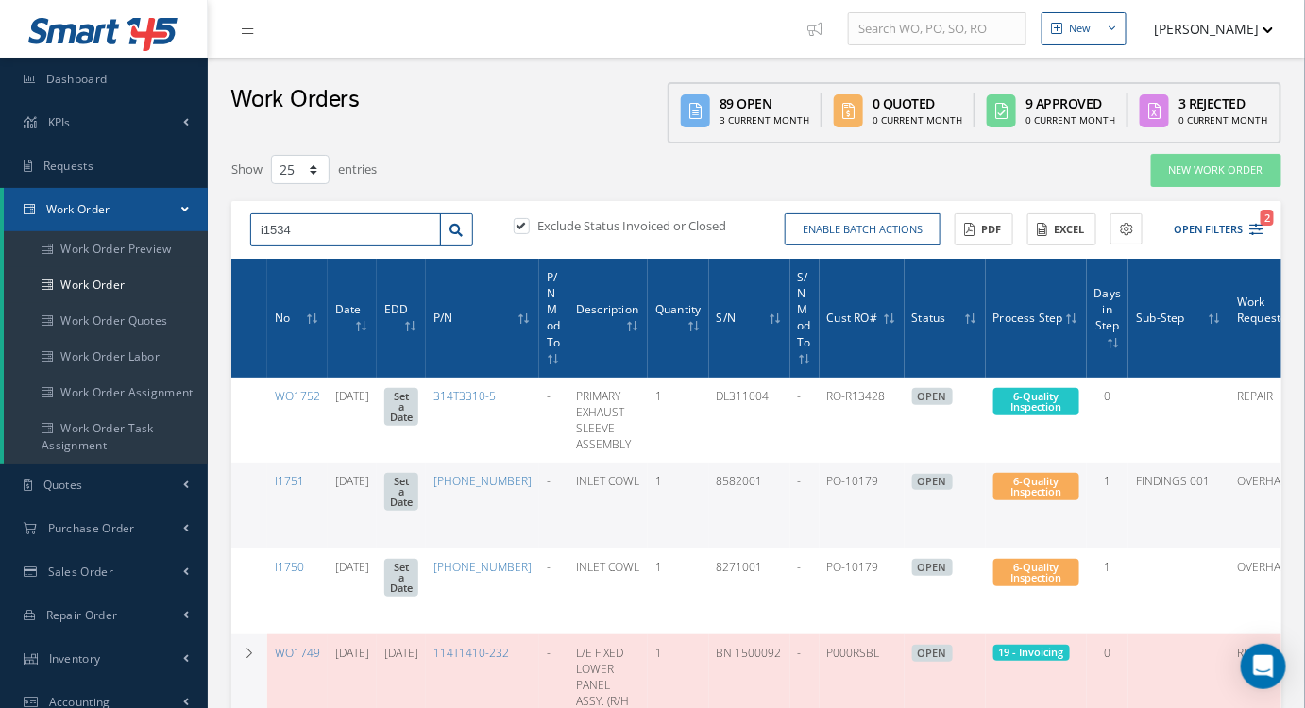
type input "i1534"
click at [529, 230] on label at bounding box center [531, 225] width 5 height 17
click at [526, 230] on input "checkbox" at bounding box center [520, 227] width 12 height 12
checkbox input "false"
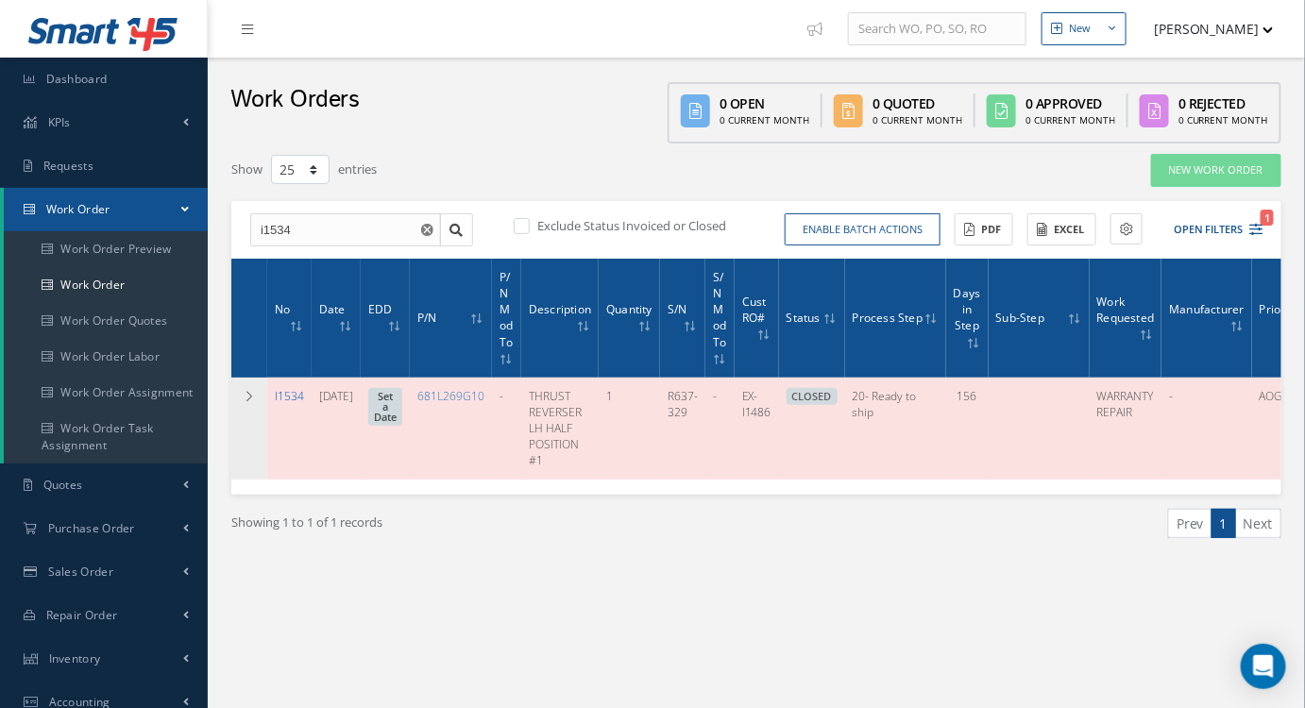
click at [284, 391] on link "I1534" at bounding box center [289, 396] width 29 height 16
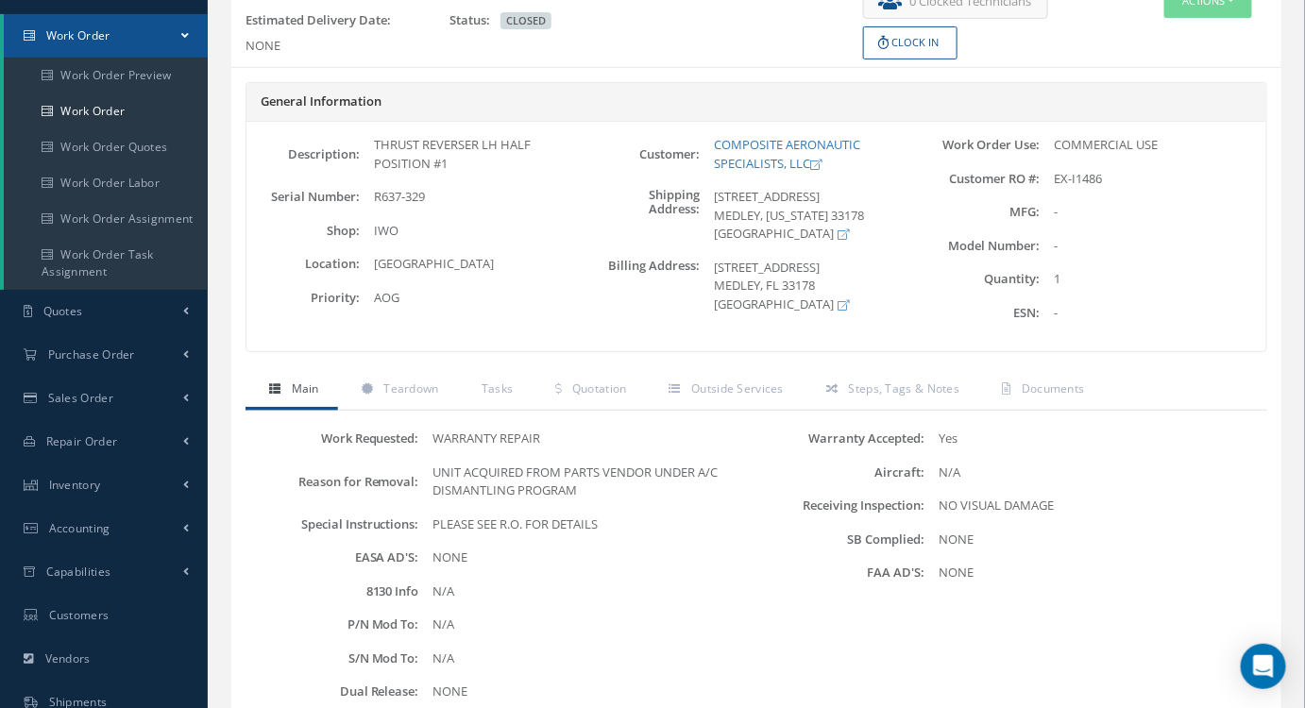
scroll to position [257, 0]
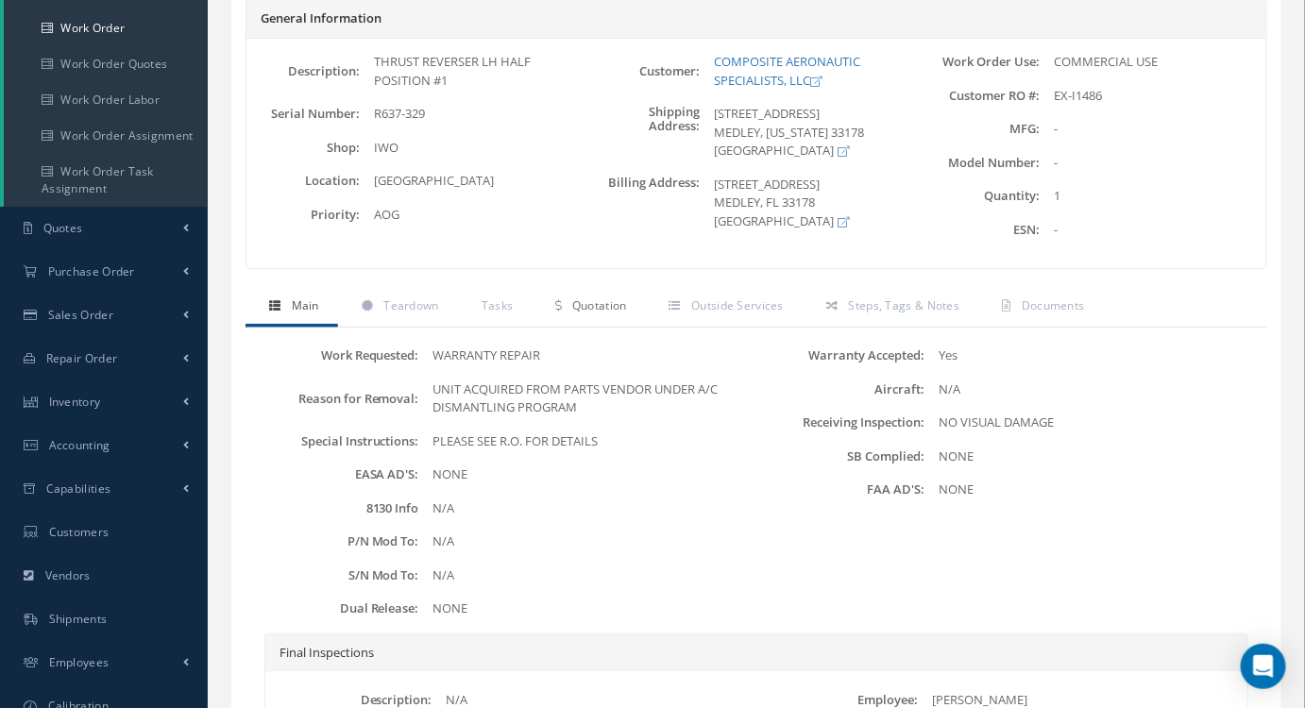
click at [590, 304] on span "Quotation" at bounding box center [599, 305] width 55 height 16
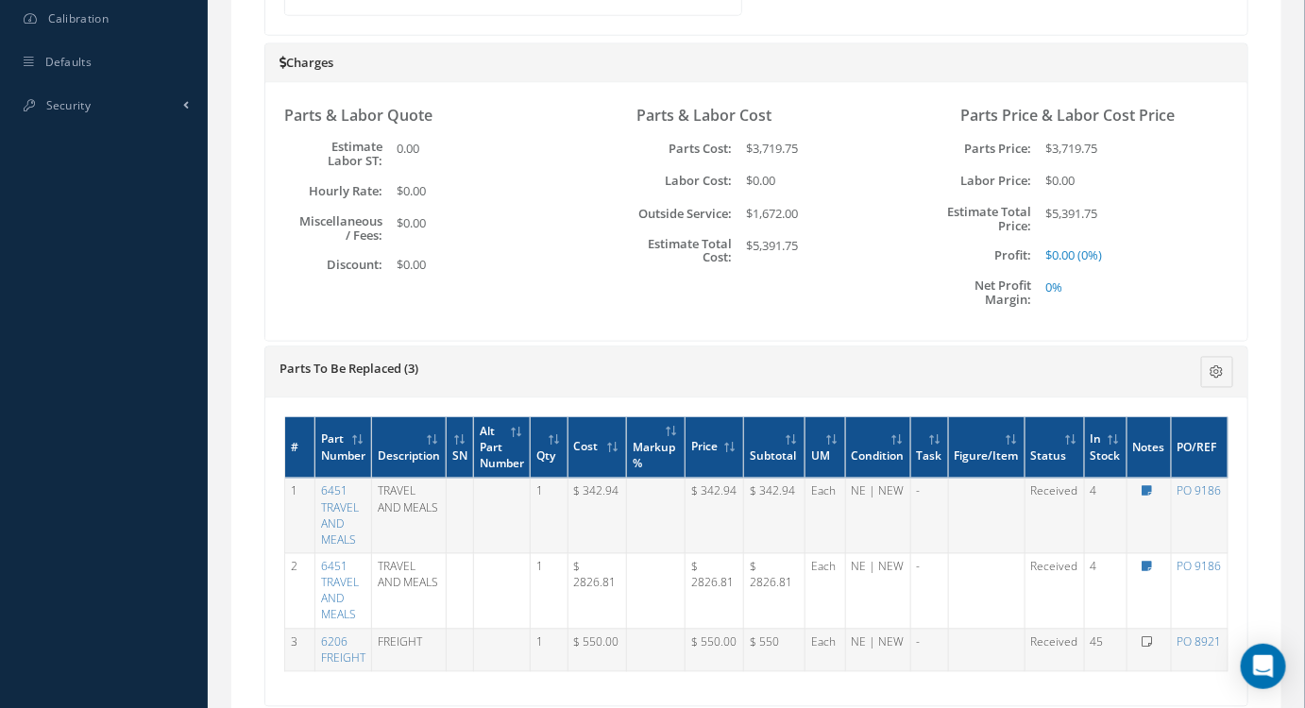
scroll to position [1029, 0]
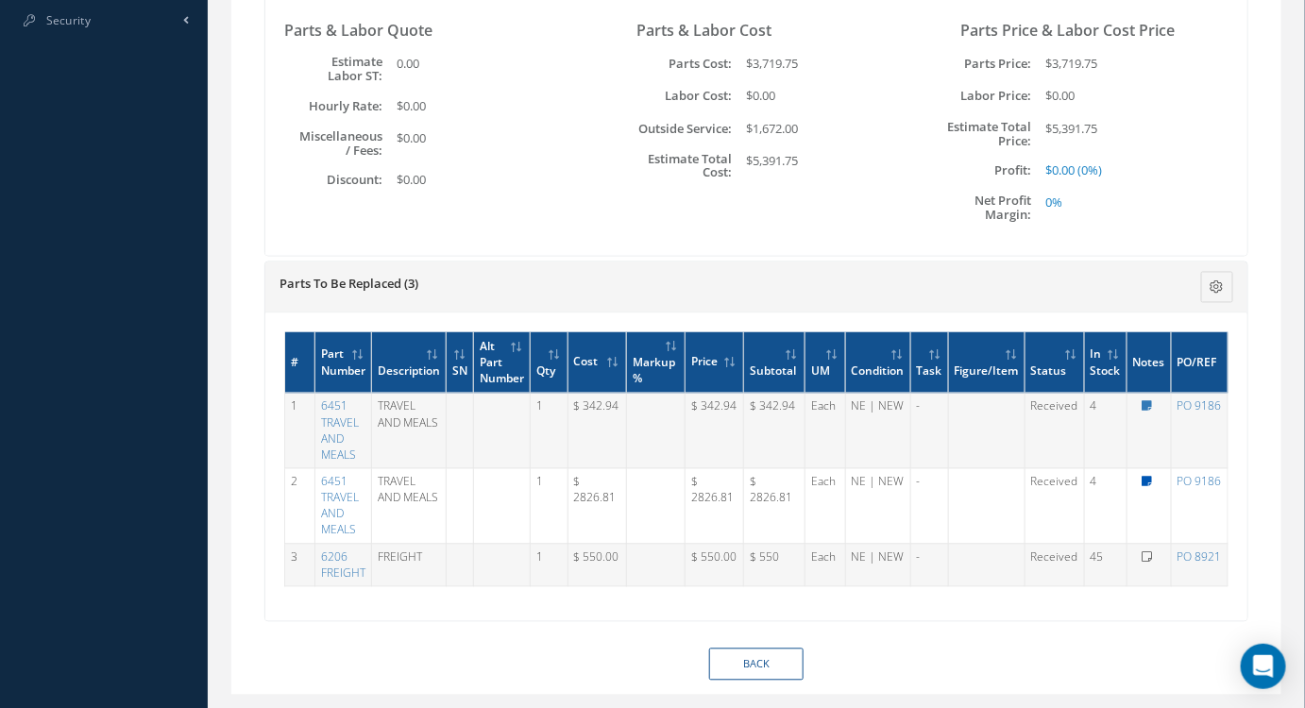
click at [1147, 477] on icon at bounding box center [1147, 482] width 10 height 11
type textarea "AIR FRANCE $ 2,826.81"
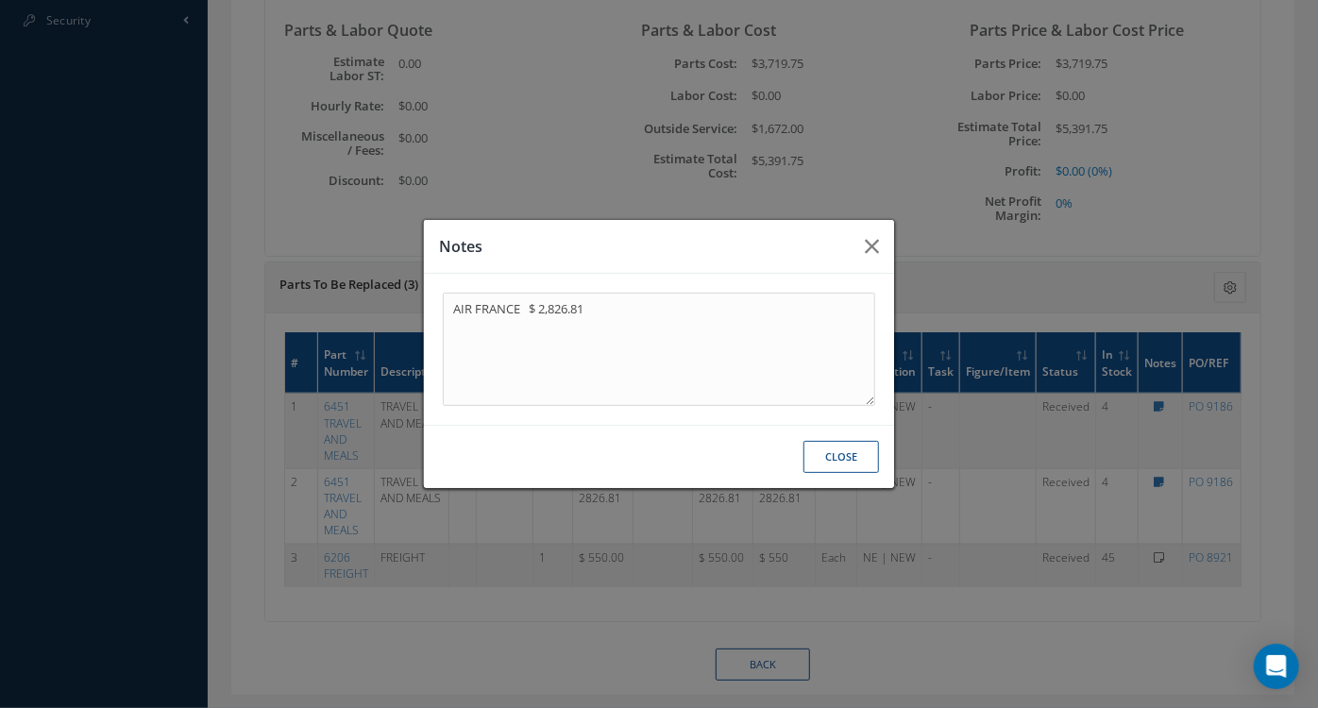
click at [853, 459] on button "Close" at bounding box center [841, 457] width 76 height 33
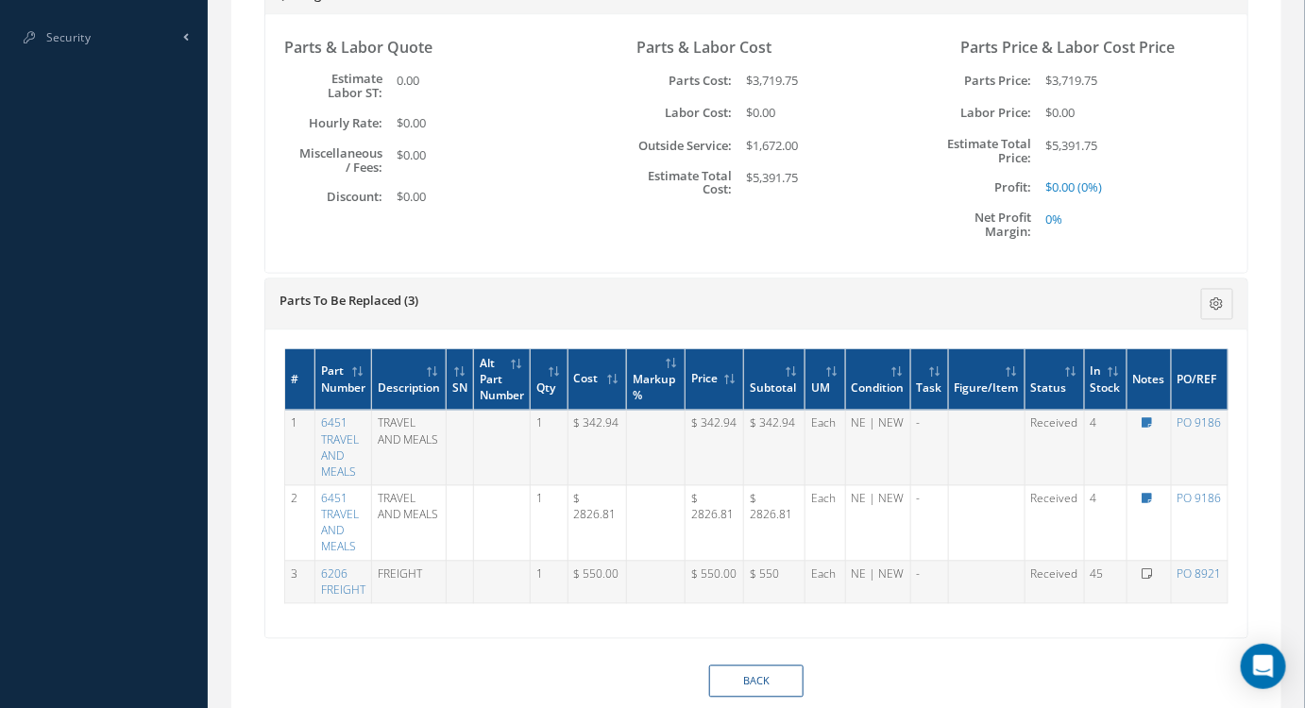
scroll to position [984, 0]
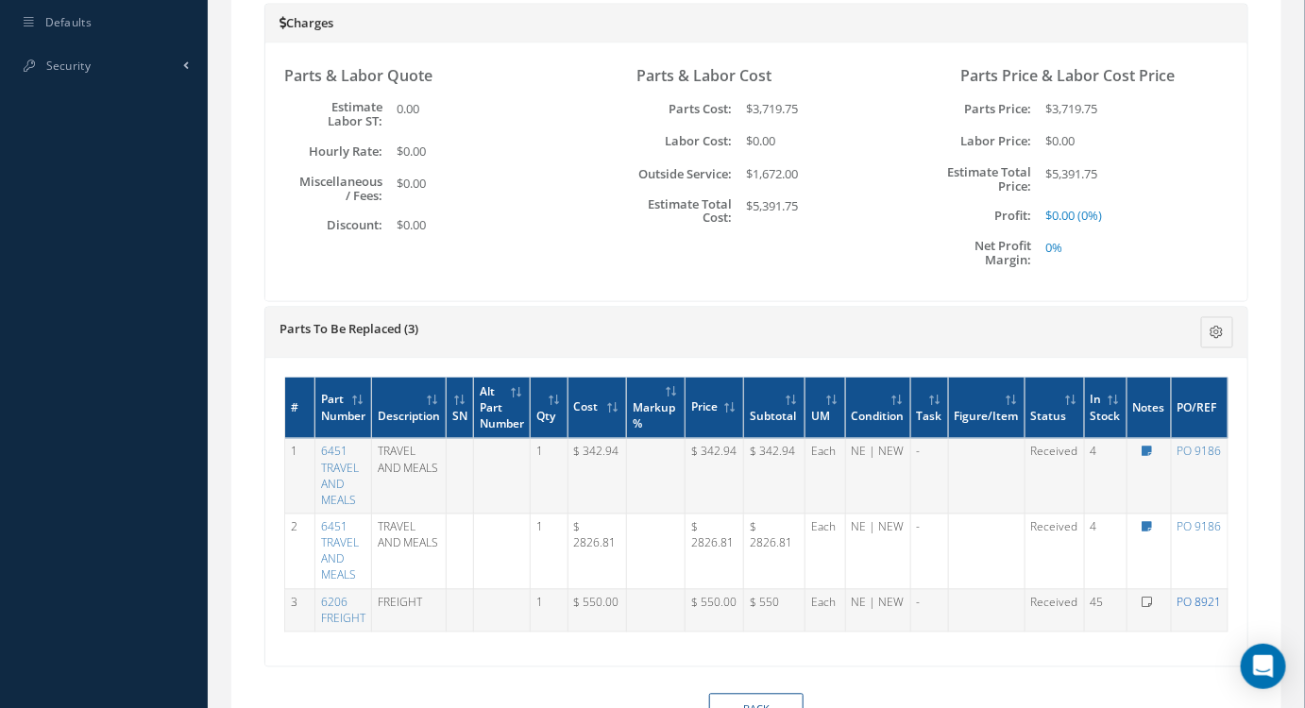
click at [1201, 597] on link "PO 8921" at bounding box center [1199, 603] width 44 height 16
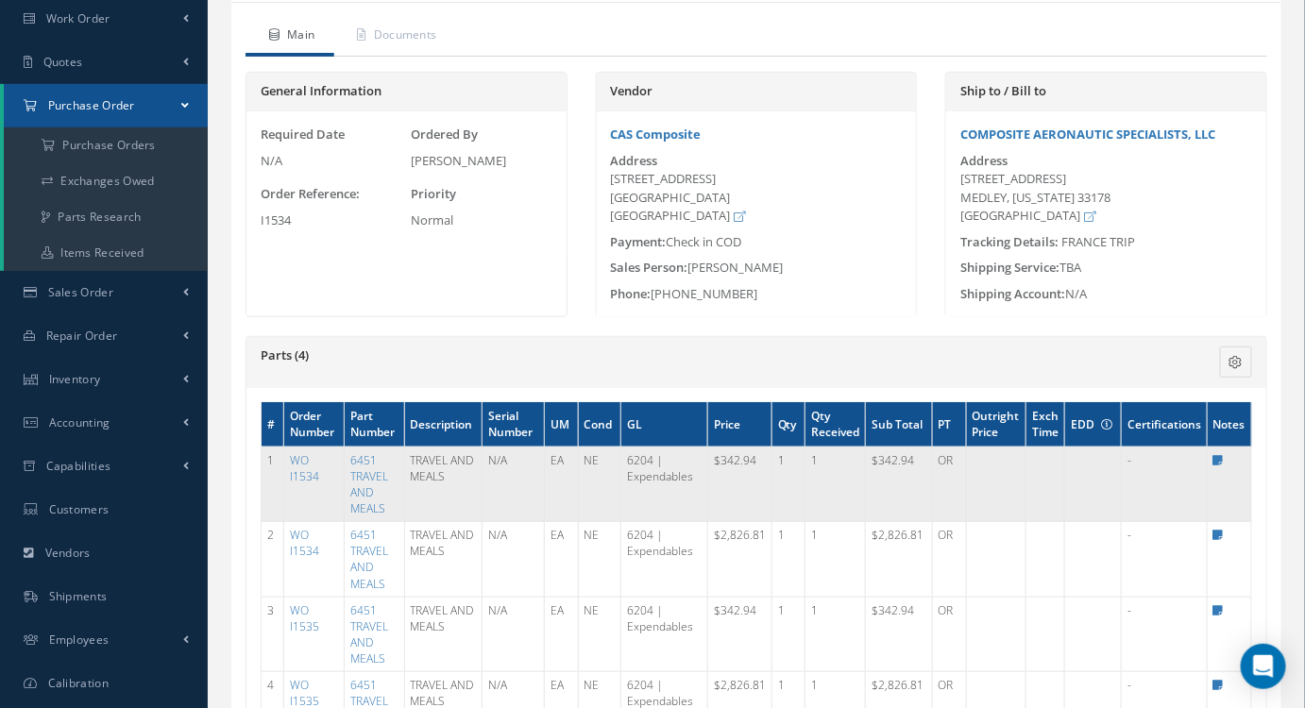
scroll to position [343, 0]
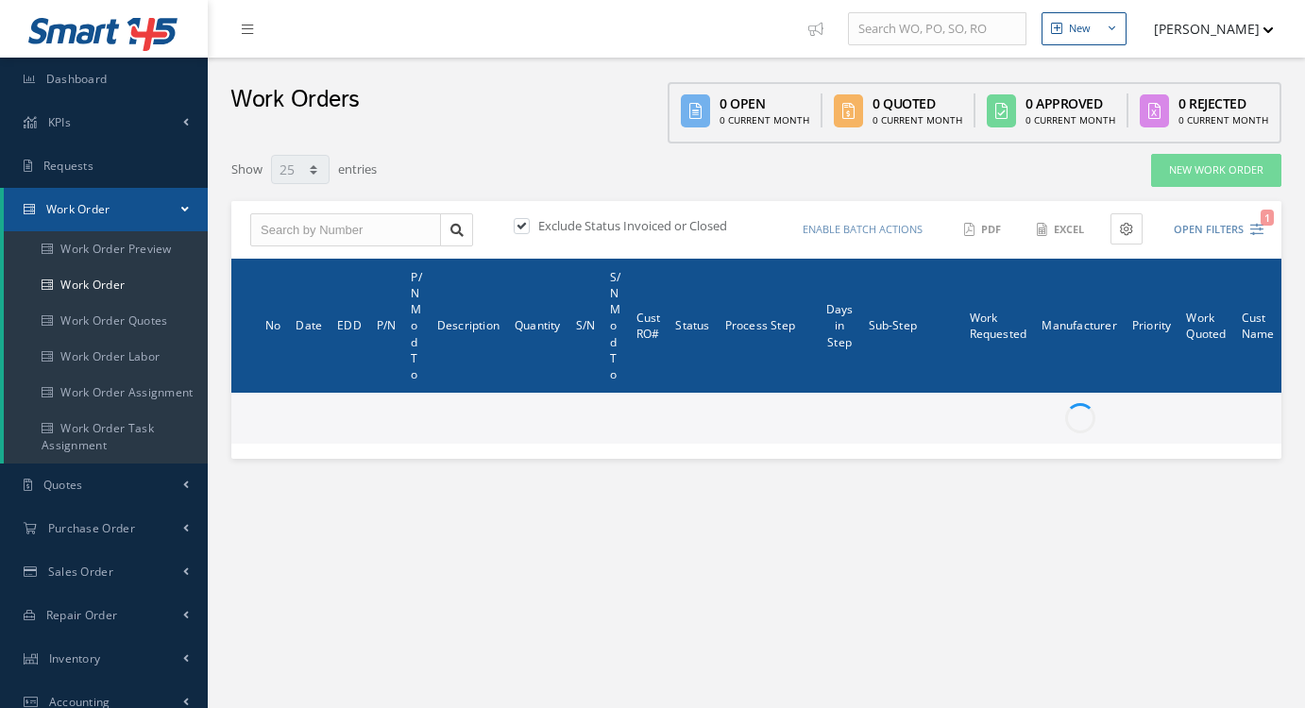
select select "25"
click at [344, 232] on input "text" at bounding box center [345, 230] width 191 height 34
type input "WO1698"
click at [529, 231] on label at bounding box center [531, 225] width 5 height 17
click at [526, 231] on input "checkbox" at bounding box center [520, 227] width 12 height 12
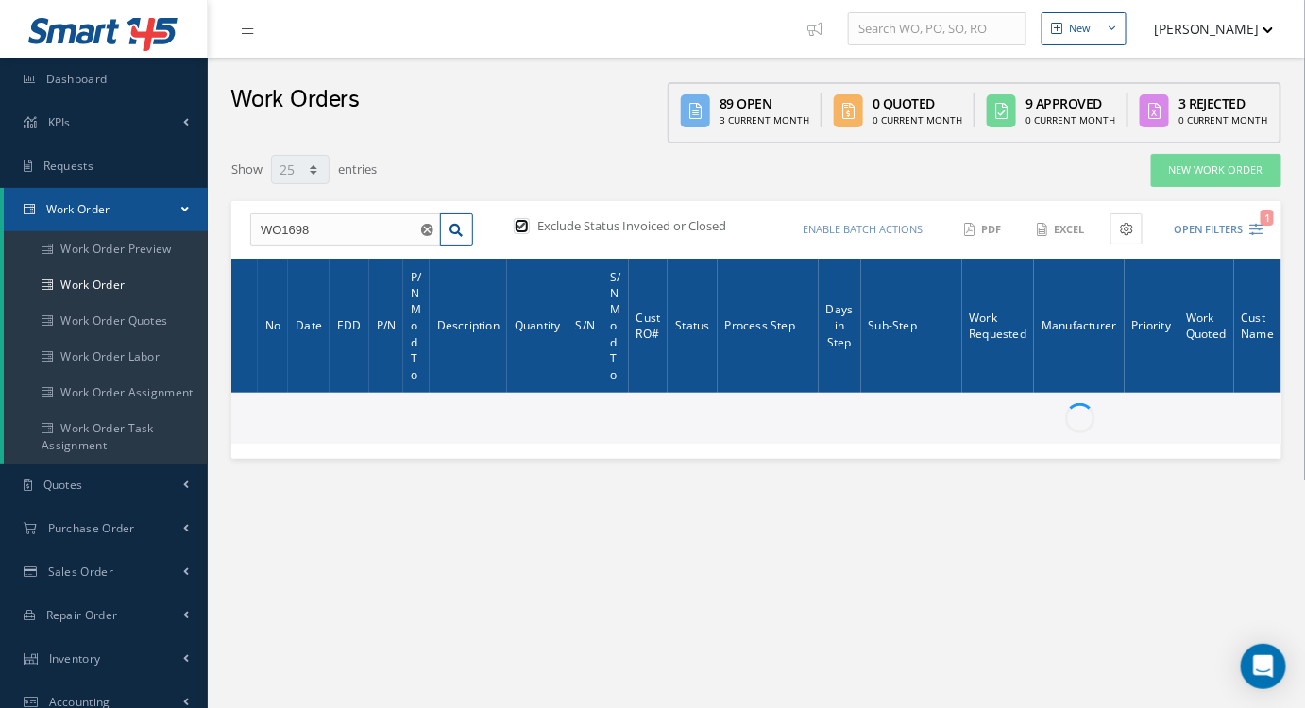
checkbox input "false"
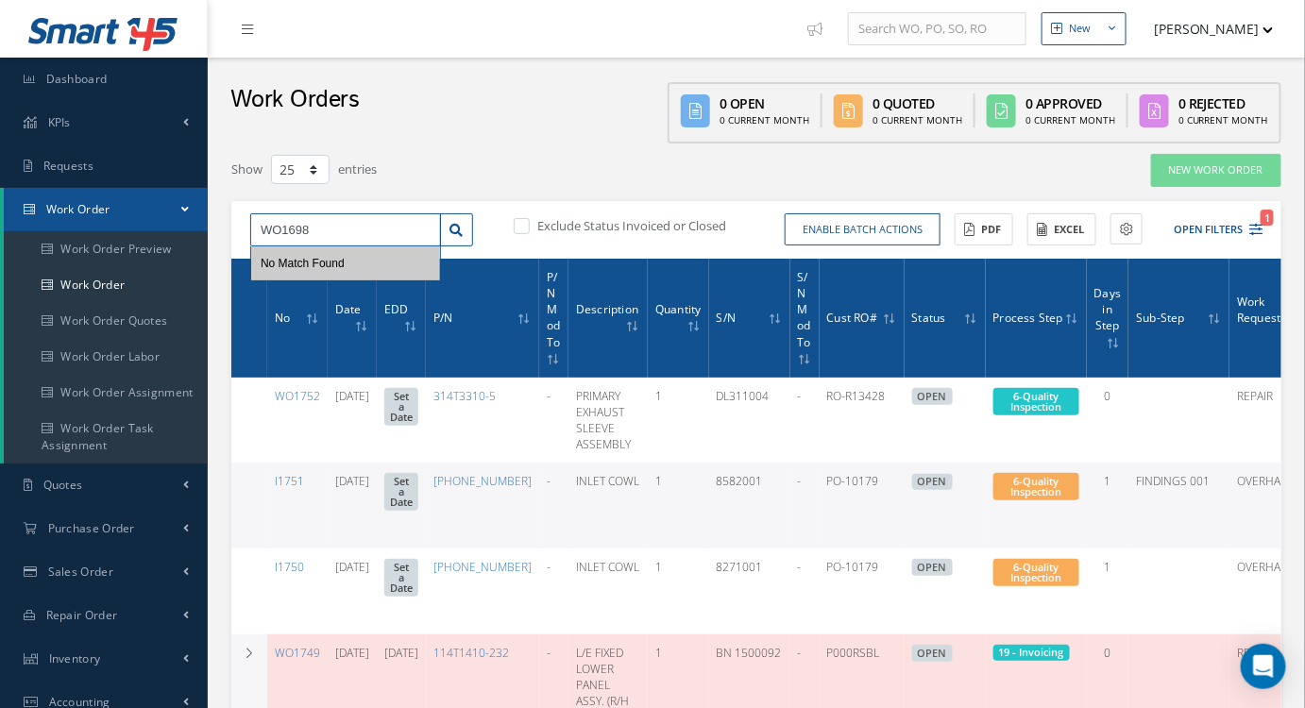
click at [356, 230] on input "WO1698" at bounding box center [345, 230] width 191 height 34
drag, startPoint x: 307, startPoint y: 264, endPoint x: 322, endPoint y: 266, distance: 15.2
click at [307, 263] on div "WO1698" at bounding box center [346, 263] width 170 height 19
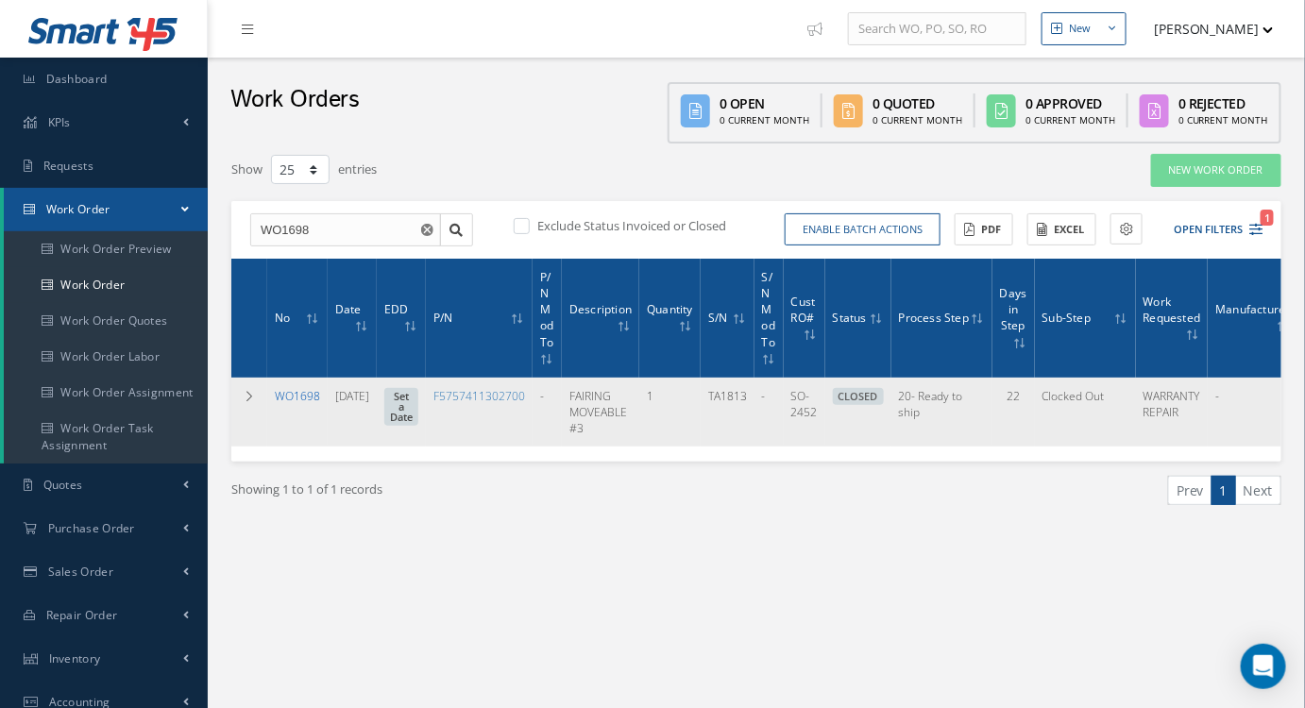
click at [297, 400] on link "WO1698" at bounding box center [297, 396] width 45 height 16
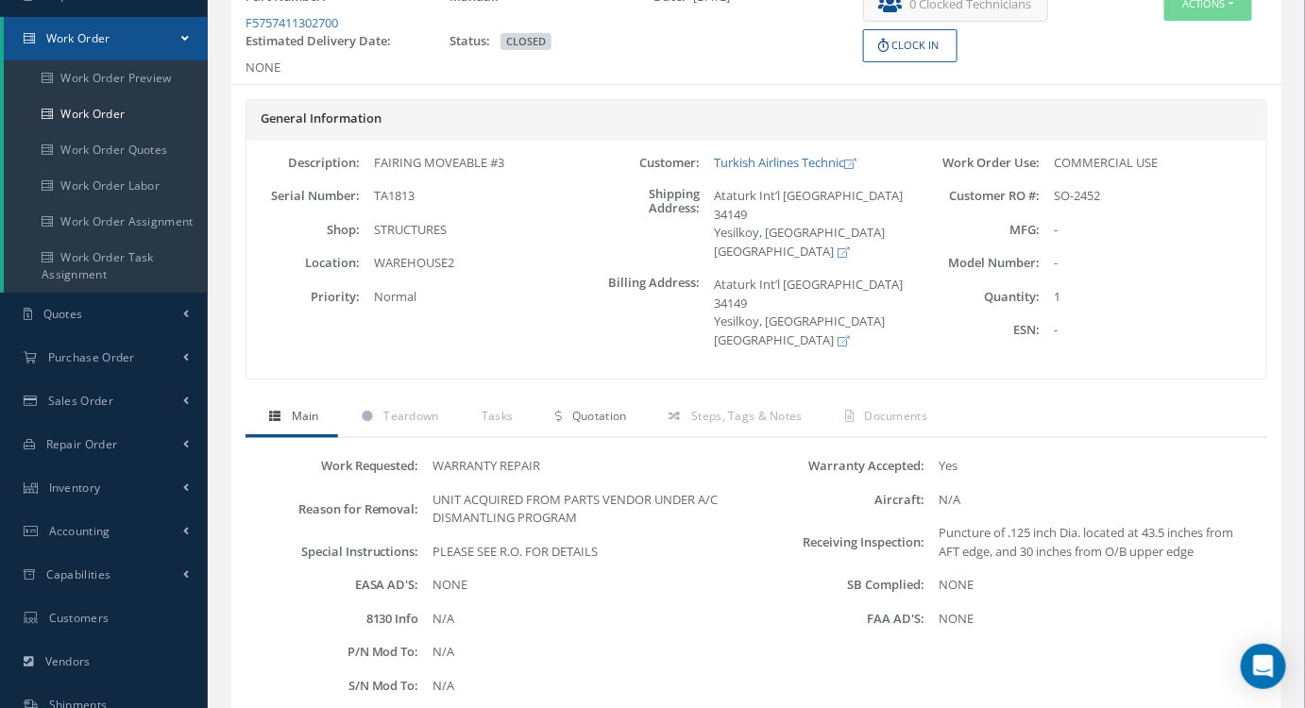
click at [602, 408] on span "Quotation" at bounding box center [599, 416] width 55 height 16
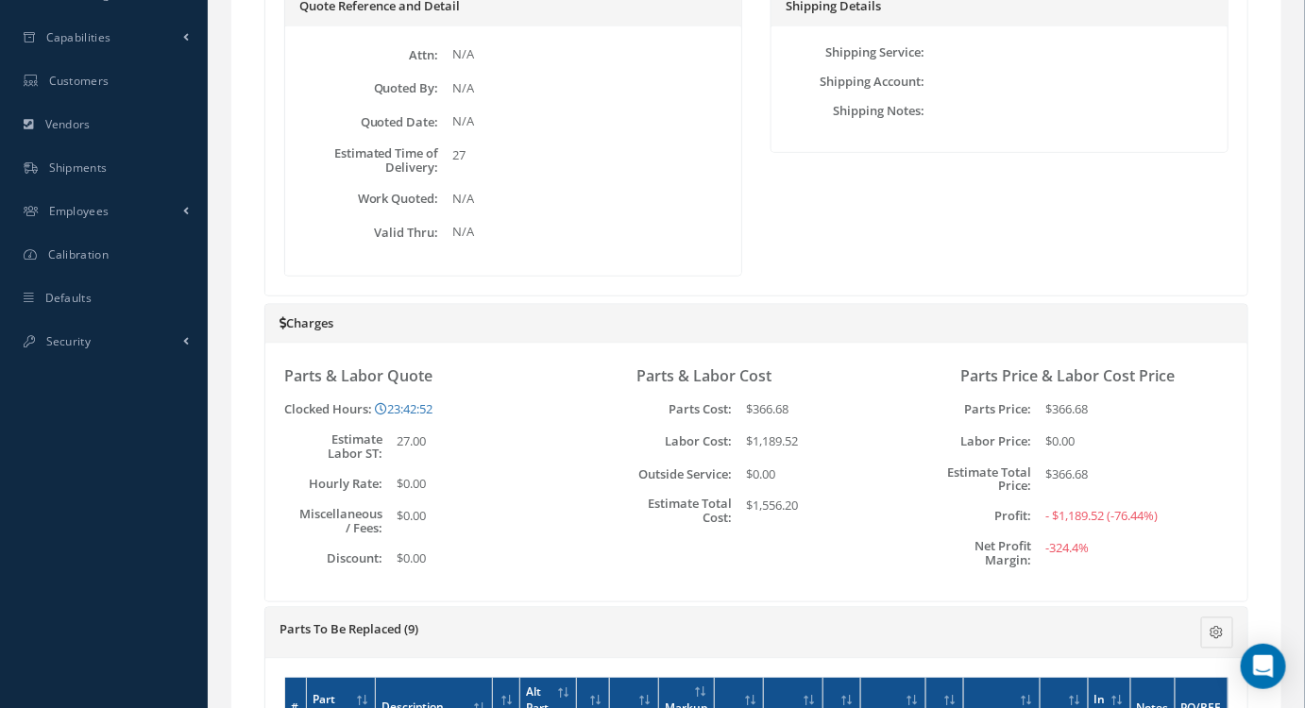
scroll to position [686, 0]
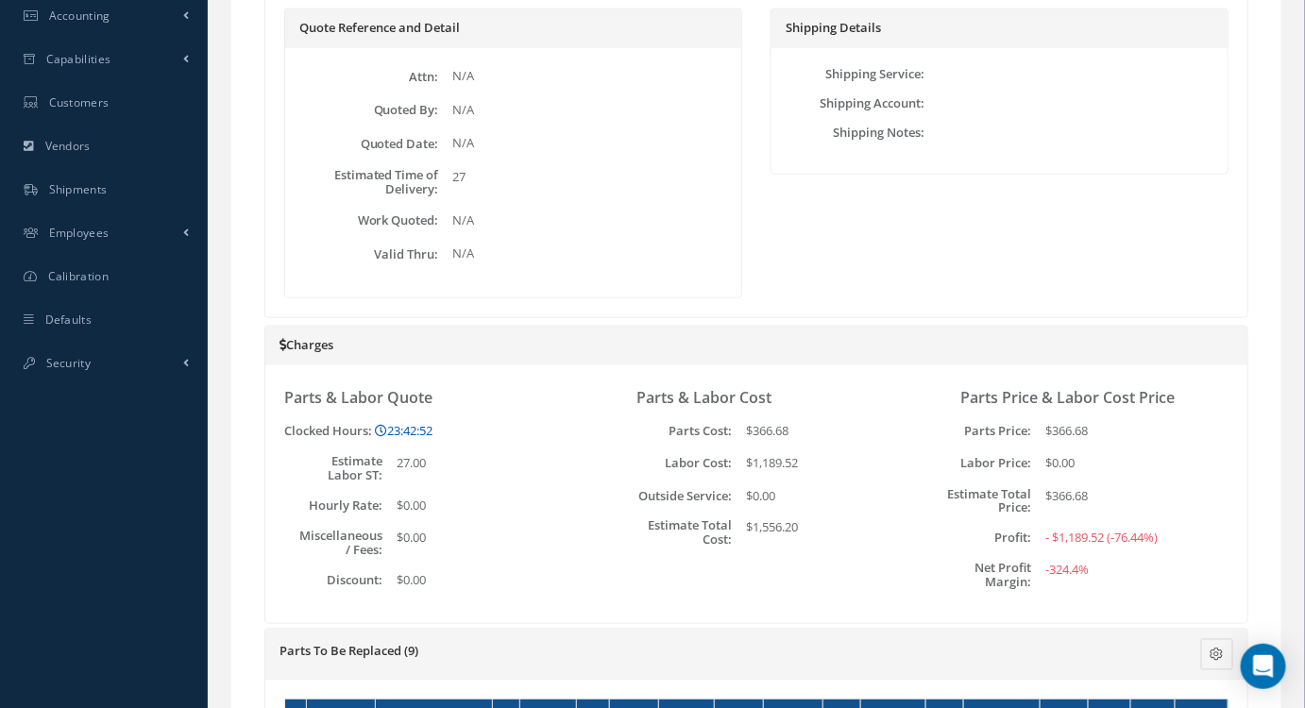
click at [420, 422] on link "23:42:52" at bounding box center [404, 430] width 58 height 17
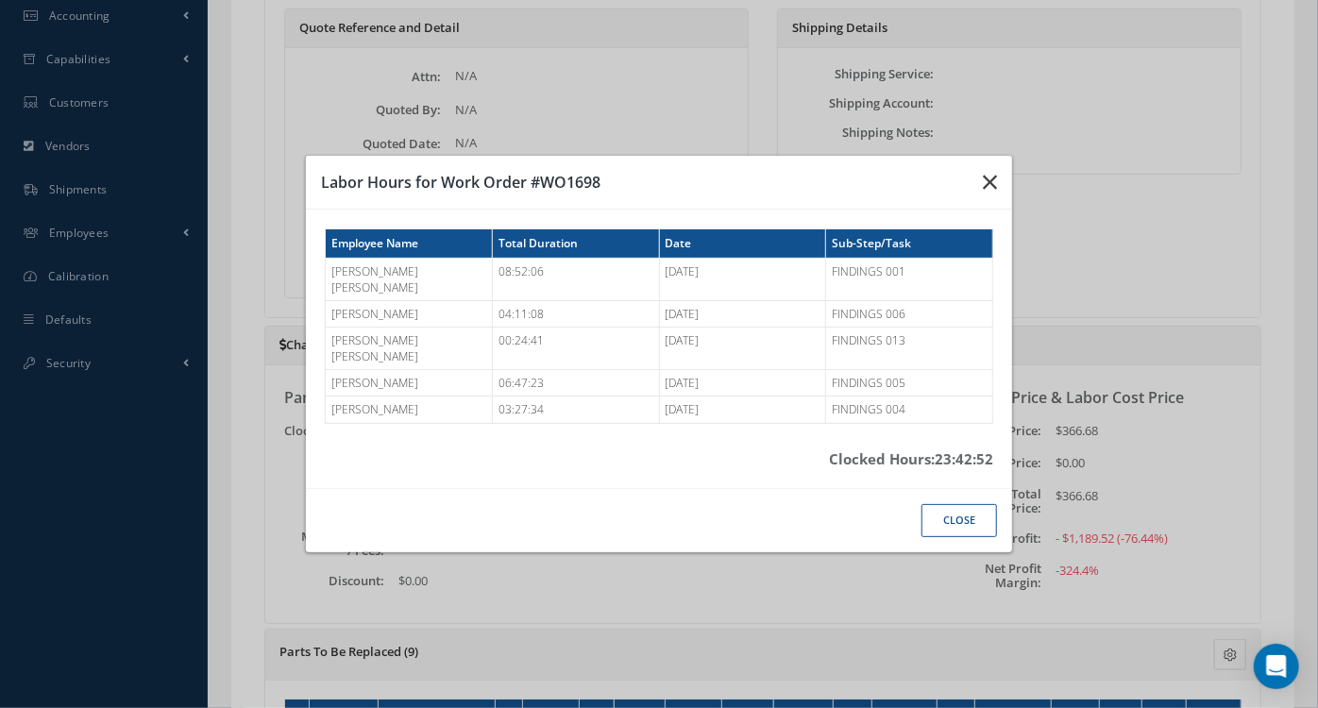
click at [984, 194] on icon "button" at bounding box center [990, 182] width 14 height 23
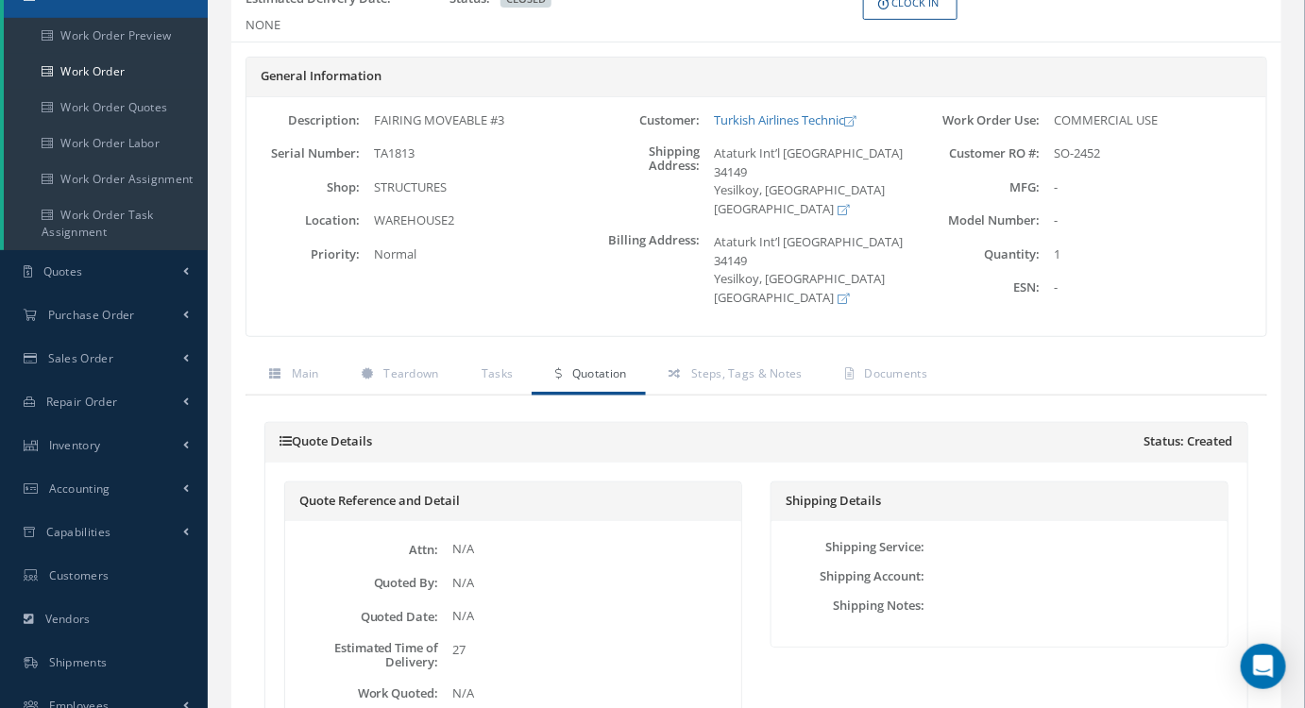
scroll to position [100, 0]
